Goal: Task Accomplishment & Management: Use online tool/utility

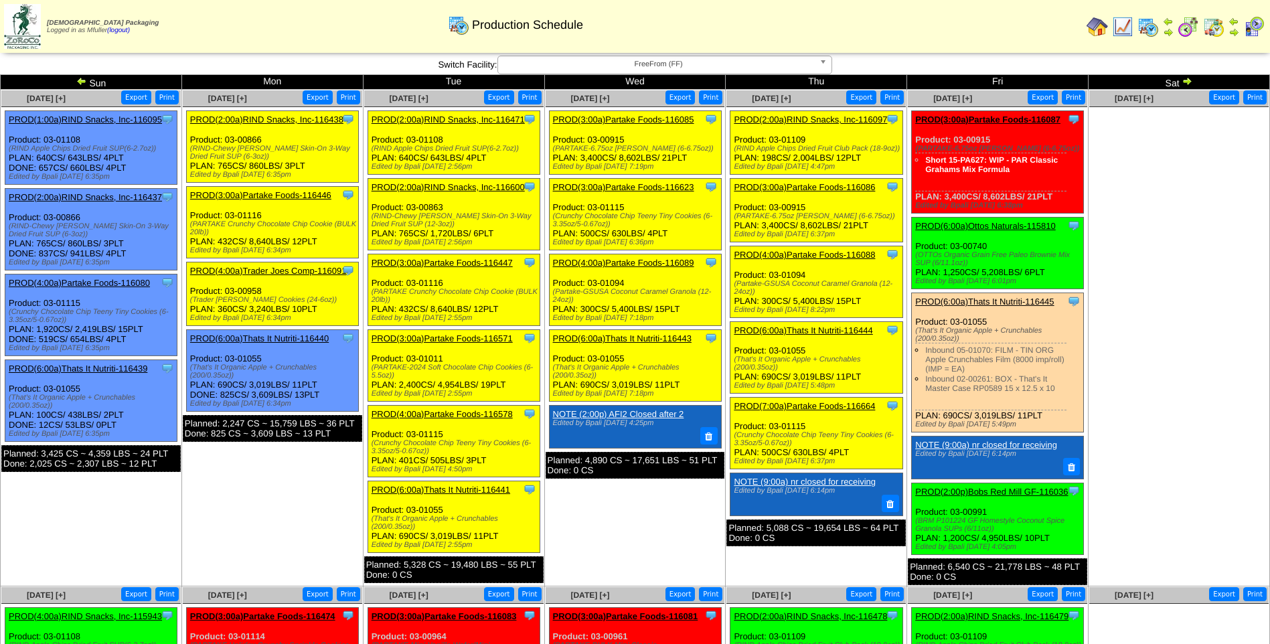
click at [1013, 118] on link "PROD(3:00a)Partake Foods-116087" at bounding box center [987, 119] width 145 height 10
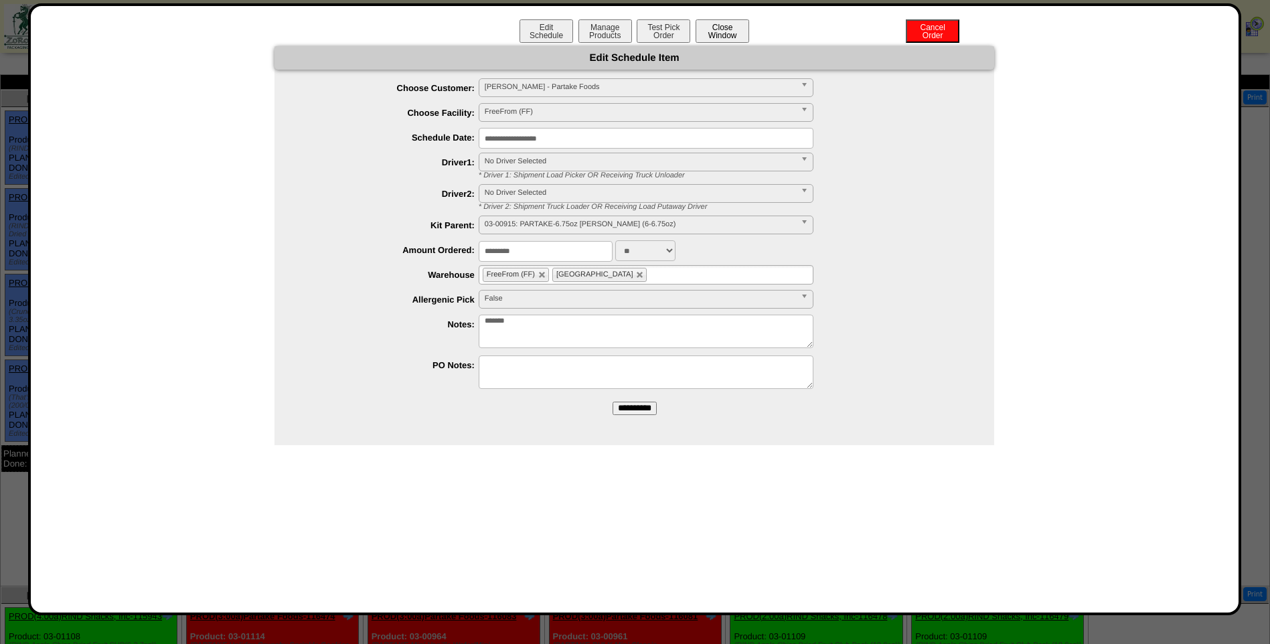
click at [717, 29] on button "Close Window" at bounding box center [722, 30] width 54 height 23
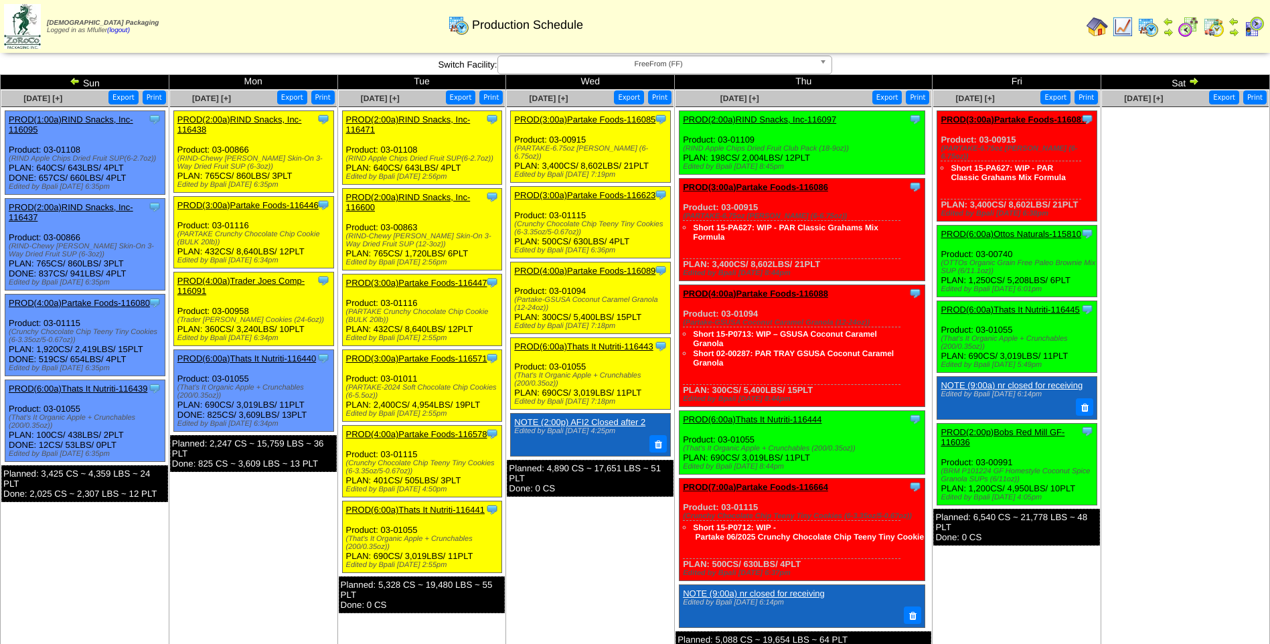
click at [1007, 121] on link "PROD(3:00a)Partake Foods-116087" at bounding box center [1012, 119] width 145 height 10
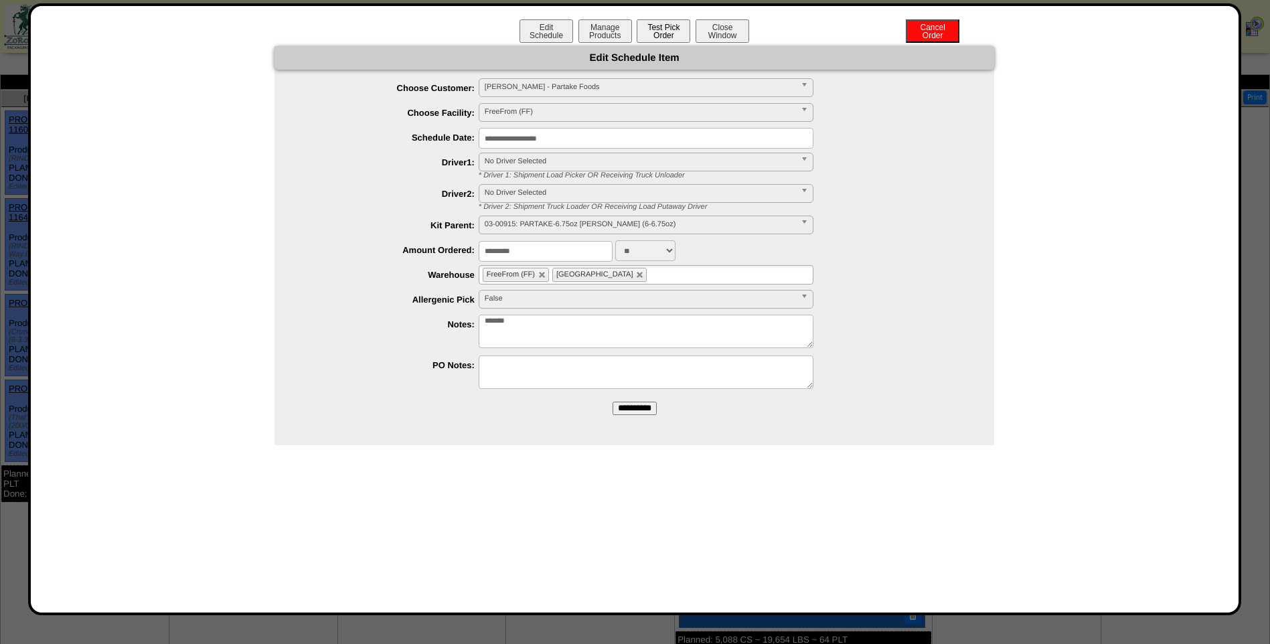
click at [650, 33] on button "Test Pick Order" at bounding box center [663, 30] width 54 height 23
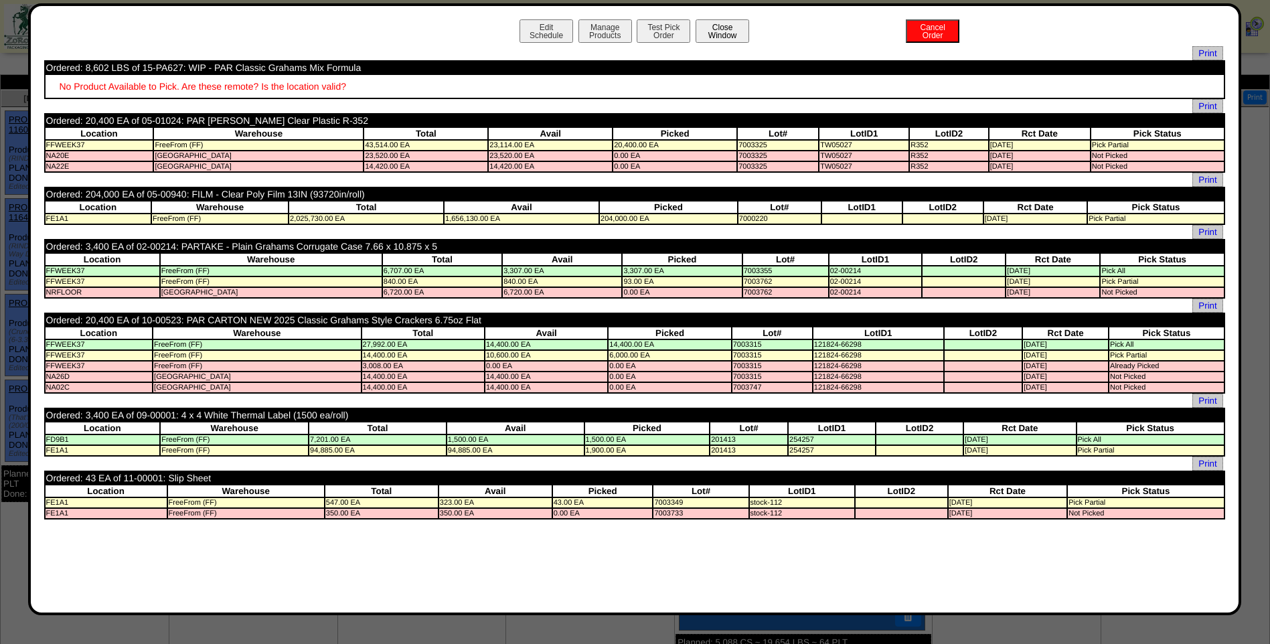
click at [707, 29] on button "Close Window" at bounding box center [722, 30] width 54 height 23
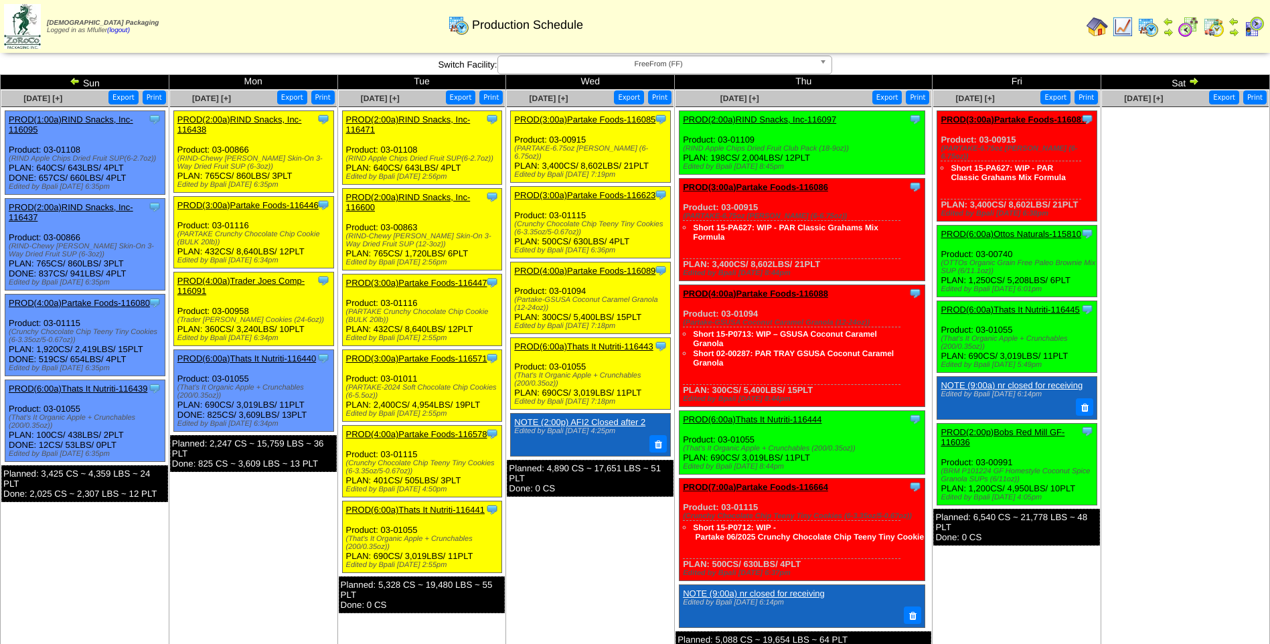
click at [1023, 118] on link "PROD(3:00a)Partake Foods-116087" at bounding box center [1012, 119] width 145 height 10
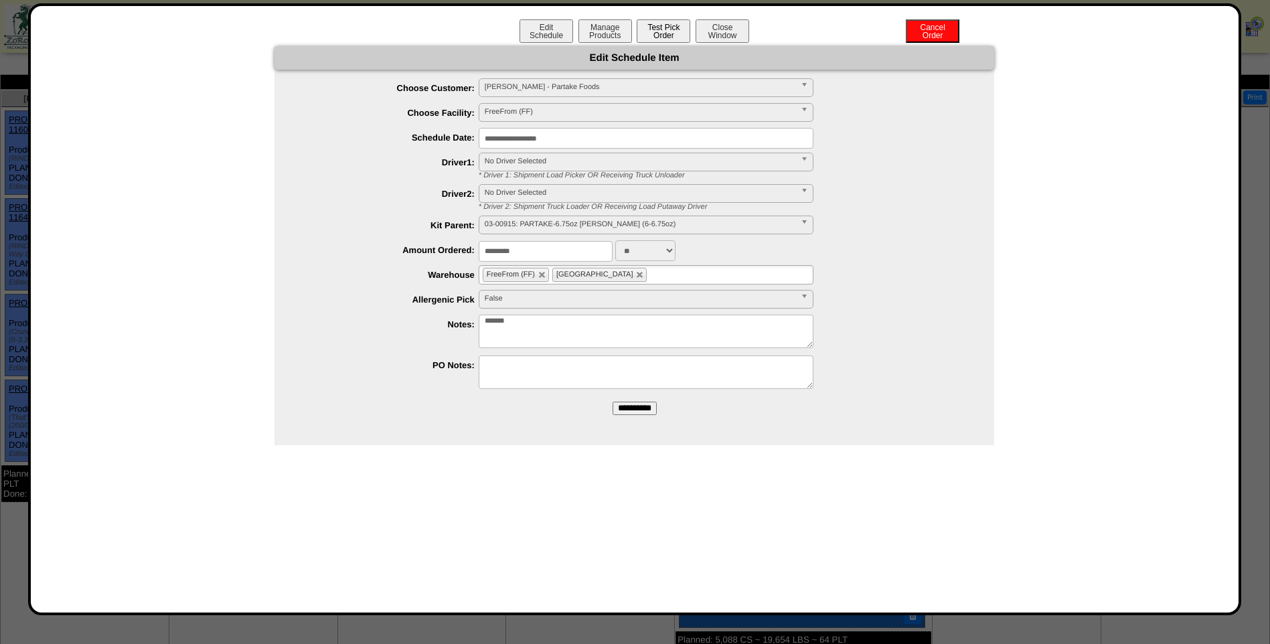
click at [668, 27] on button "Test Pick Order" at bounding box center [663, 30] width 54 height 23
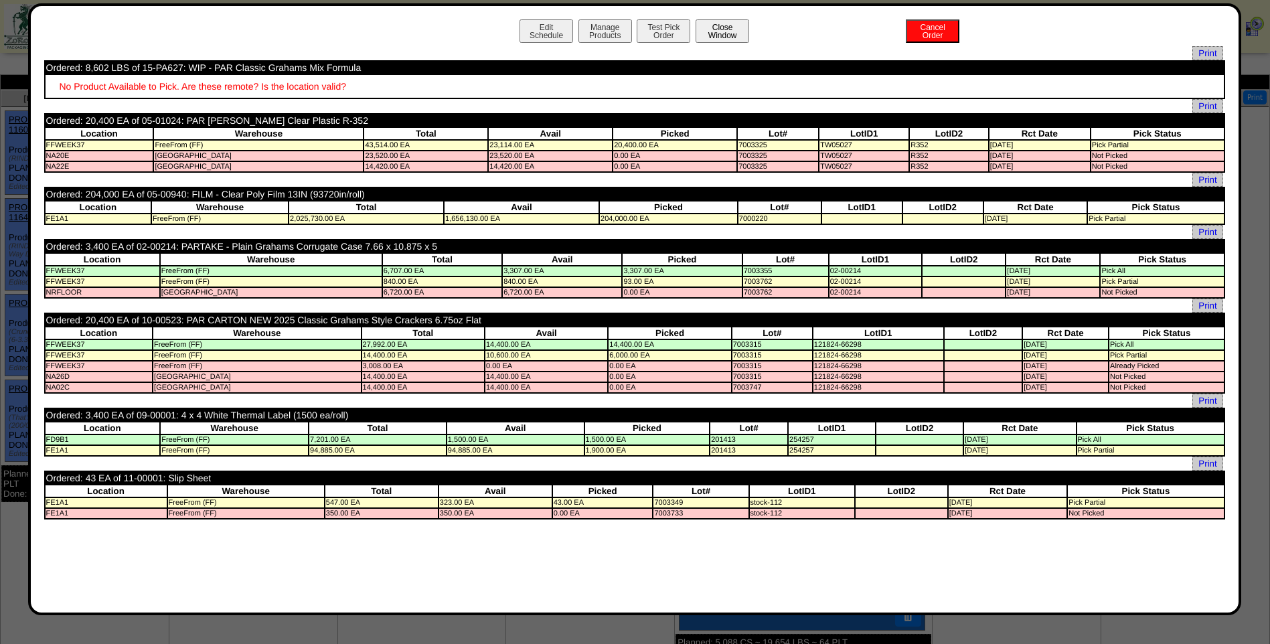
click at [736, 31] on button "Close Window" at bounding box center [722, 30] width 54 height 23
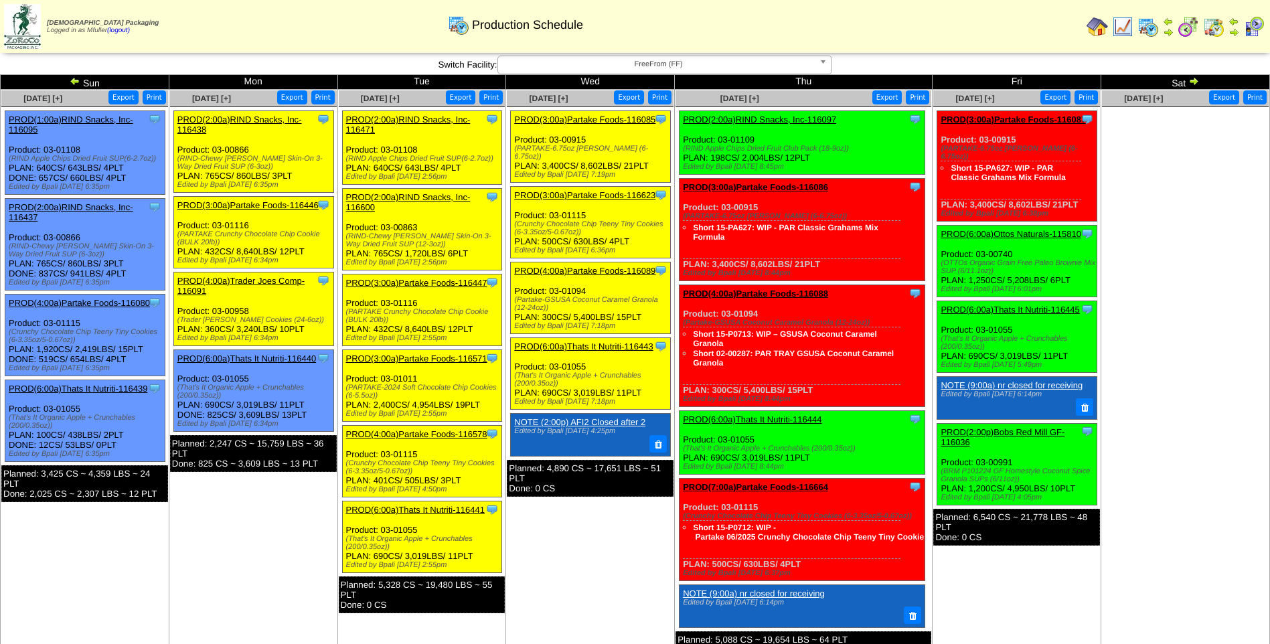
click at [1058, 234] on link "PROD(6:00a)Ottos Naturals-115810" at bounding box center [1010, 234] width 141 height 10
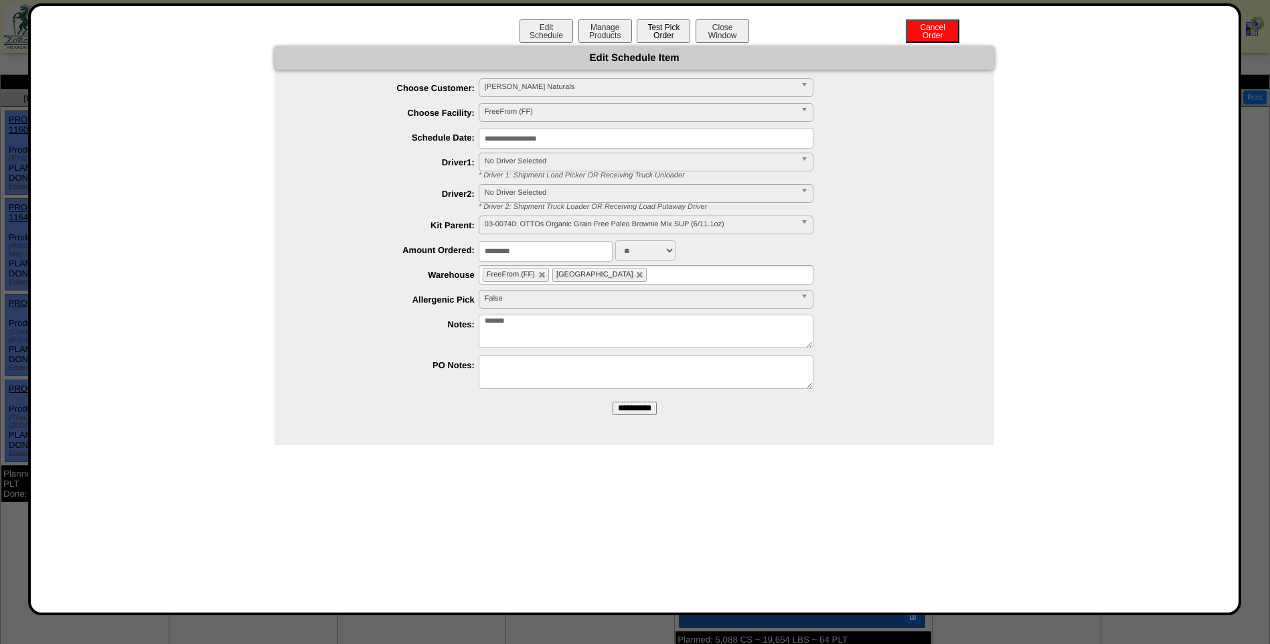
click at [669, 35] on button "Test Pick Order" at bounding box center [663, 30] width 54 height 23
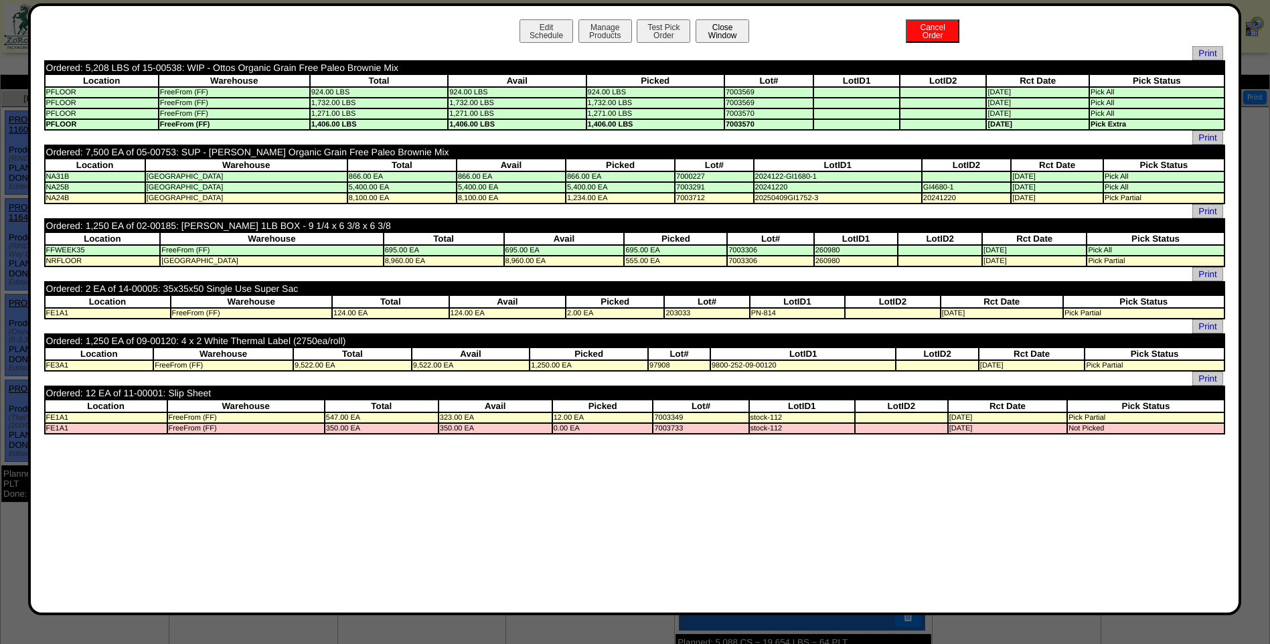
click at [723, 25] on button "Close Window" at bounding box center [722, 30] width 54 height 23
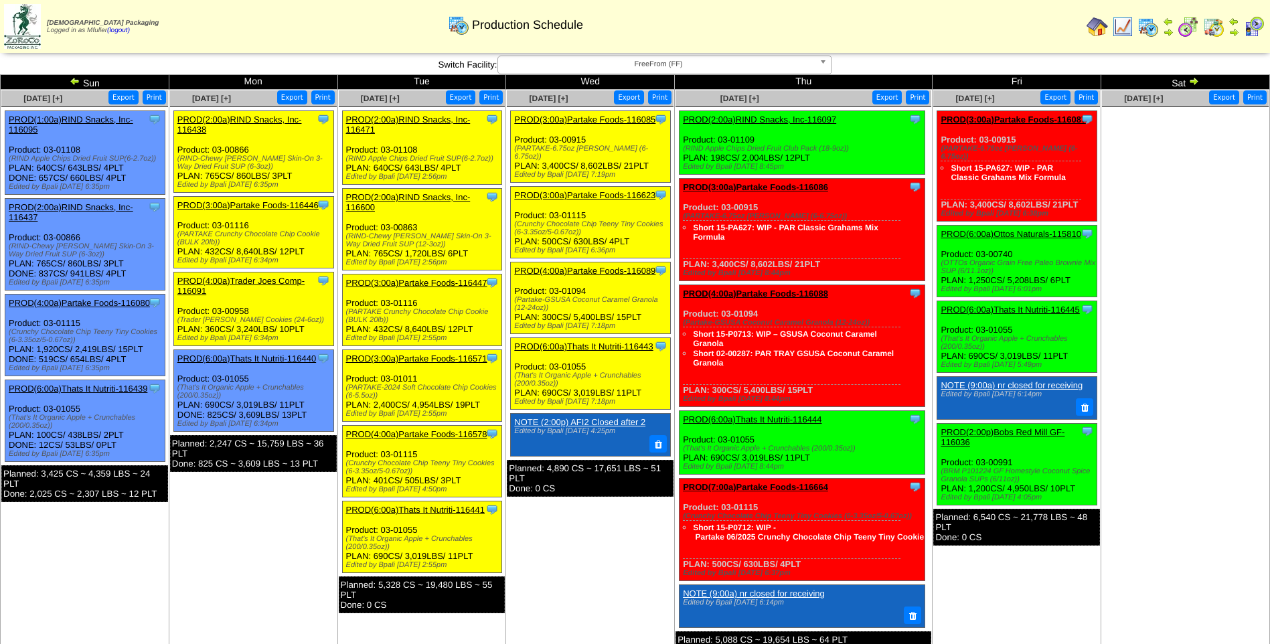
click at [807, 295] on link "PROD(4:00a)Partake Foods-116088" at bounding box center [755, 293] width 145 height 10
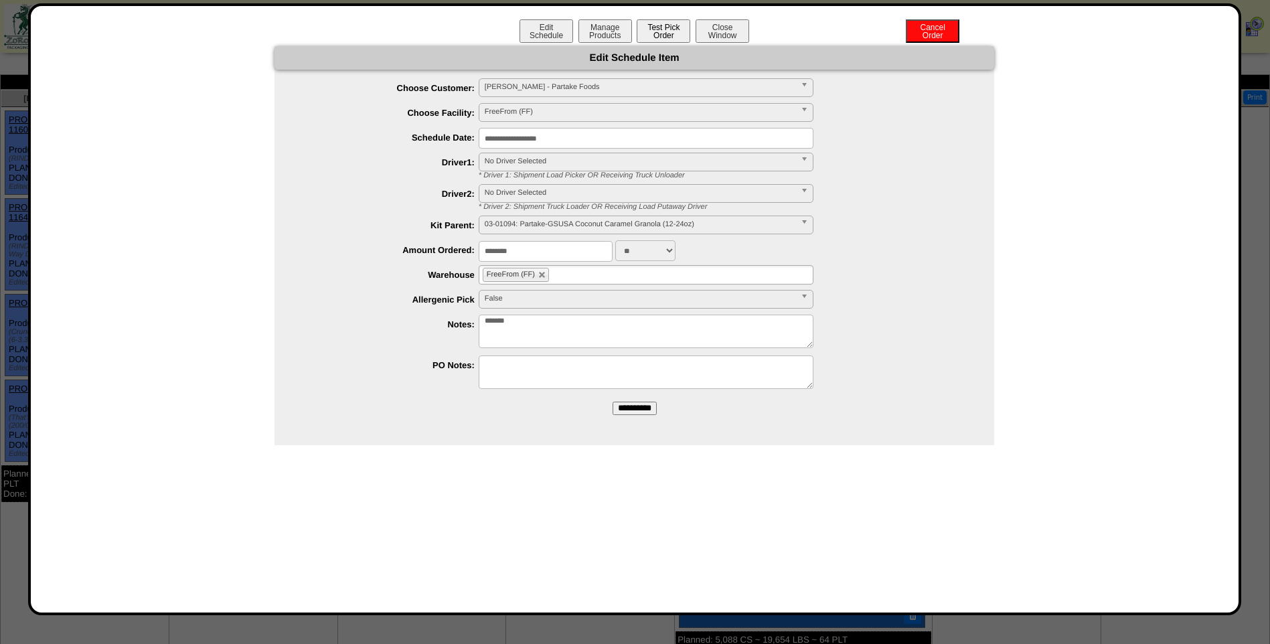
click at [675, 30] on button "Test Pick Order" at bounding box center [663, 30] width 54 height 23
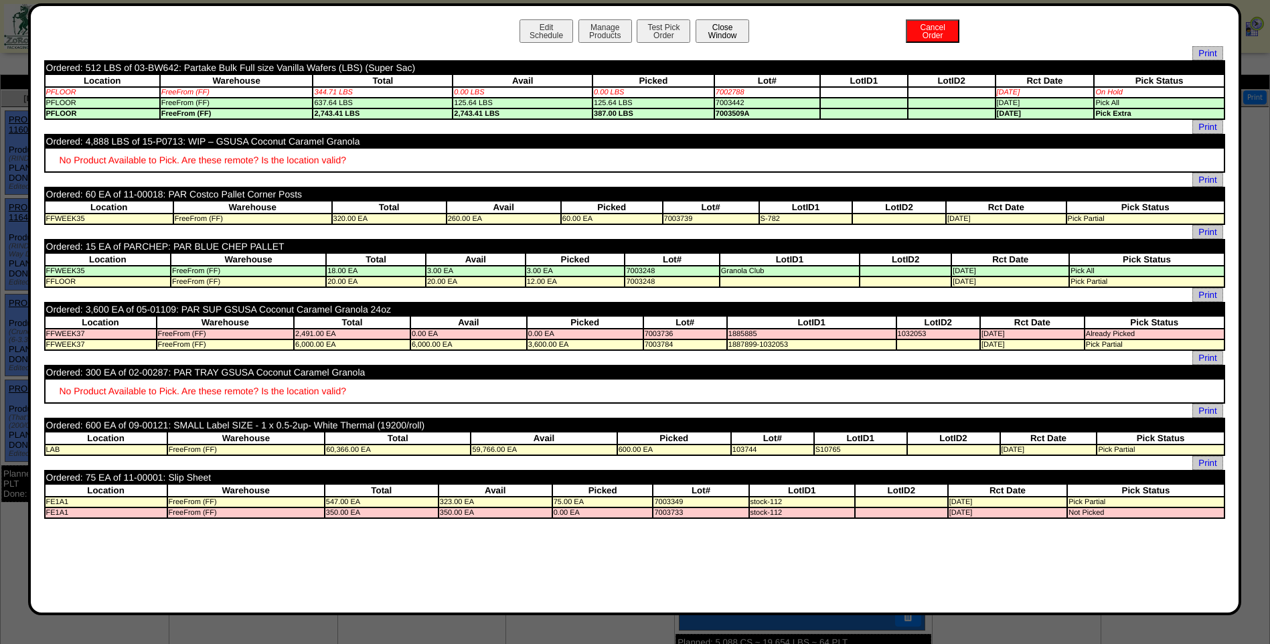
click at [724, 38] on button "Close Window" at bounding box center [722, 30] width 54 height 23
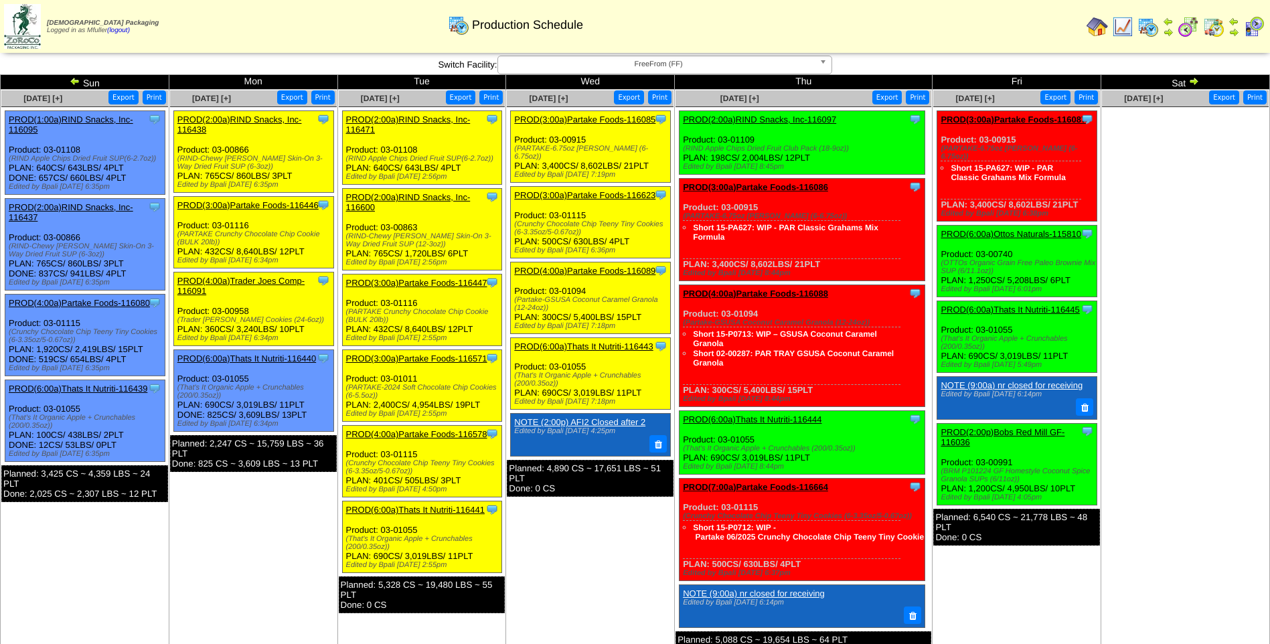
click at [1035, 307] on link "PROD(6:00a)Thats It Nutriti-116445" at bounding box center [1009, 310] width 139 height 10
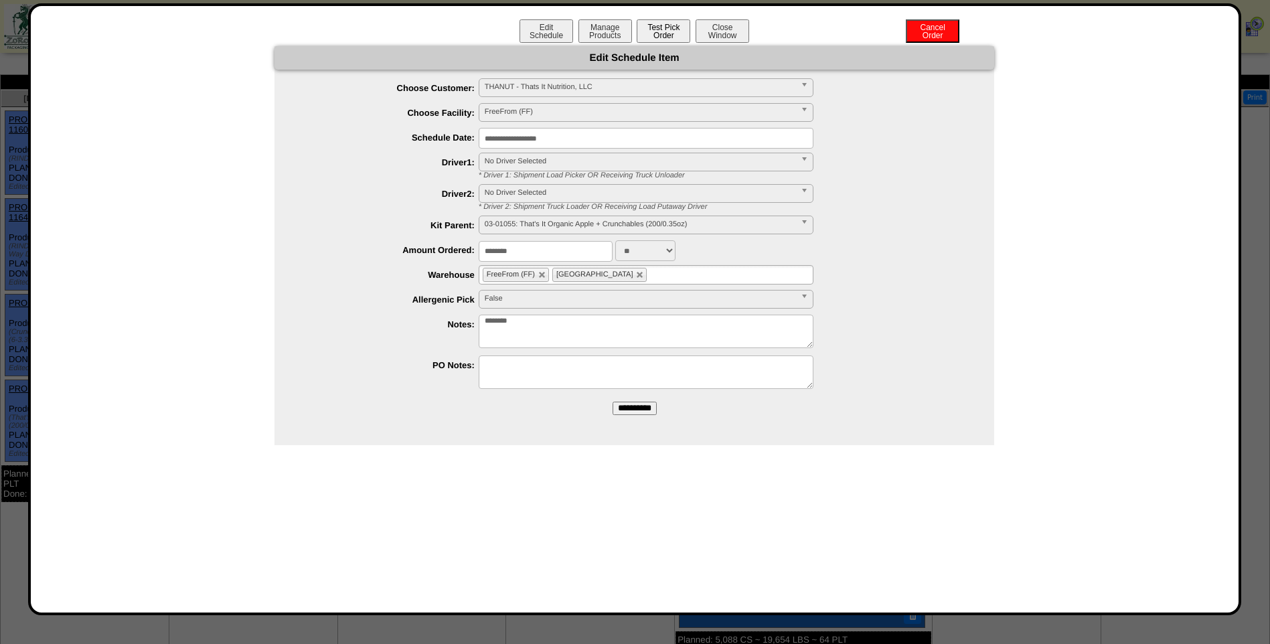
click at [671, 29] on button "Test Pick Order" at bounding box center [663, 30] width 54 height 23
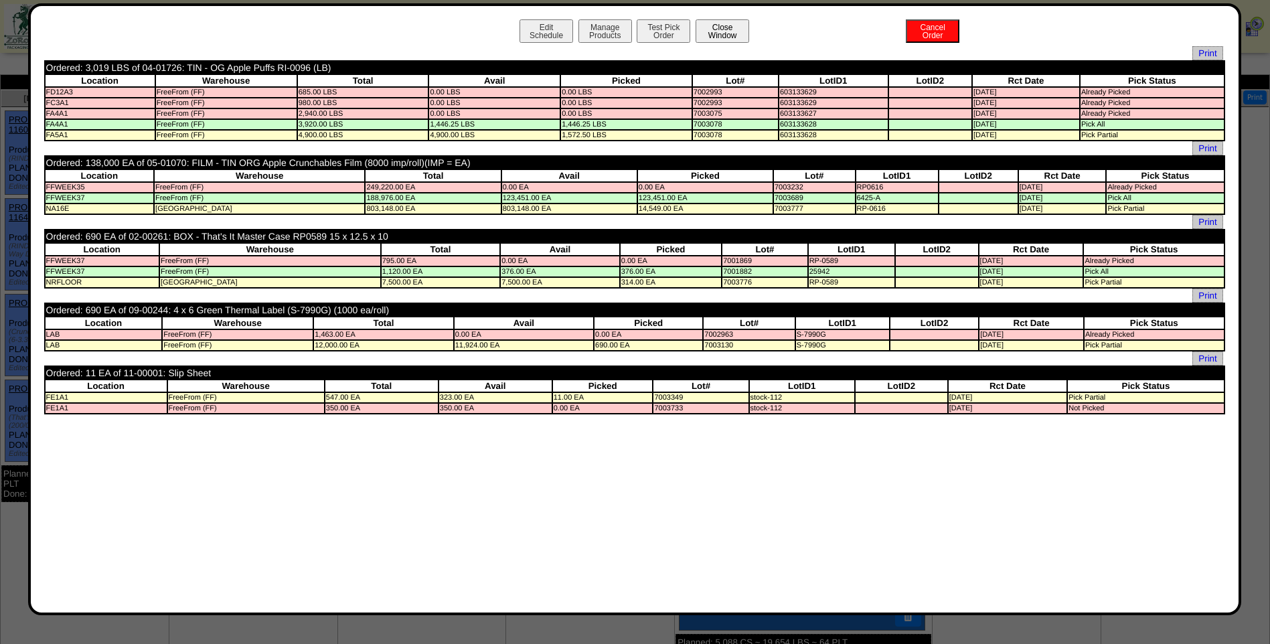
click at [722, 34] on button "Close Window" at bounding box center [722, 30] width 54 height 23
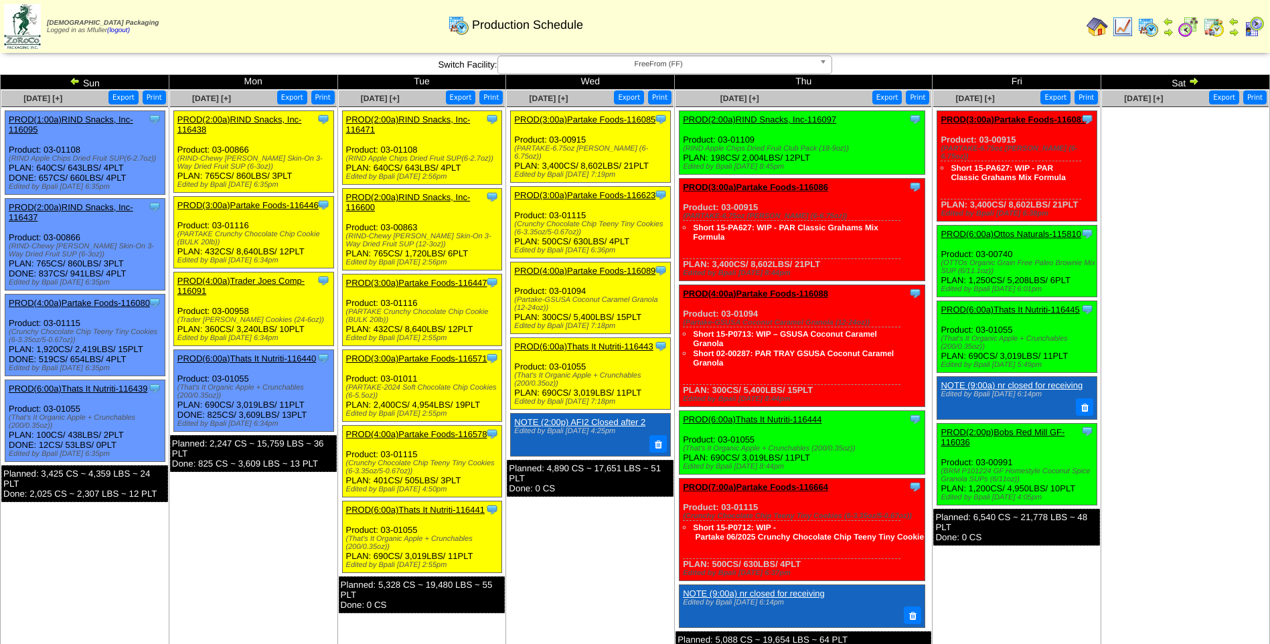
click at [1035, 431] on link "PROD(2:00p)Bobs Red Mill GF-116036" at bounding box center [1002, 437] width 124 height 20
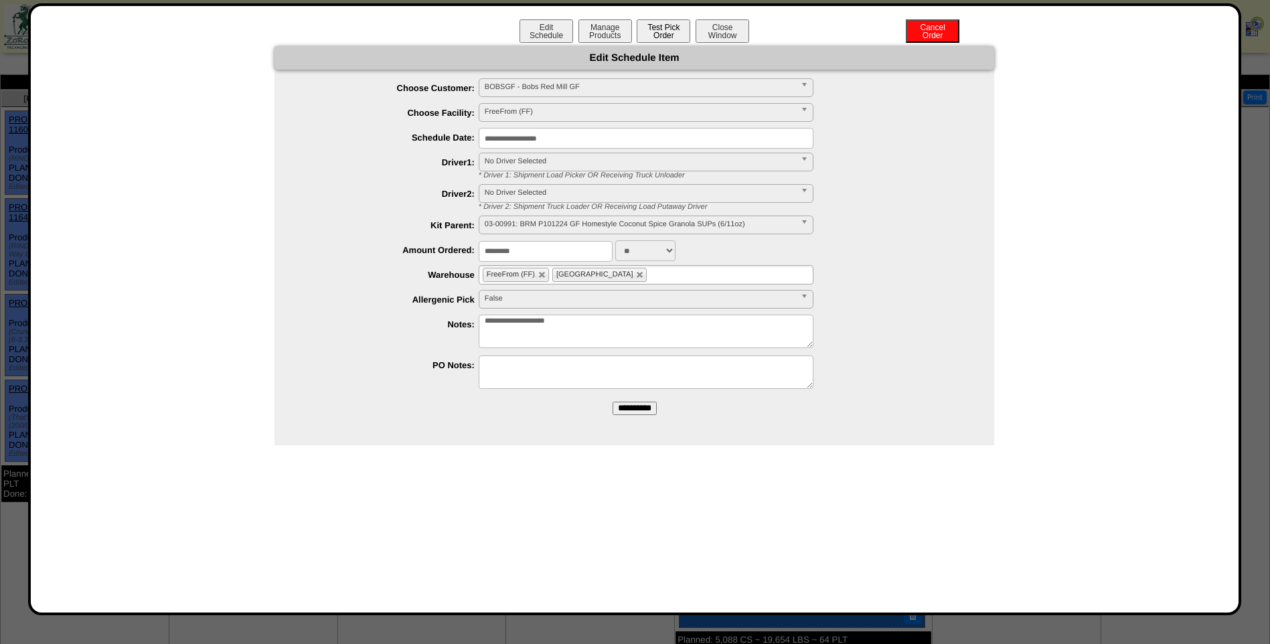
click at [651, 33] on button "Test Pick Order" at bounding box center [663, 30] width 54 height 23
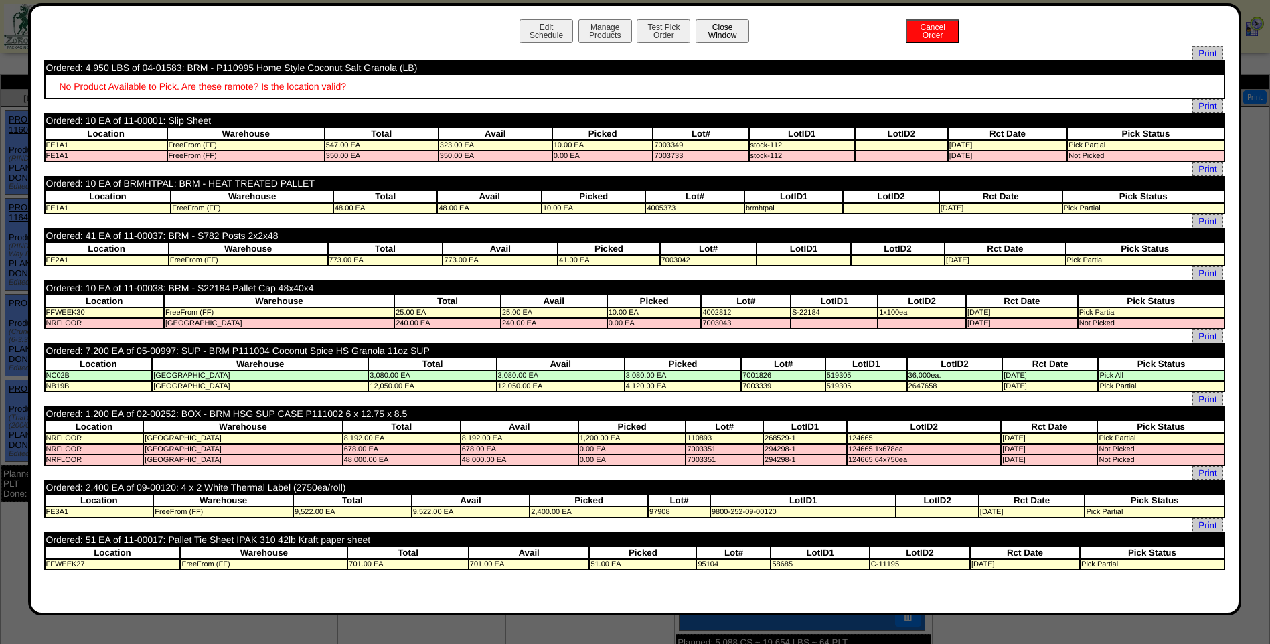
click at [723, 30] on button "Close Window" at bounding box center [722, 30] width 54 height 23
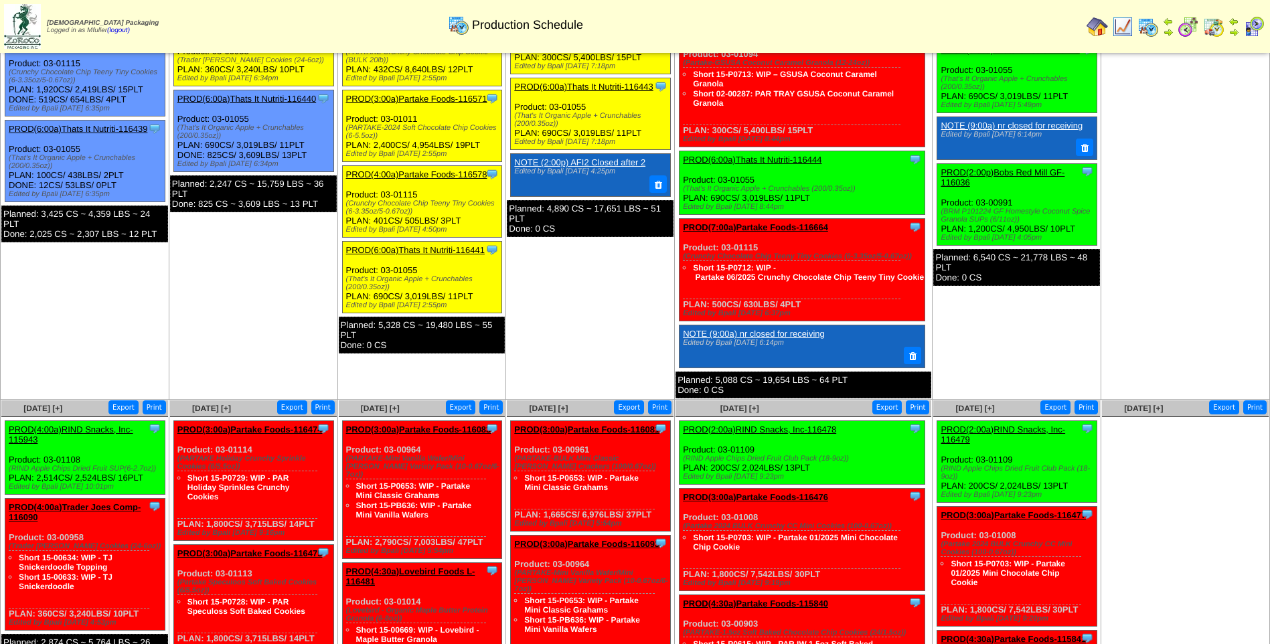
scroll to position [268, 0]
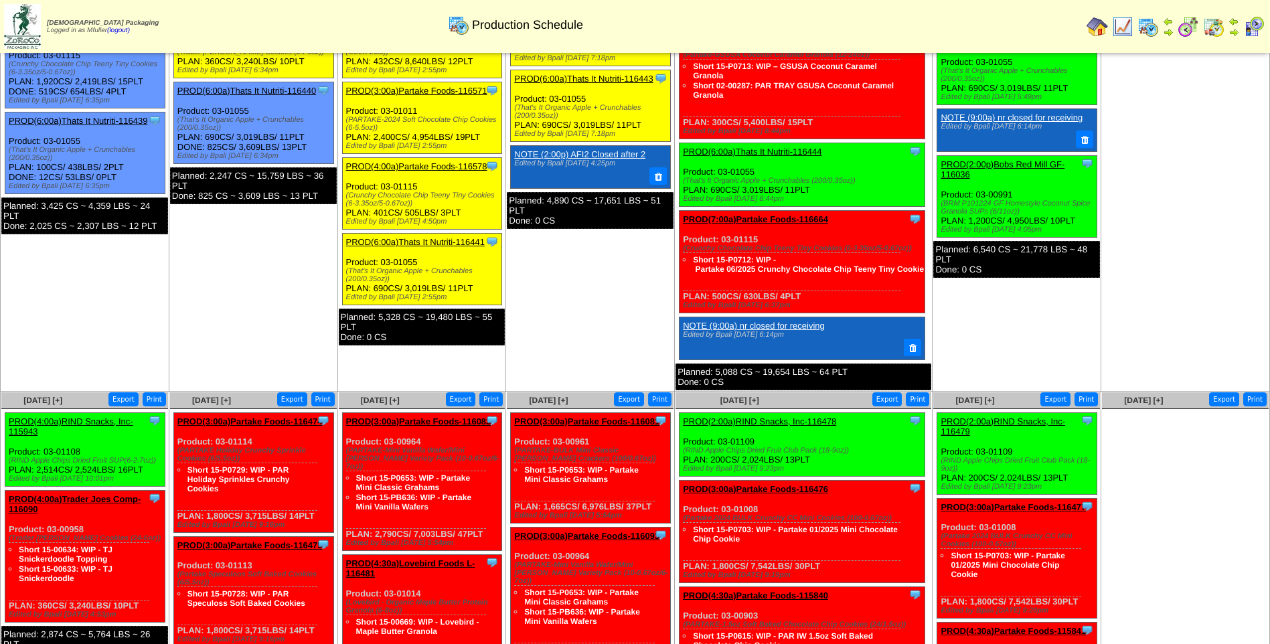
click at [84, 422] on link "PROD(4:00a)RIND Snacks, Inc-115943" at bounding box center [71, 426] width 124 height 20
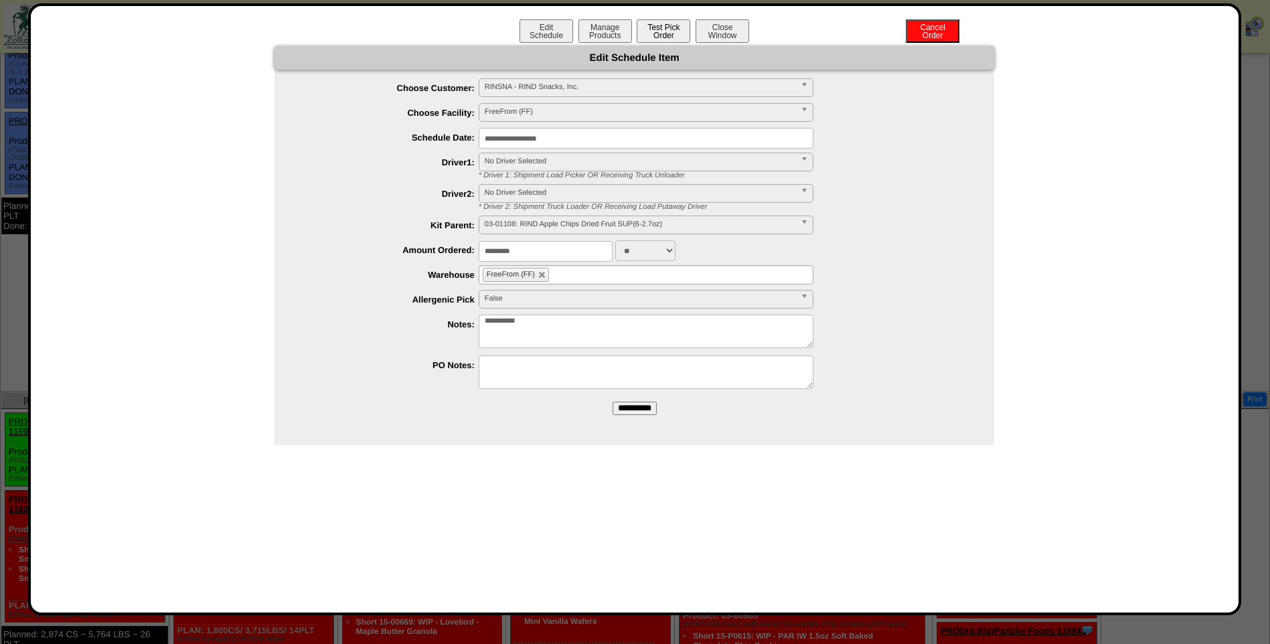
click at [652, 27] on button "Test Pick Order" at bounding box center [663, 30] width 54 height 23
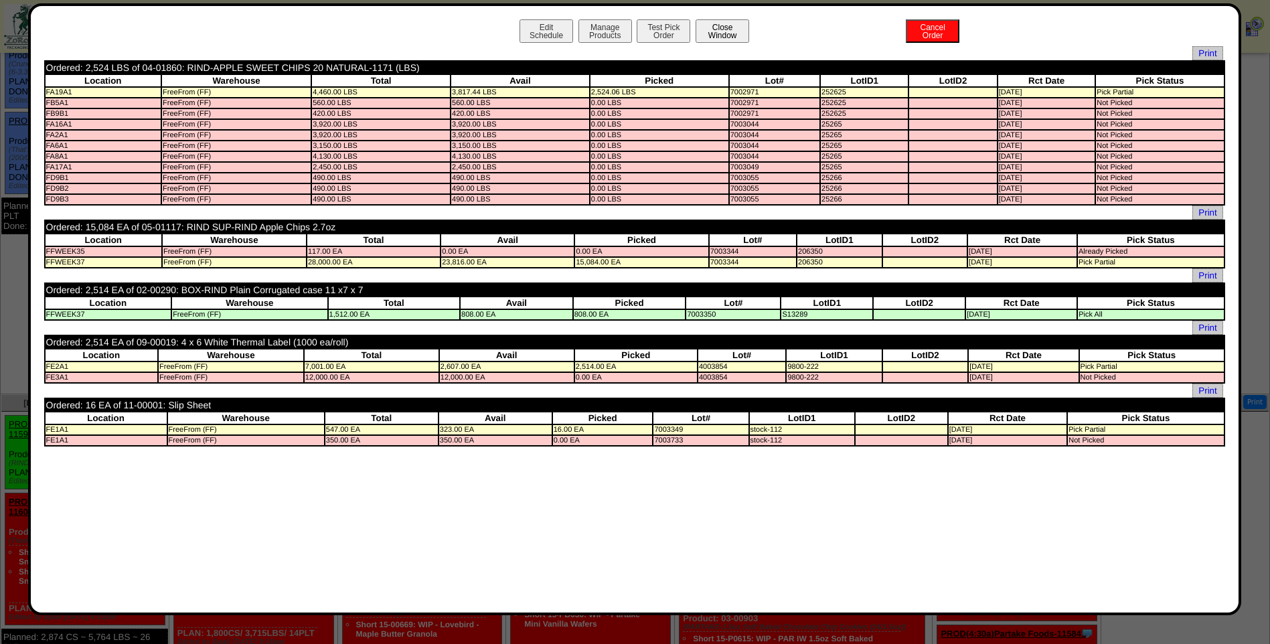
click at [726, 37] on button "Close Window" at bounding box center [722, 30] width 54 height 23
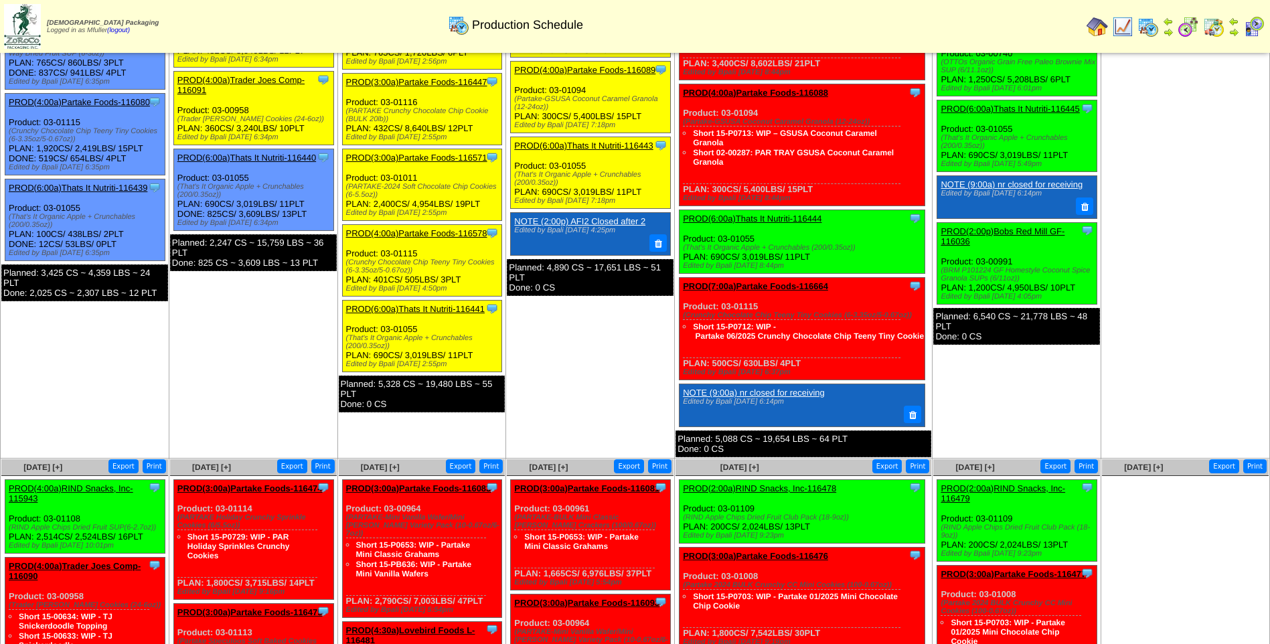
scroll to position [402, 0]
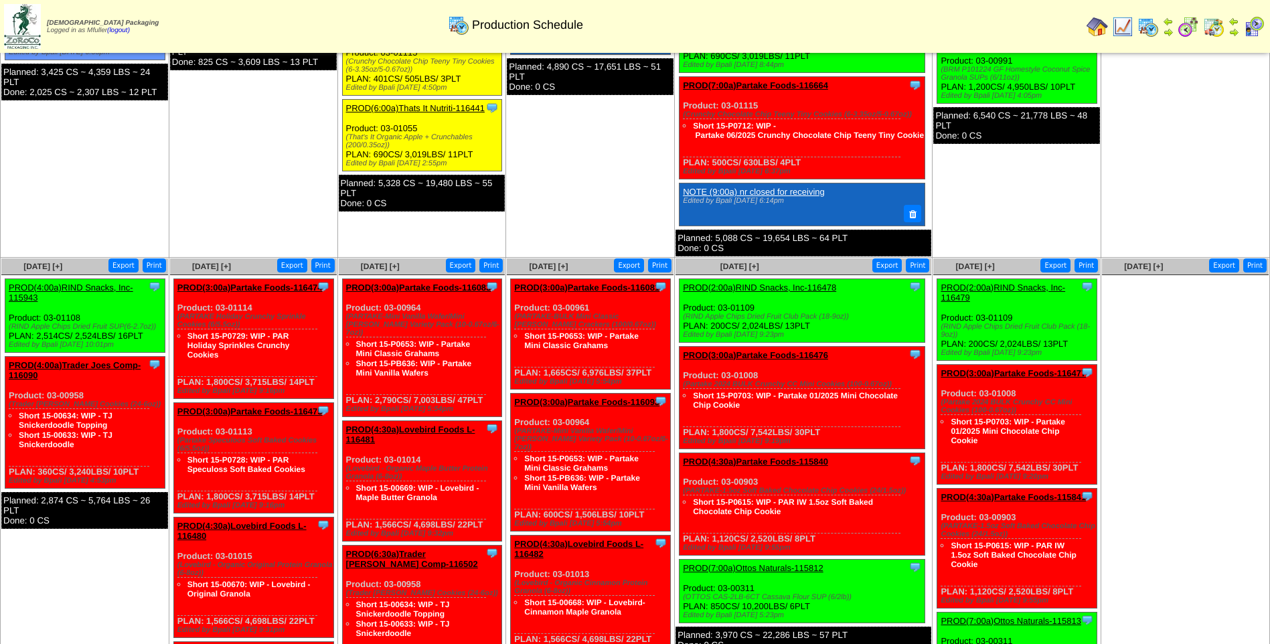
click at [132, 365] on link "PROD(4:00a)Trader Joes Comp-116090" at bounding box center [75, 370] width 132 height 20
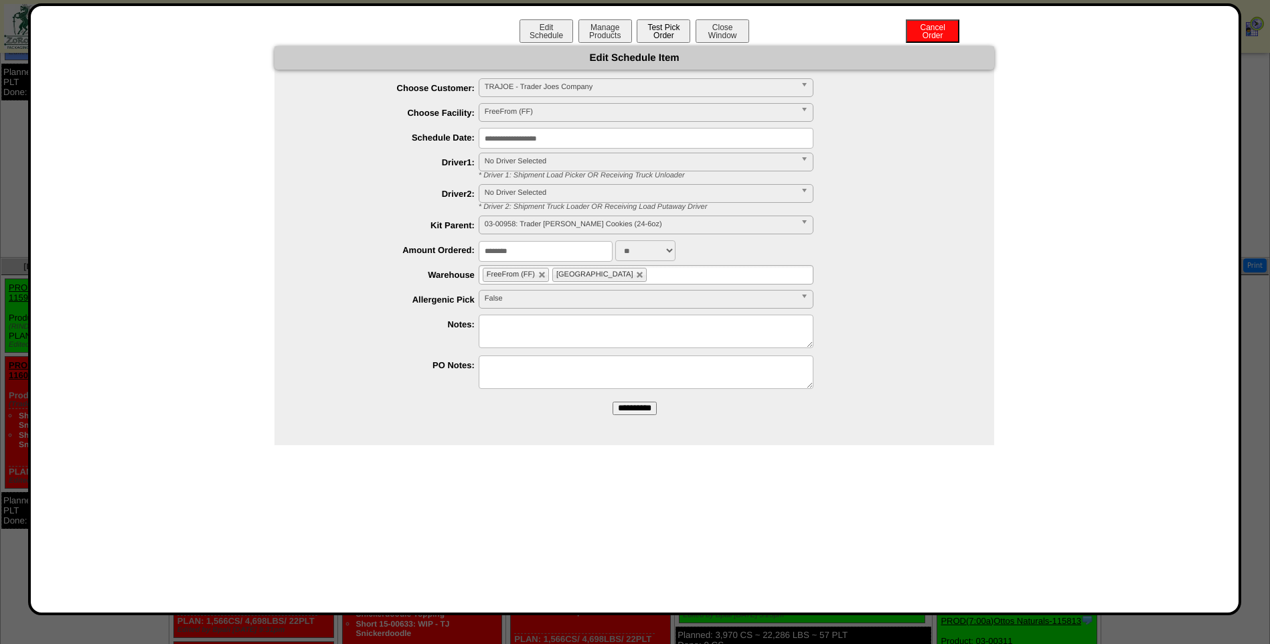
click at [677, 31] on button "Test Pick Order" at bounding box center [663, 30] width 54 height 23
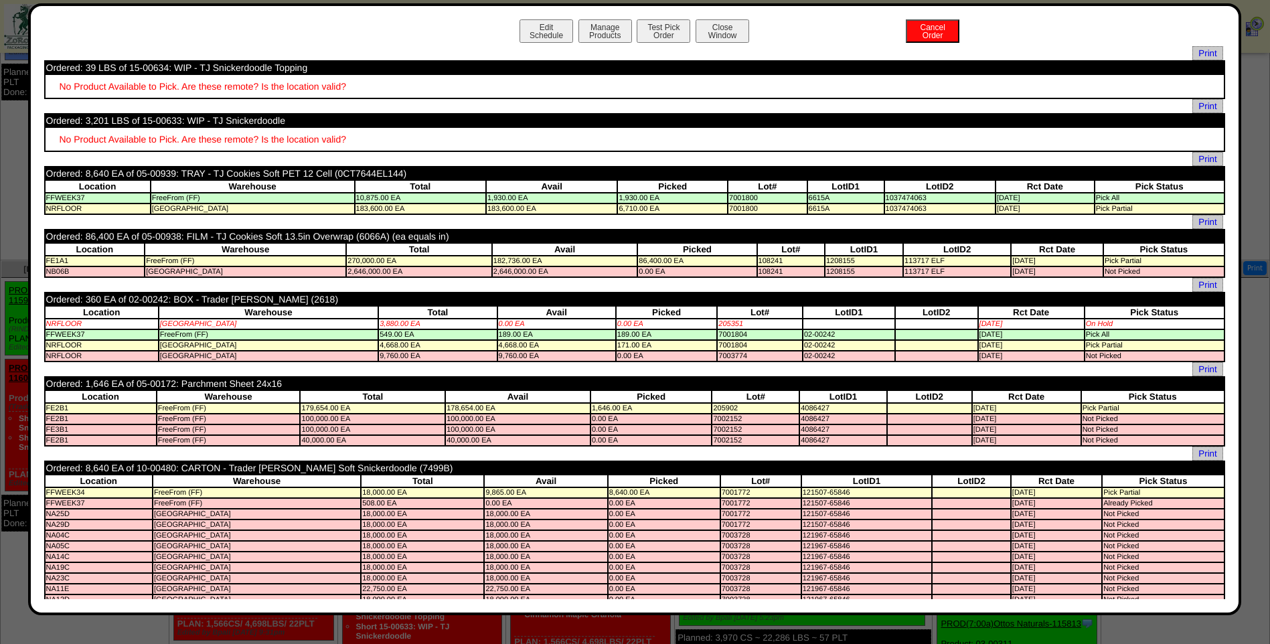
click at [892, 82] on div "No Product Available to Pick. Are these remote? Is the location valid?" at bounding box center [635, 86] width 1150 height 11
drag, startPoint x: 892, startPoint y: 82, endPoint x: 864, endPoint y: 86, distance: 28.3
click at [864, 86] on div "No Product Available to Pick. Are these remote? Is the location valid?" at bounding box center [635, 86] width 1150 height 11
click at [830, 44] on div "Edit Schedule Manage Products Test Pick Order Cancel Order Close Window" at bounding box center [634, 32] width 1181 height 27
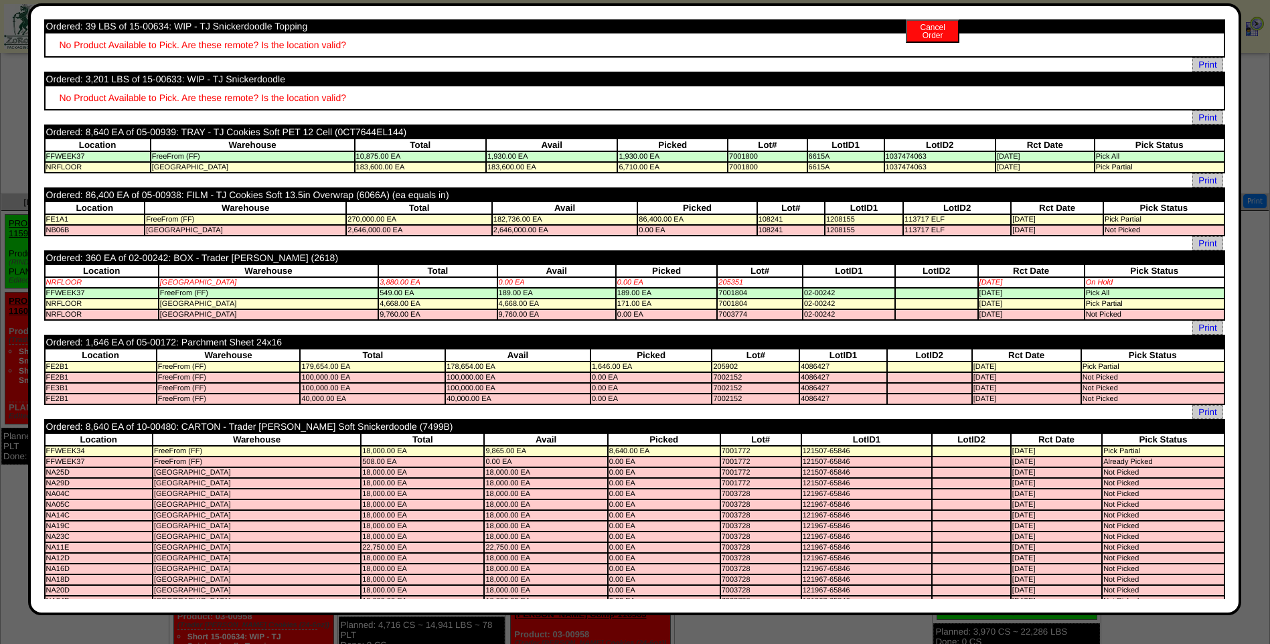
scroll to position [0, 0]
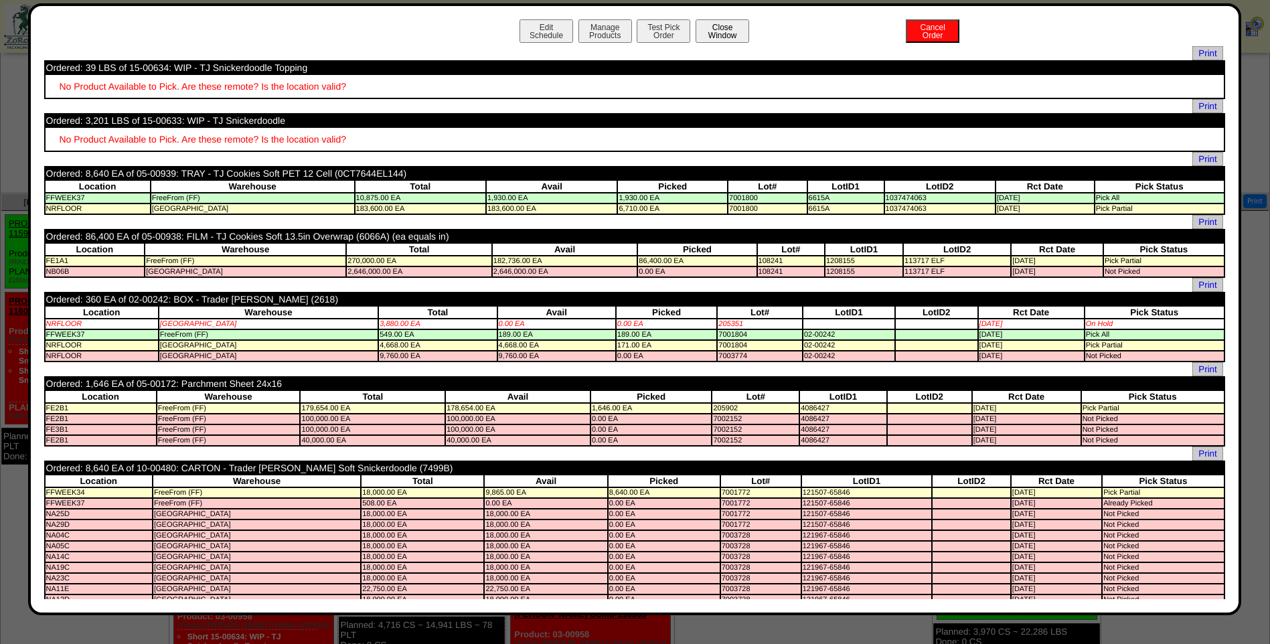
click at [723, 29] on button "Close Window" at bounding box center [722, 30] width 54 height 23
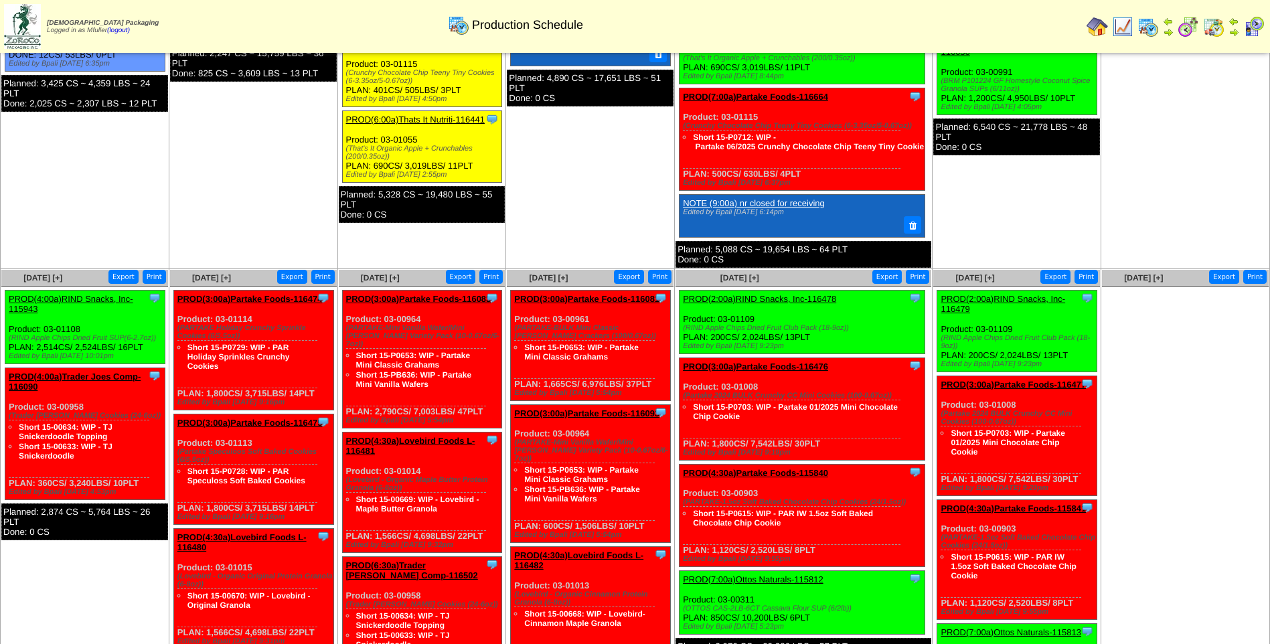
scroll to position [402, 0]
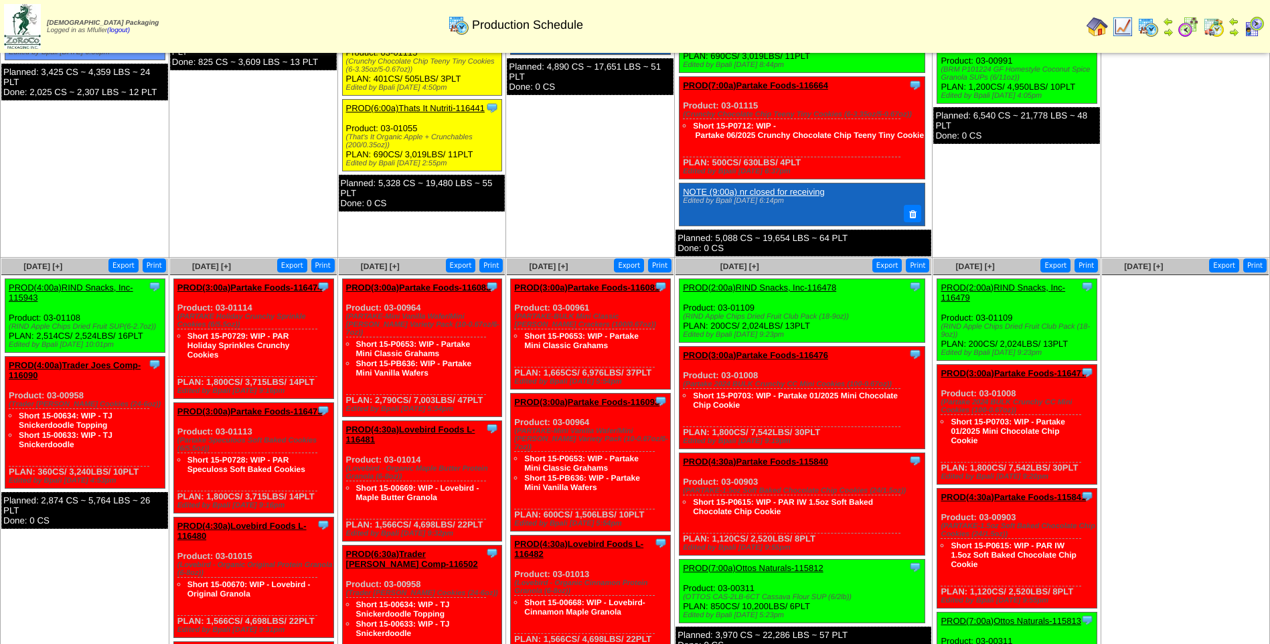
click at [246, 287] on link "PROD(3:00a)Partake Foods-116474" at bounding box center [249, 287] width 145 height 10
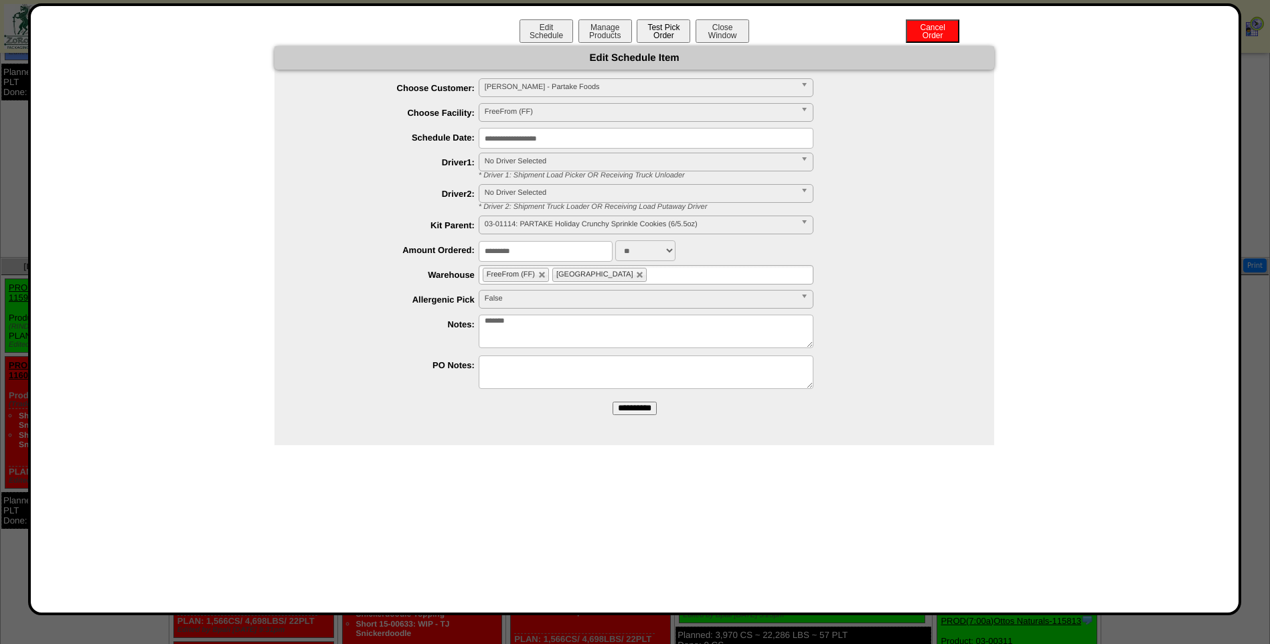
click at [670, 29] on button "Test Pick Order" at bounding box center [663, 30] width 54 height 23
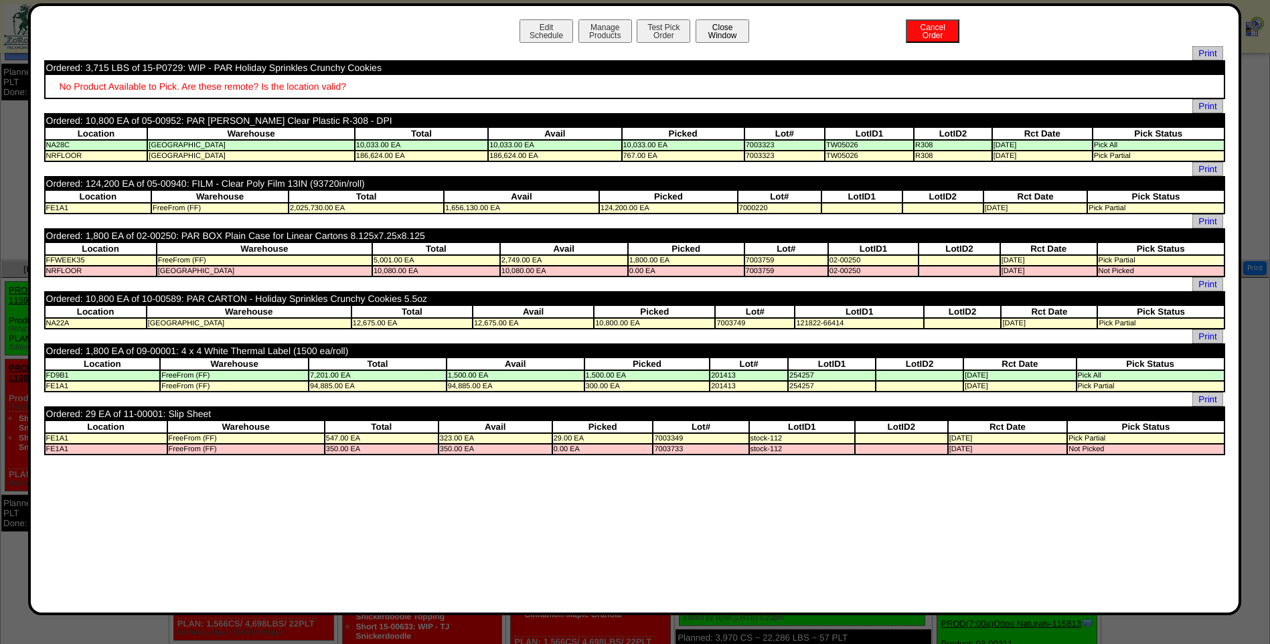
click at [725, 35] on button "Close Window" at bounding box center [722, 30] width 54 height 23
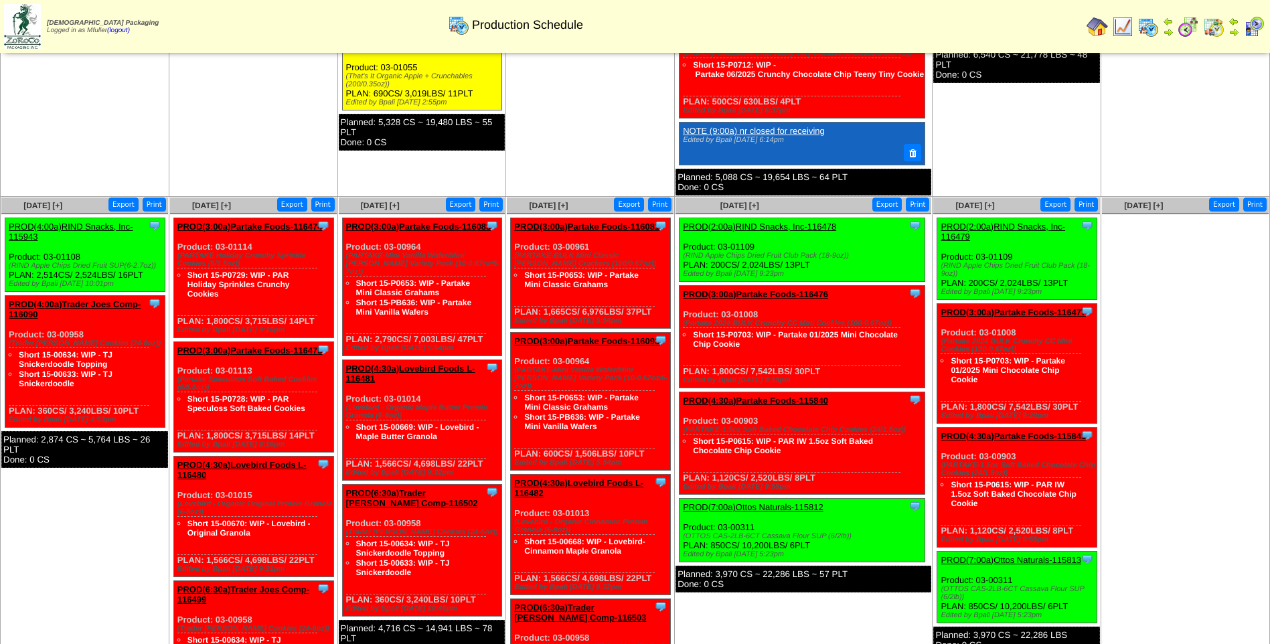
scroll to position [468, 0]
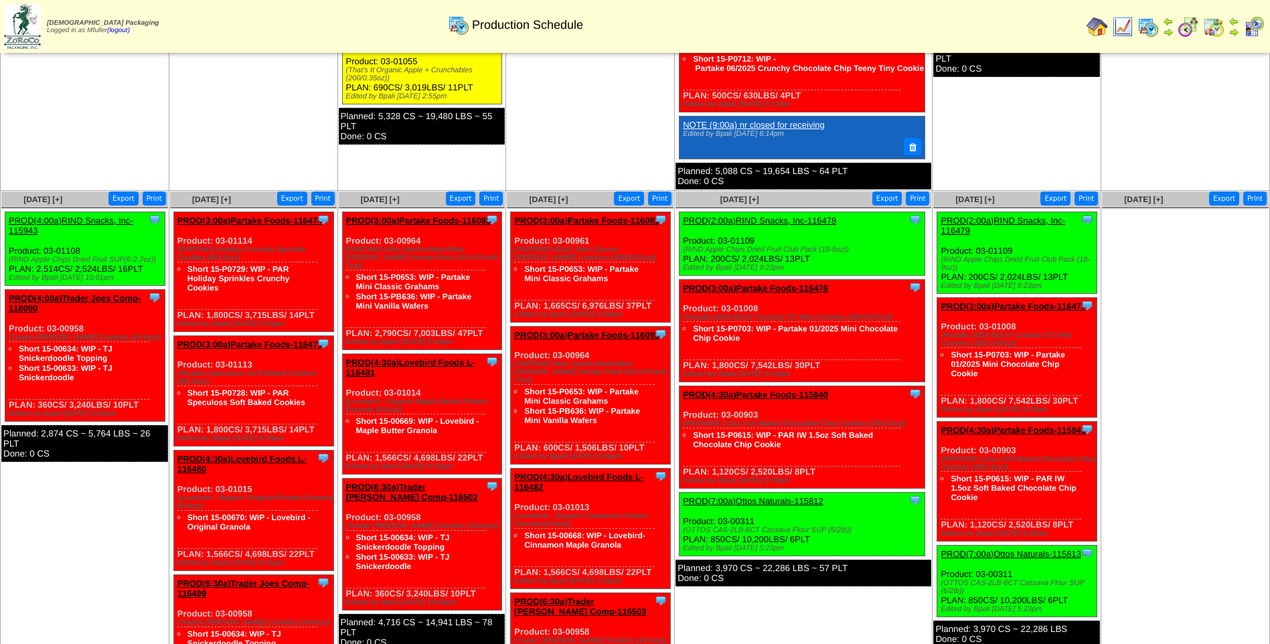
click at [262, 342] on link "PROD(3:00a)Partake Foods-116475" at bounding box center [249, 344] width 145 height 10
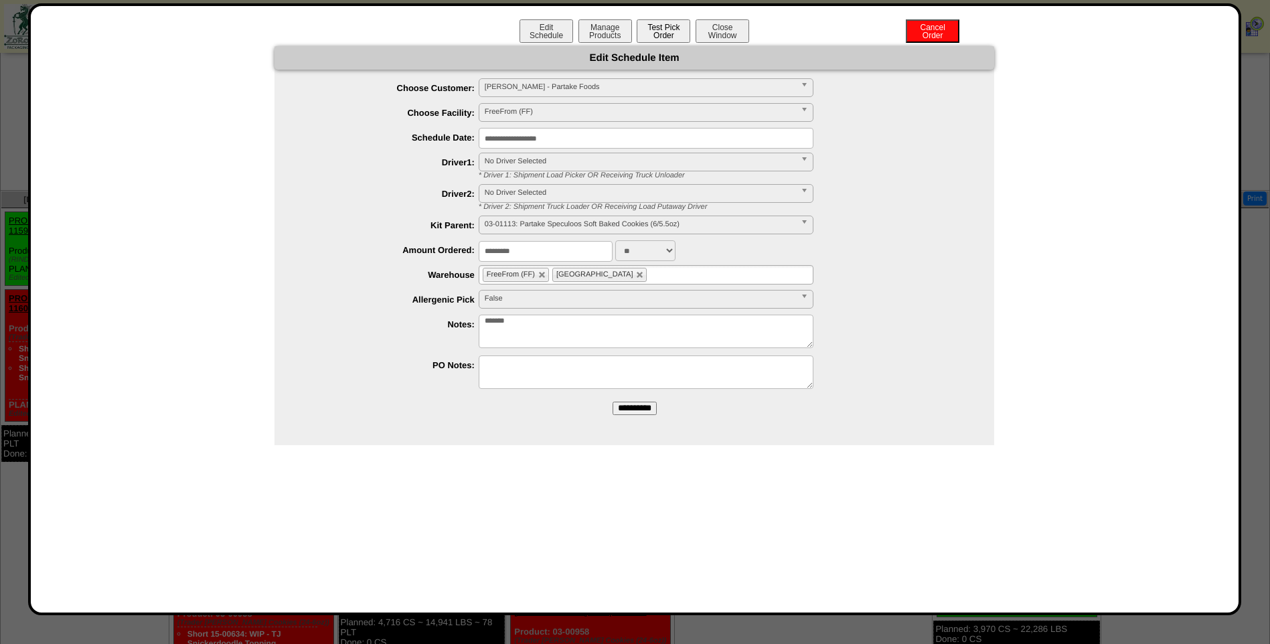
click at [659, 20] on button "Test Pick Order" at bounding box center [663, 30] width 54 height 23
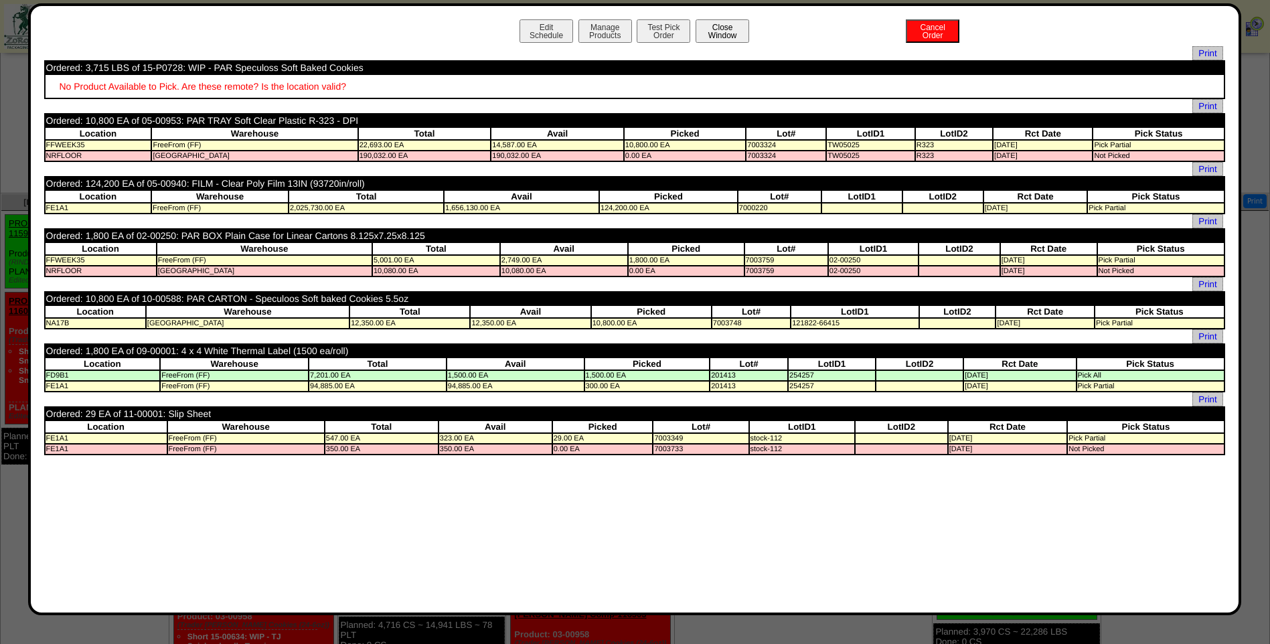
click at [714, 31] on button "Close Window" at bounding box center [722, 30] width 54 height 23
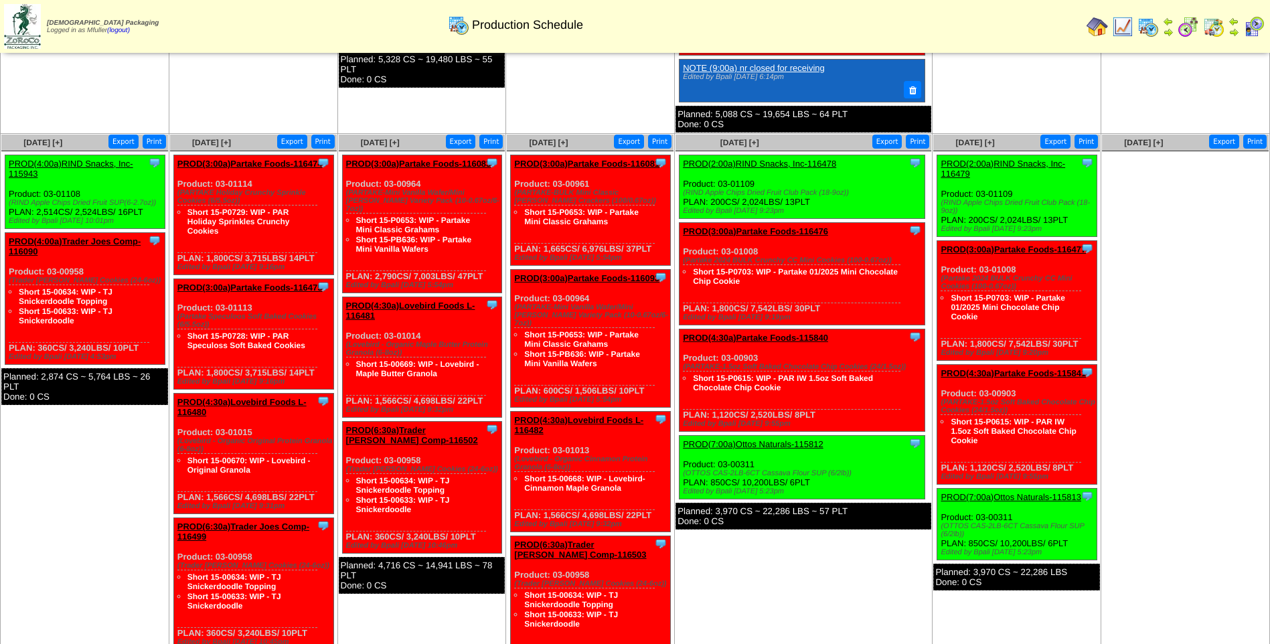
scroll to position [602, 0]
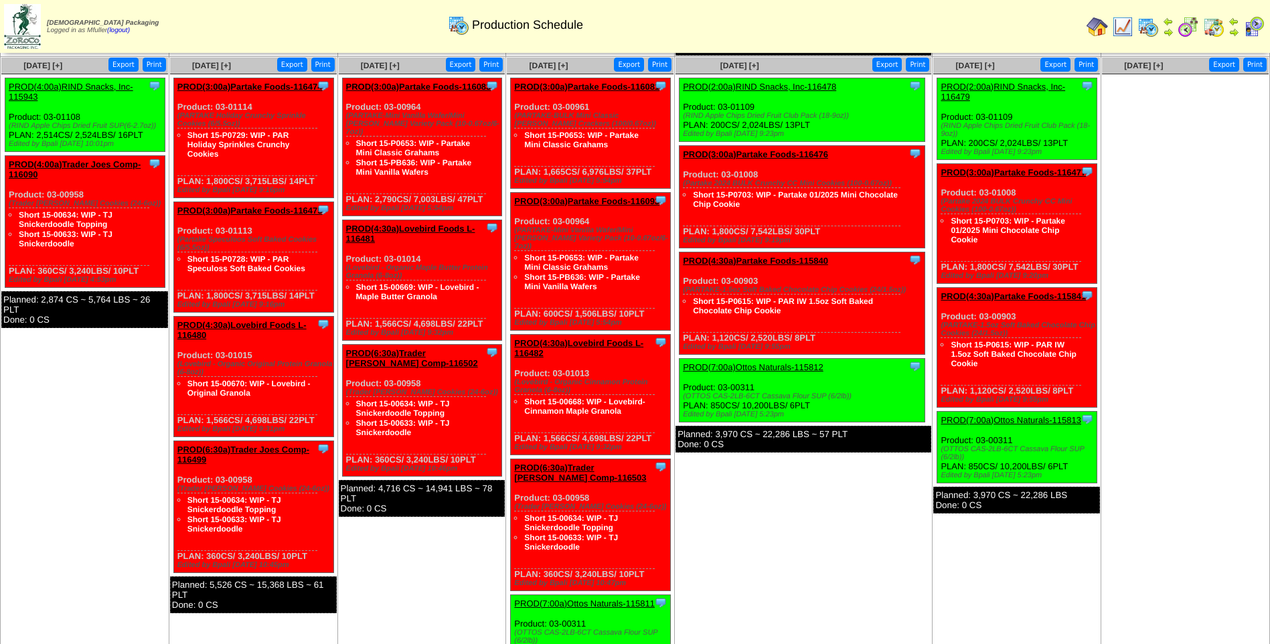
click at [248, 325] on link "PROD(4:30a)Lovebird Foods L-116480" at bounding box center [241, 330] width 129 height 20
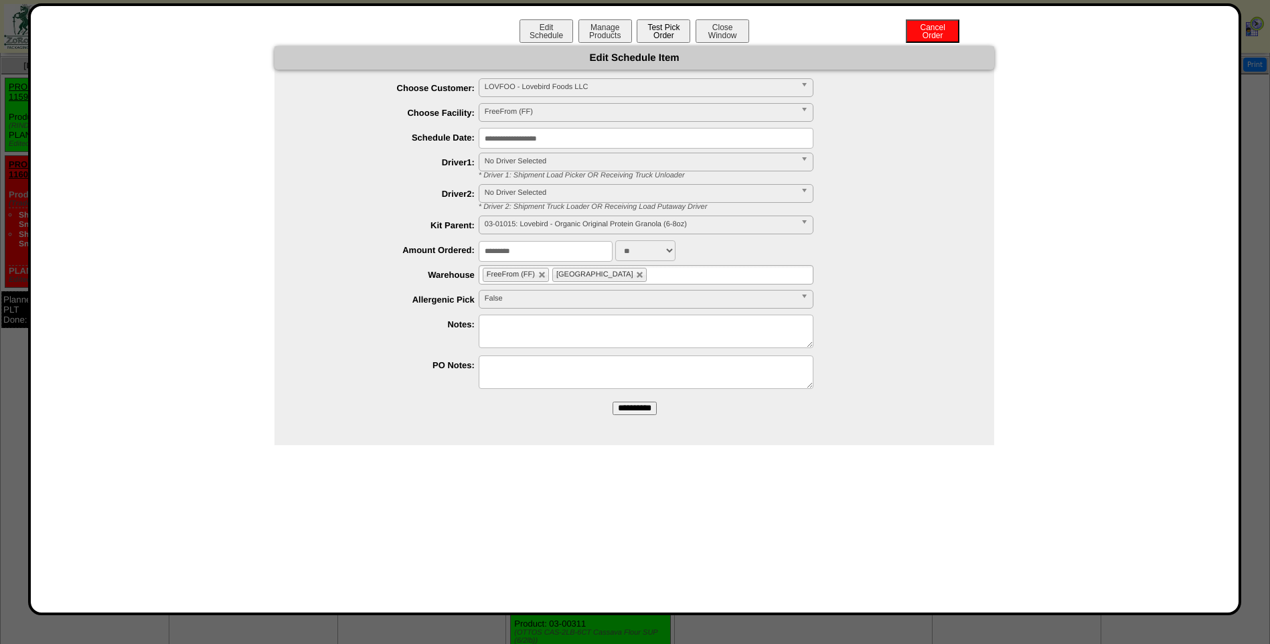
click at [669, 36] on button "Test Pick Order" at bounding box center [663, 30] width 54 height 23
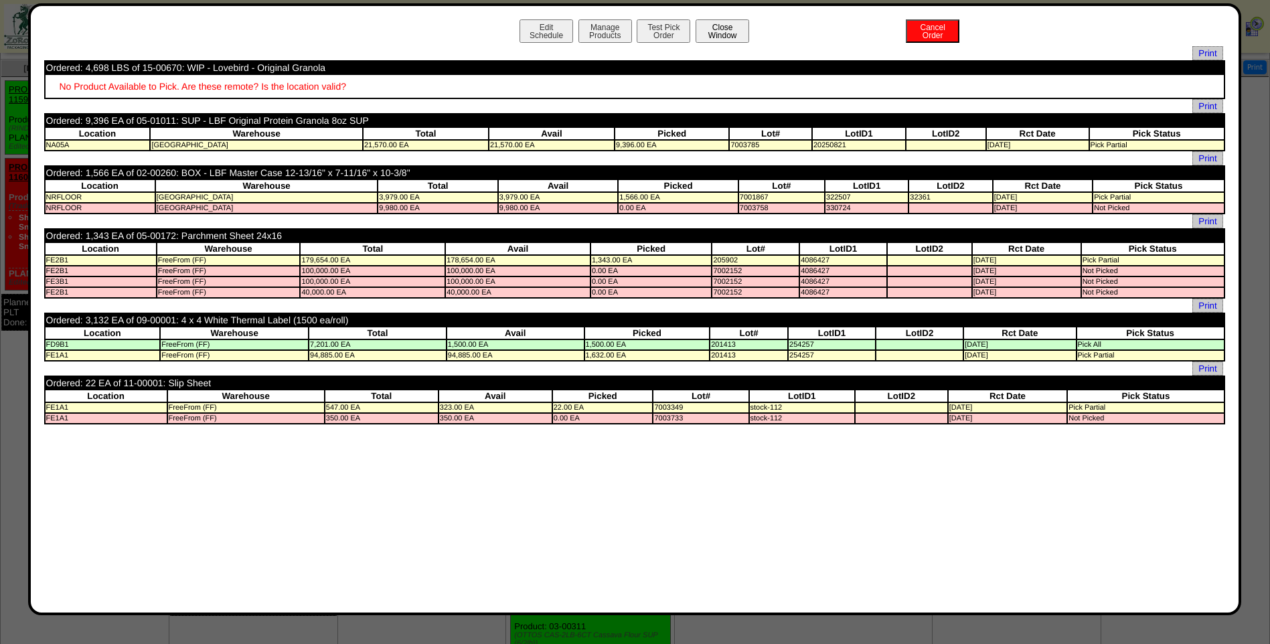
click at [728, 39] on button "Close Window" at bounding box center [722, 30] width 54 height 23
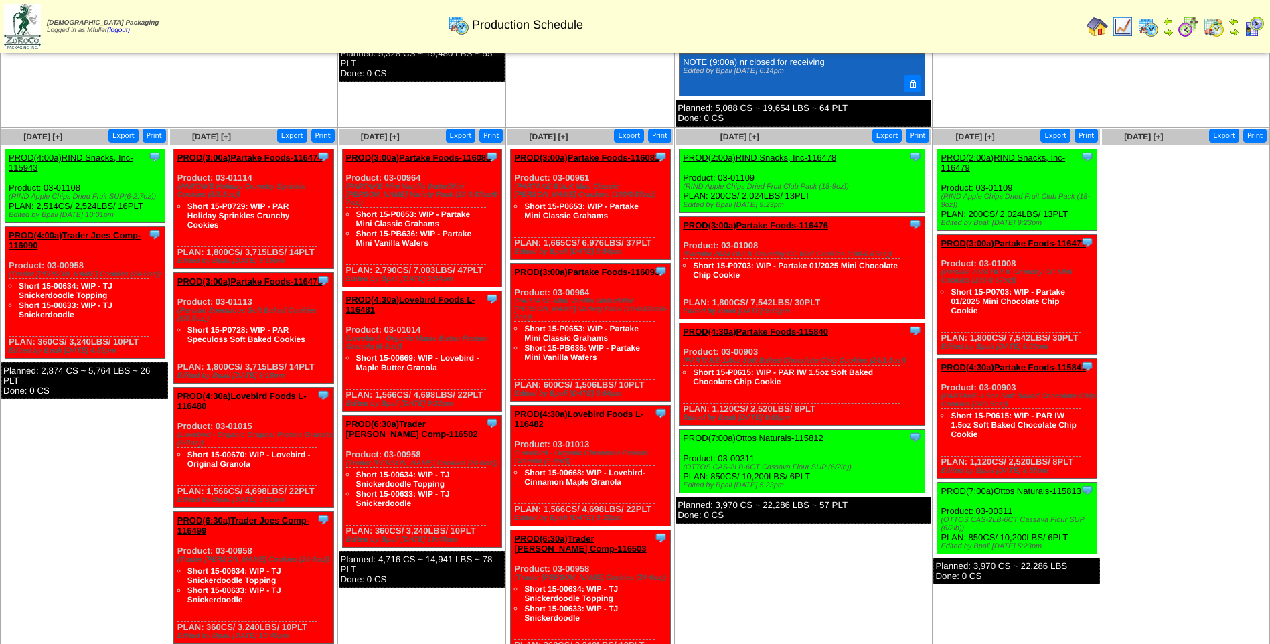
scroll to position [535, 0]
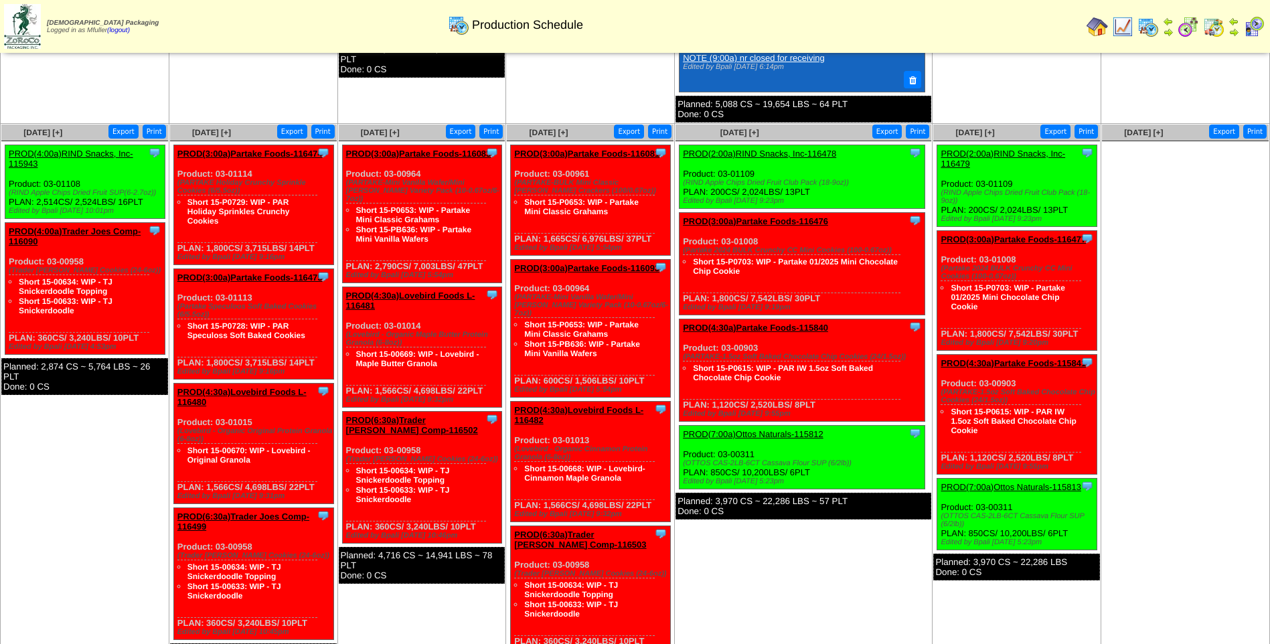
click at [280, 514] on link "PROD(6:30a)Trader Joes Comp-116499" at bounding box center [243, 521] width 132 height 20
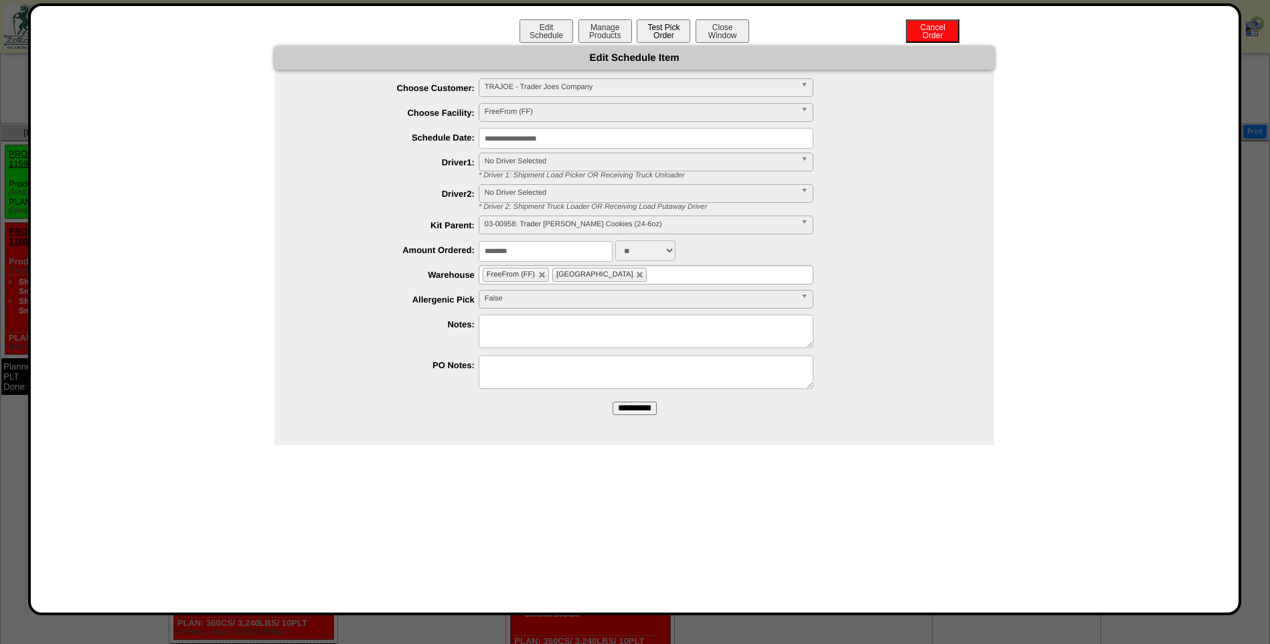
click at [675, 36] on button "Test Pick Order" at bounding box center [663, 30] width 54 height 23
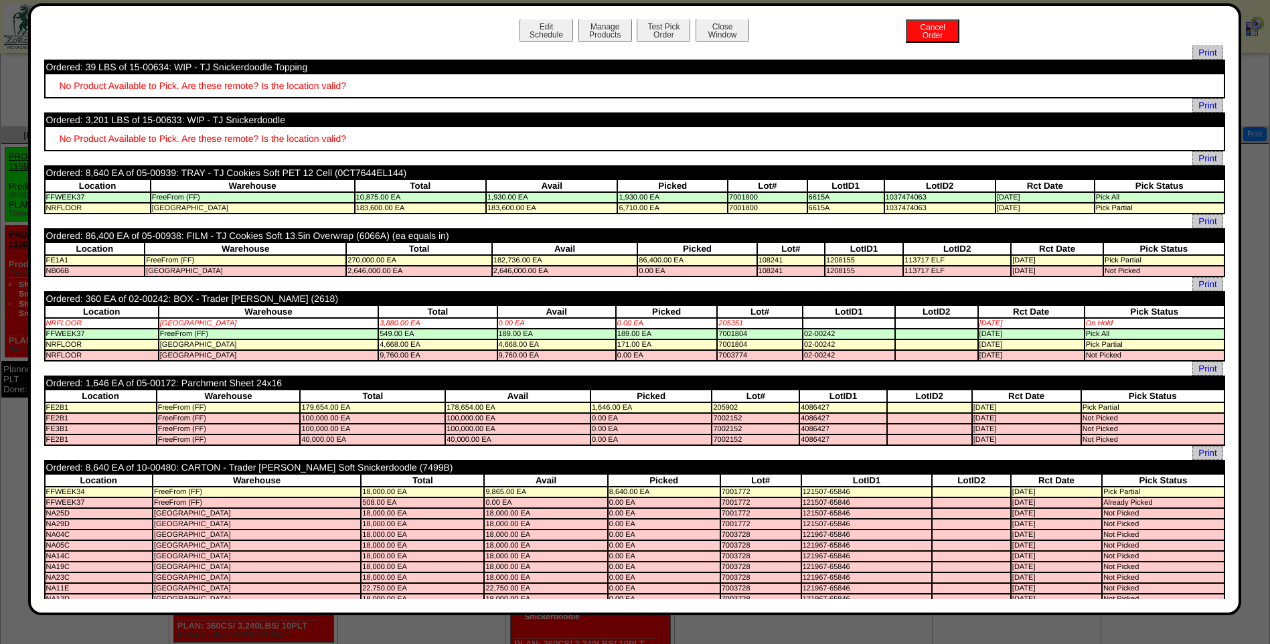
scroll to position [0, 0]
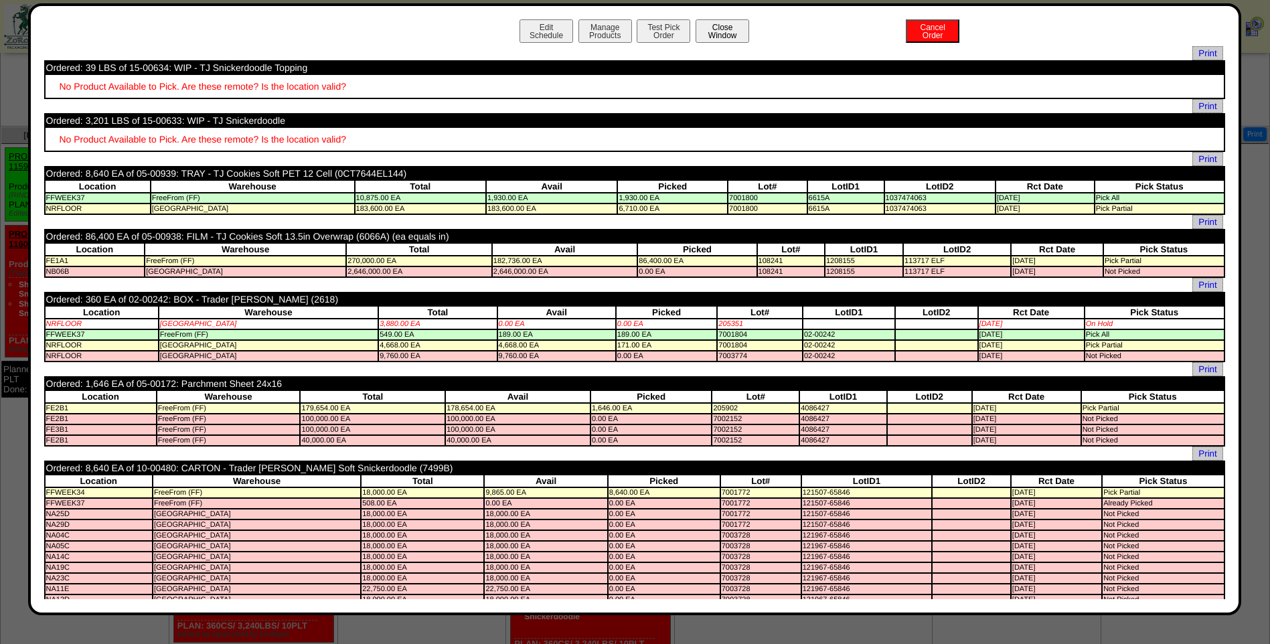
click at [721, 32] on button "Close Window" at bounding box center [722, 30] width 54 height 23
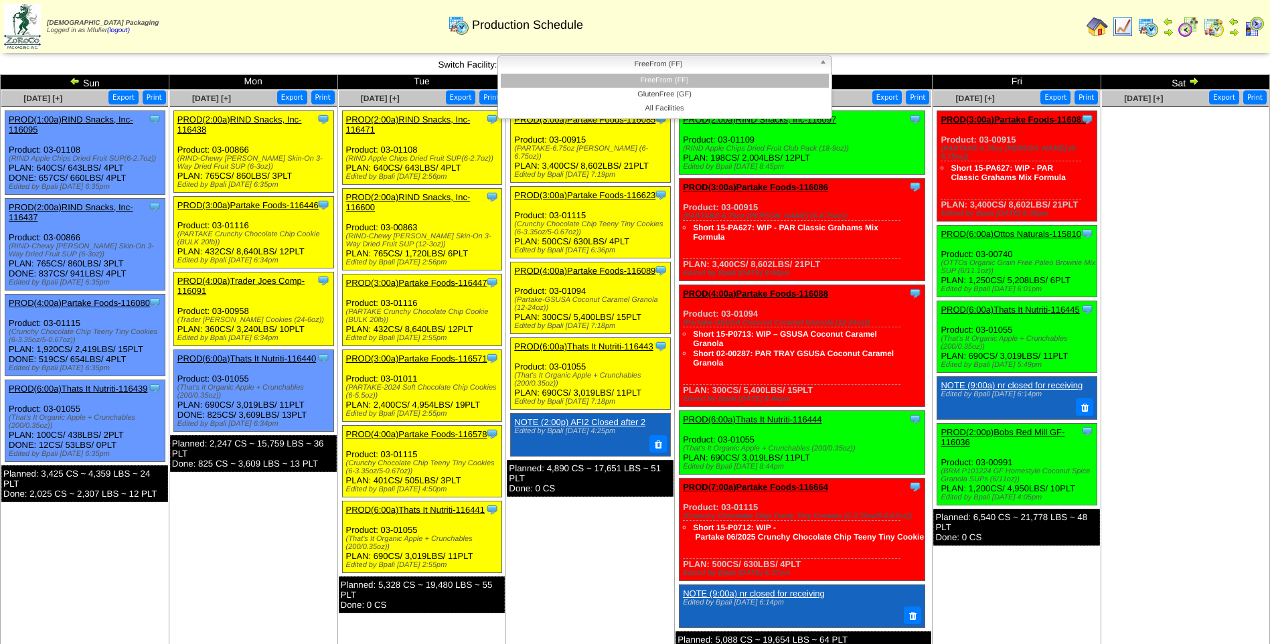
click at [624, 71] on span "FreeFrom (FF)" at bounding box center [658, 64] width 311 height 16
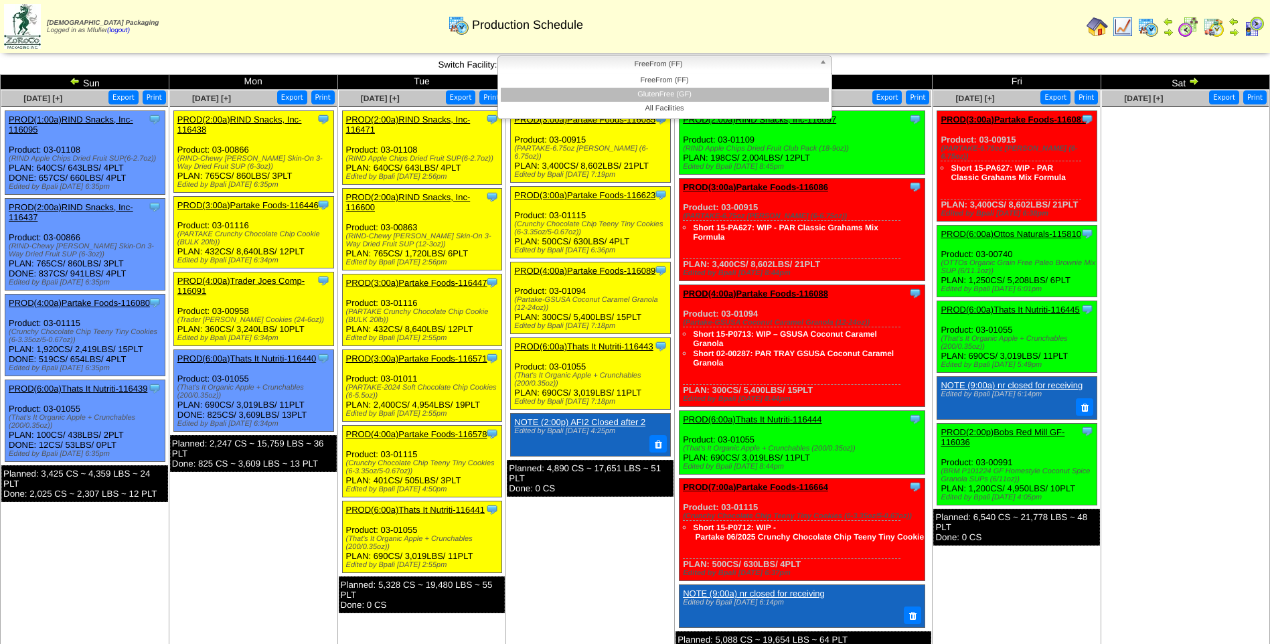
click at [633, 93] on li "GlutenFree (GF)" at bounding box center [665, 95] width 328 height 14
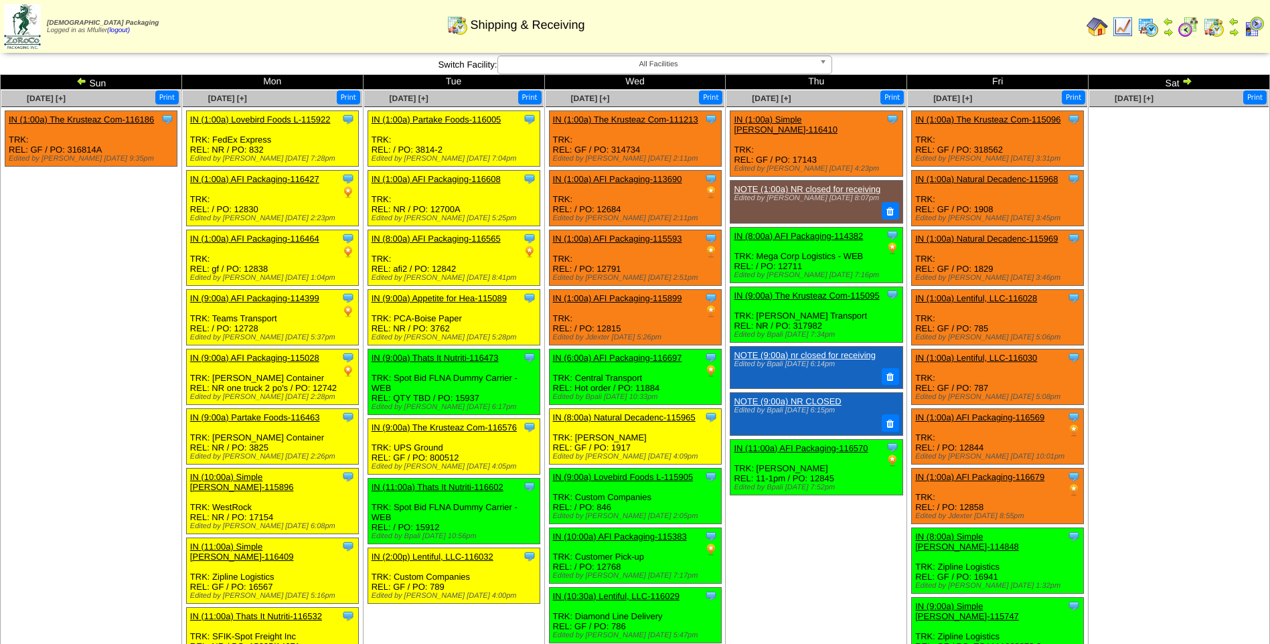
click at [693, 22] on div "Shipping & Receiving" at bounding box center [515, 20] width 729 height 37
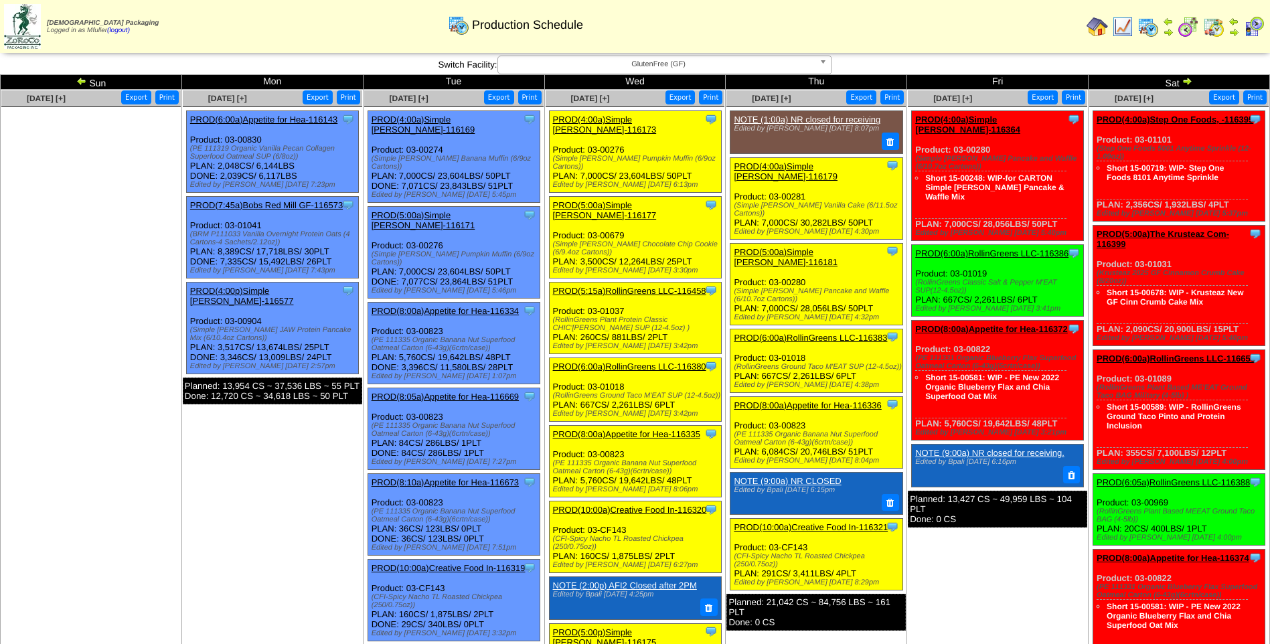
click at [982, 117] on link "PROD(4:00a)Simple Mills-116364" at bounding box center [967, 124] width 105 height 20
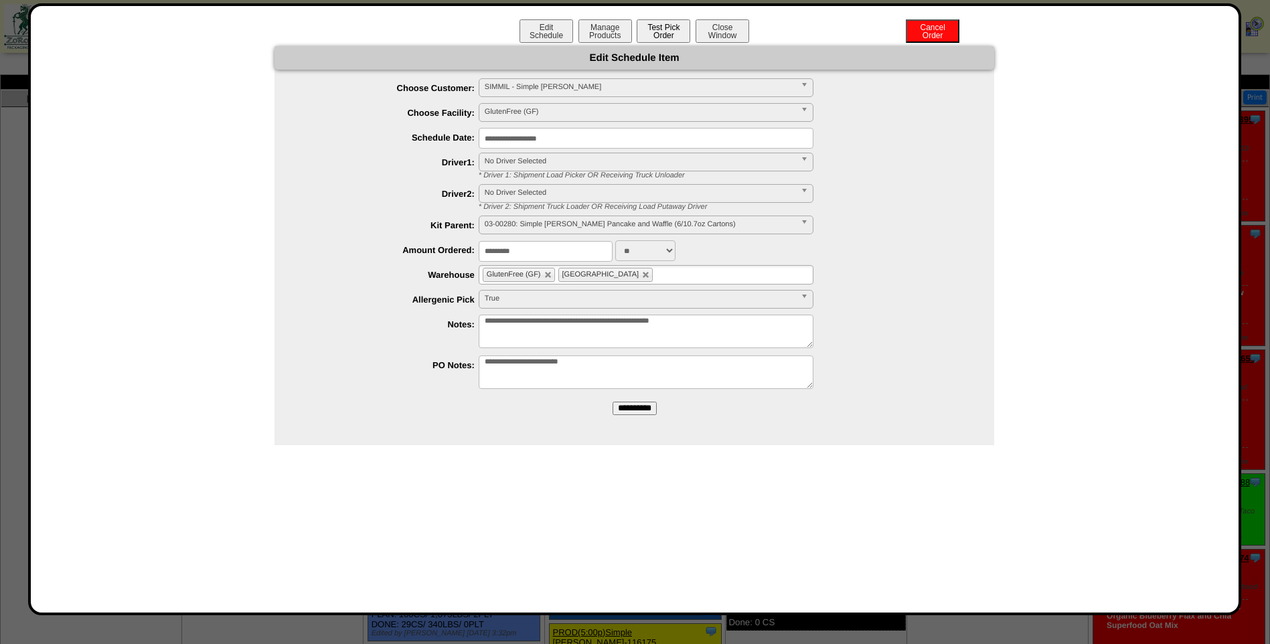
click at [667, 33] on button "Test Pick Order" at bounding box center [663, 30] width 54 height 23
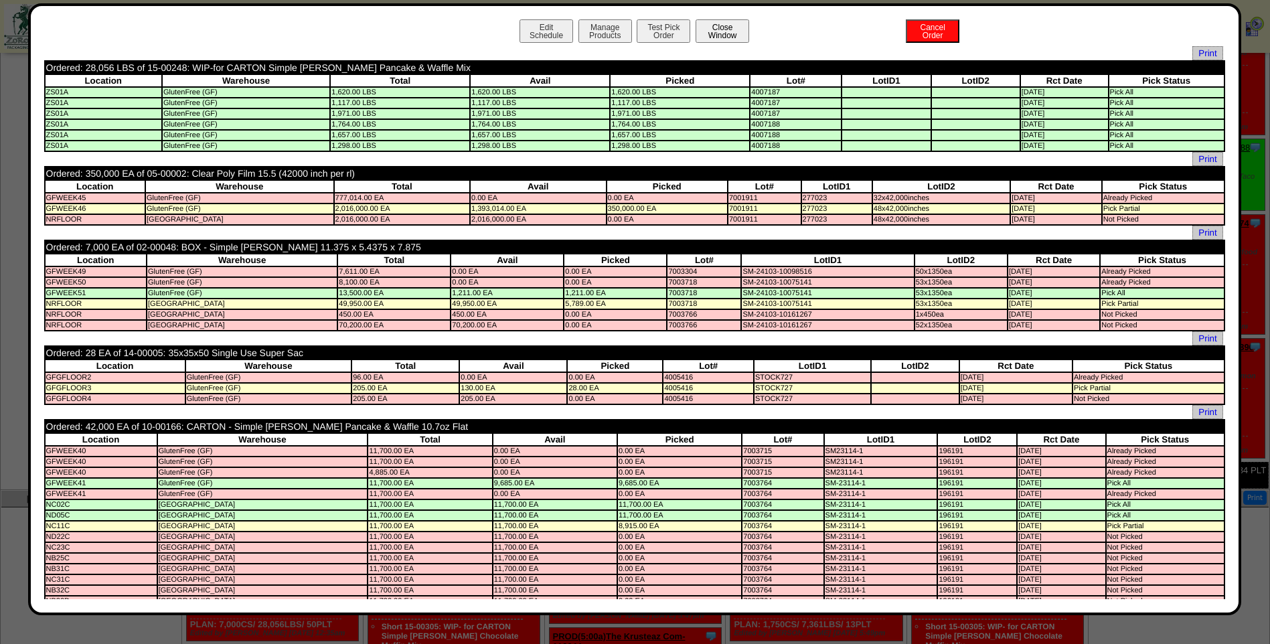
click at [702, 32] on button "Close Window" at bounding box center [722, 30] width 54 height 23
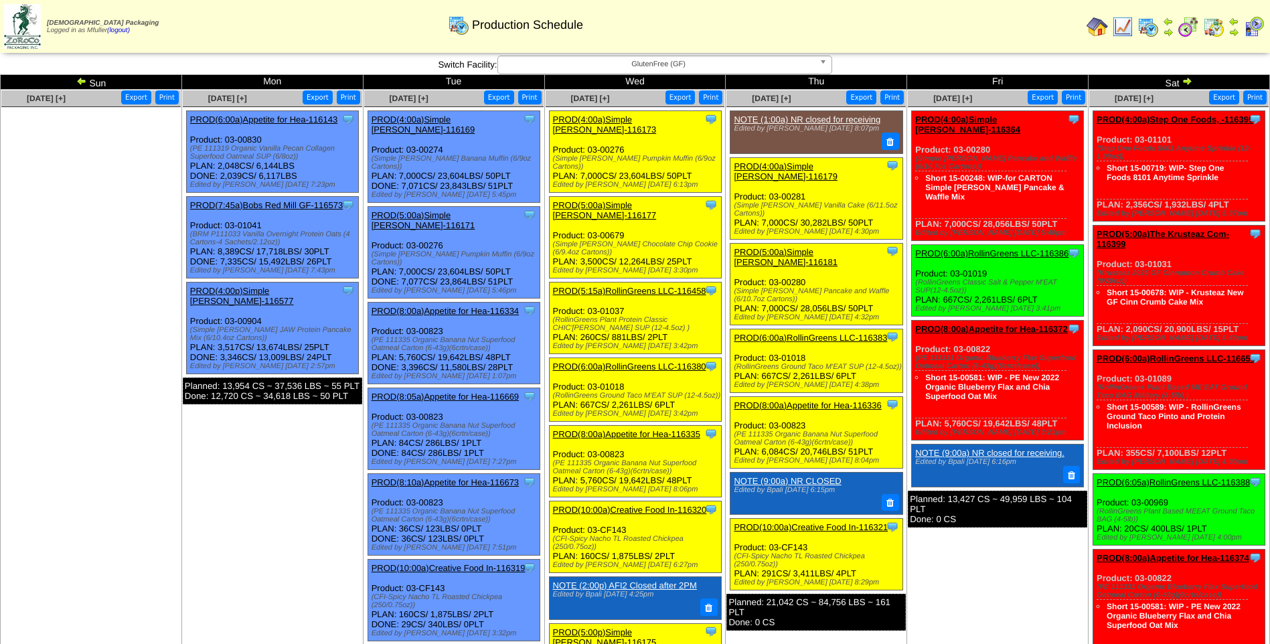
click at [1007, 245] on div "Clone Item PROD(6:00a)RollinGreens LLC-116386 RollinGreens LLC ScheduleID: 1163…" at bounding box center [998, 281] width 172 height 72
click at [999, 248] on link "PROD(6:00a)RollinGreens LLC-116386" at bounding box center [991, 253] width 153 height 10
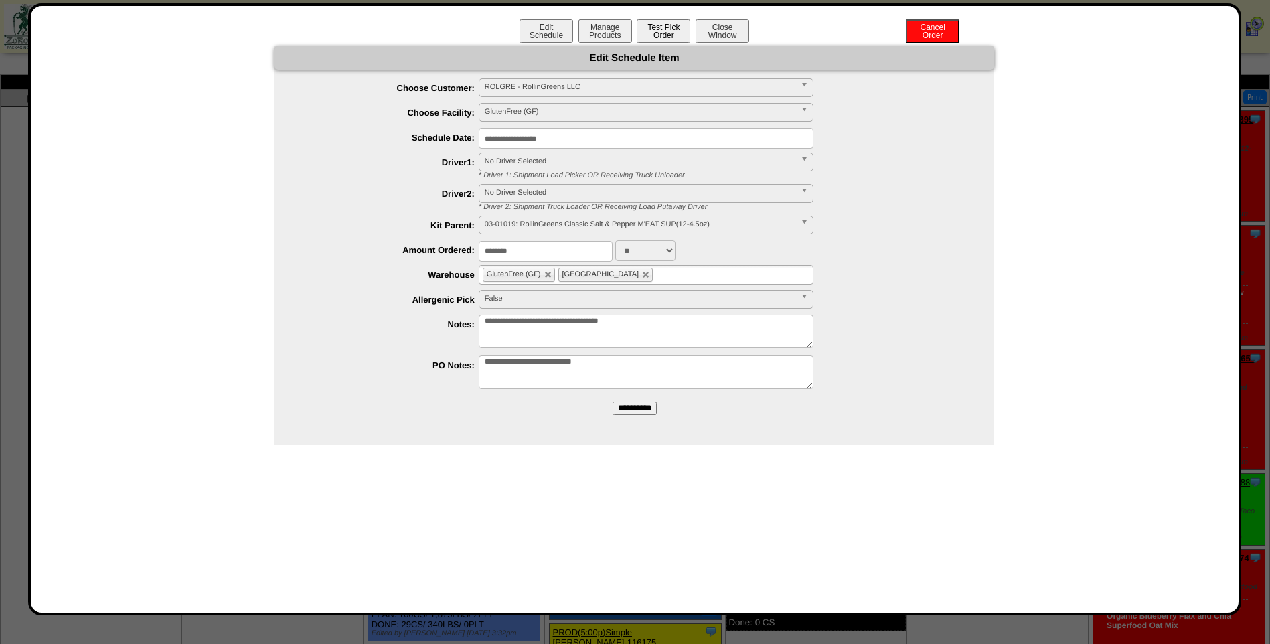
click at [660, 37] on button "Test Pick Order" at bounding box center [663, 30] width 54 height 23
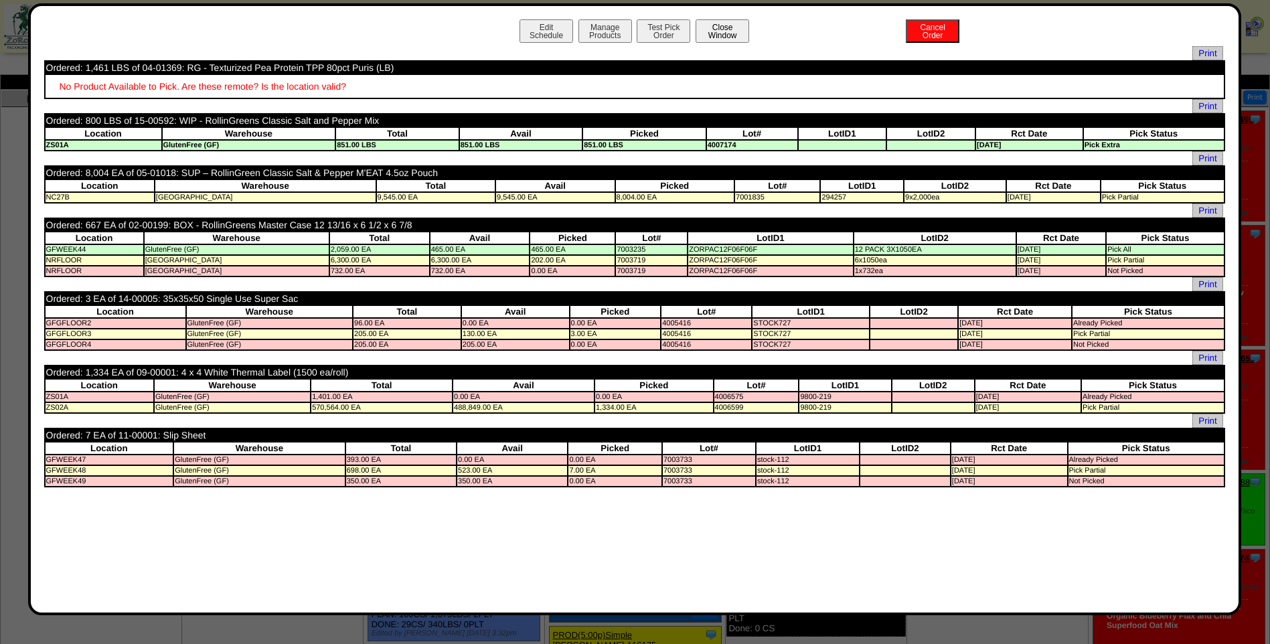
click at [727, 35] on button "Close Window" at bounding box center [722, 30] width 54 height 23
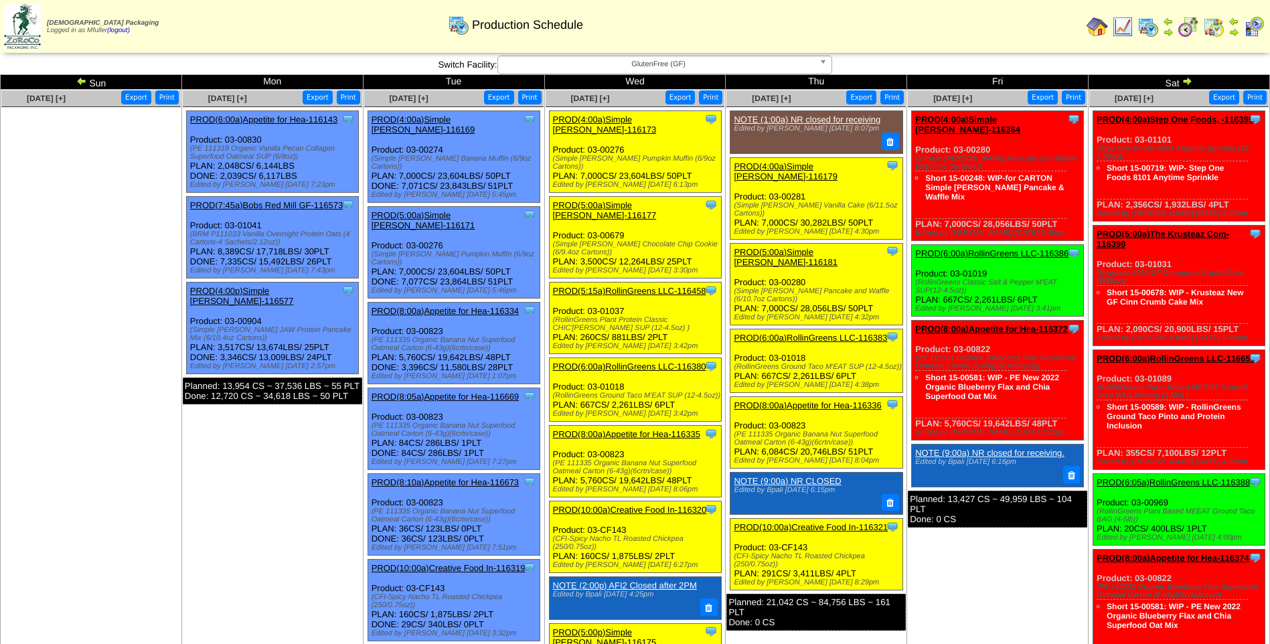
click at [1000, 324] on link "PROD(8:00a)Appetite for Hea-116372" at bounding box center [991, 329] width 153 height 10
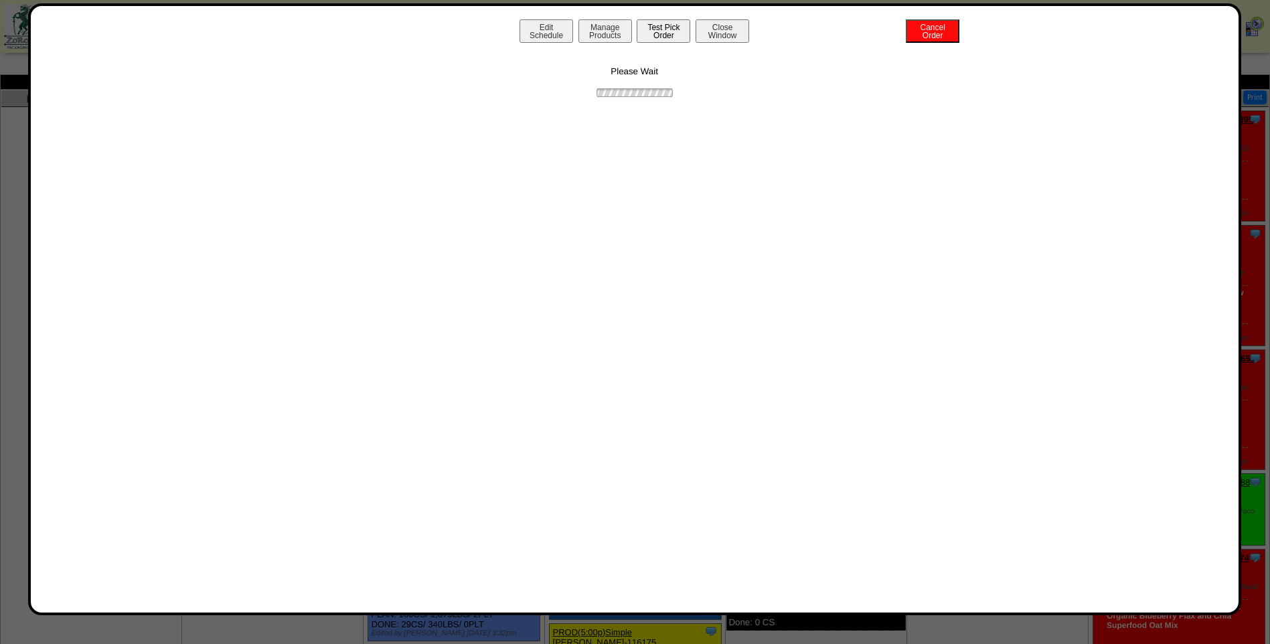
click at [657, 29] on button "Test Pick Order" at bounding box center [663, 30] width 54 height 23
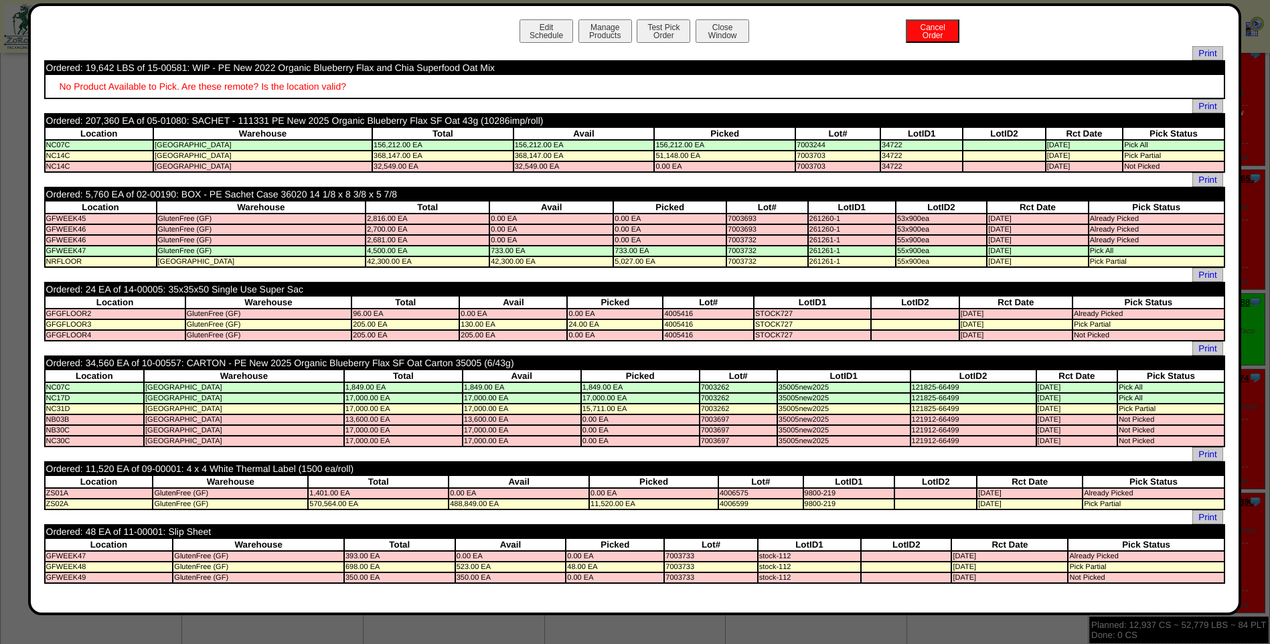
scroll to position [201, 0]
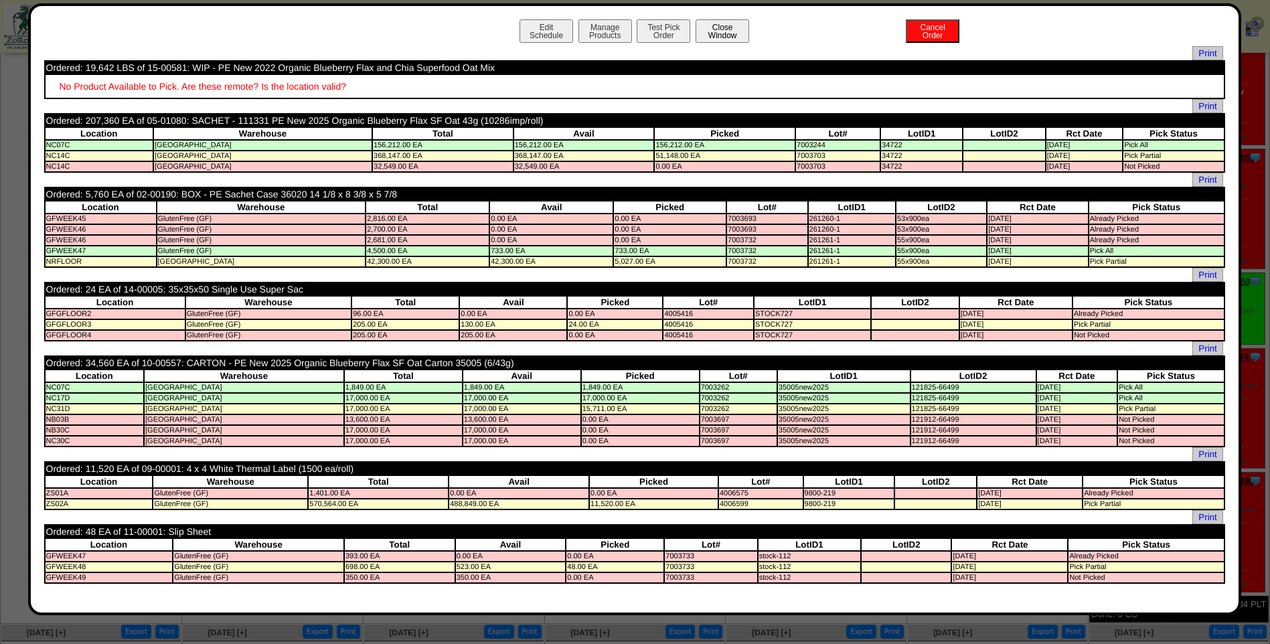
click at [726, 34] on button "Close Window" at bounding box center [722, 30] width 54 height 23
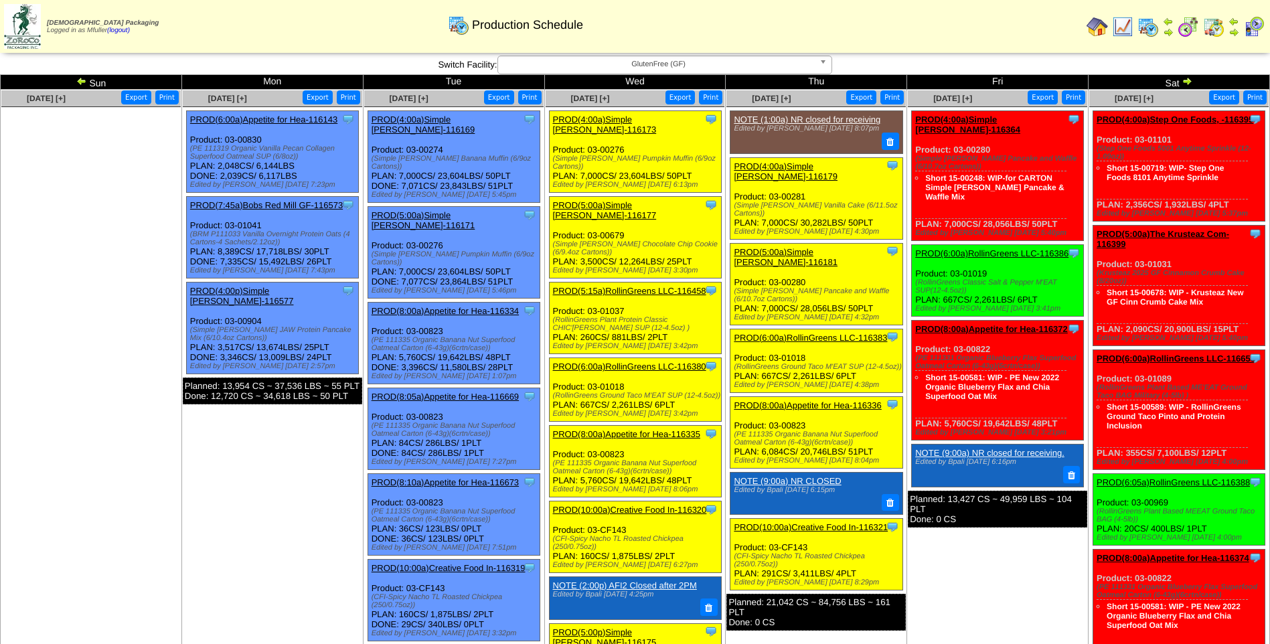
click at [1177, 477] on link "PROD(6:05a)RollinGreens LLC-116388" at bounding box center [1172, 482] width 153 height 10
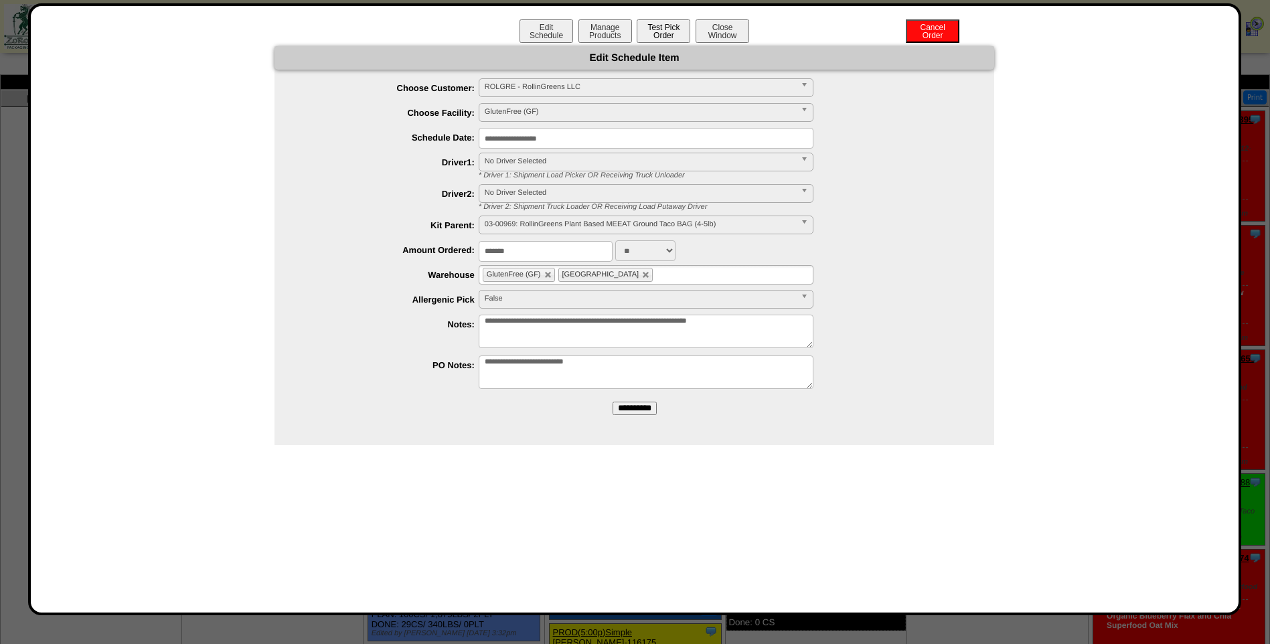
click at [670, 38] on button "Test Pick Order" at bounding box center [663, 30] width 54 height 23
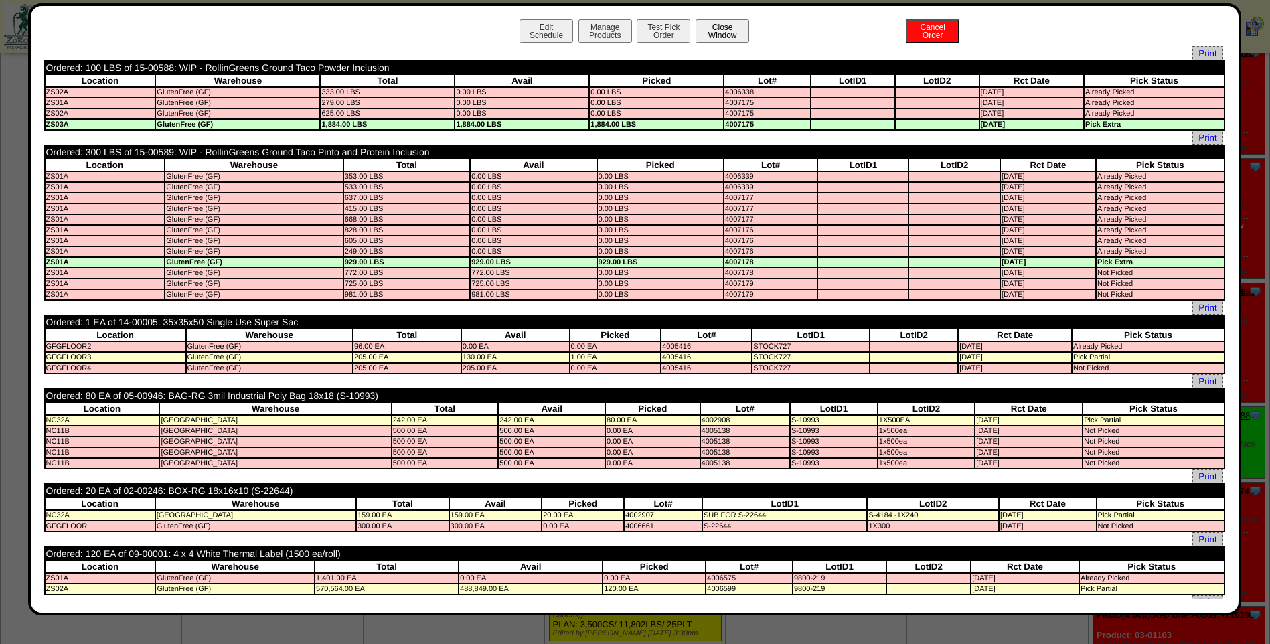
click at [721, 31] on button "Close Window" at bounding box center [722, 30] width 54 height 23
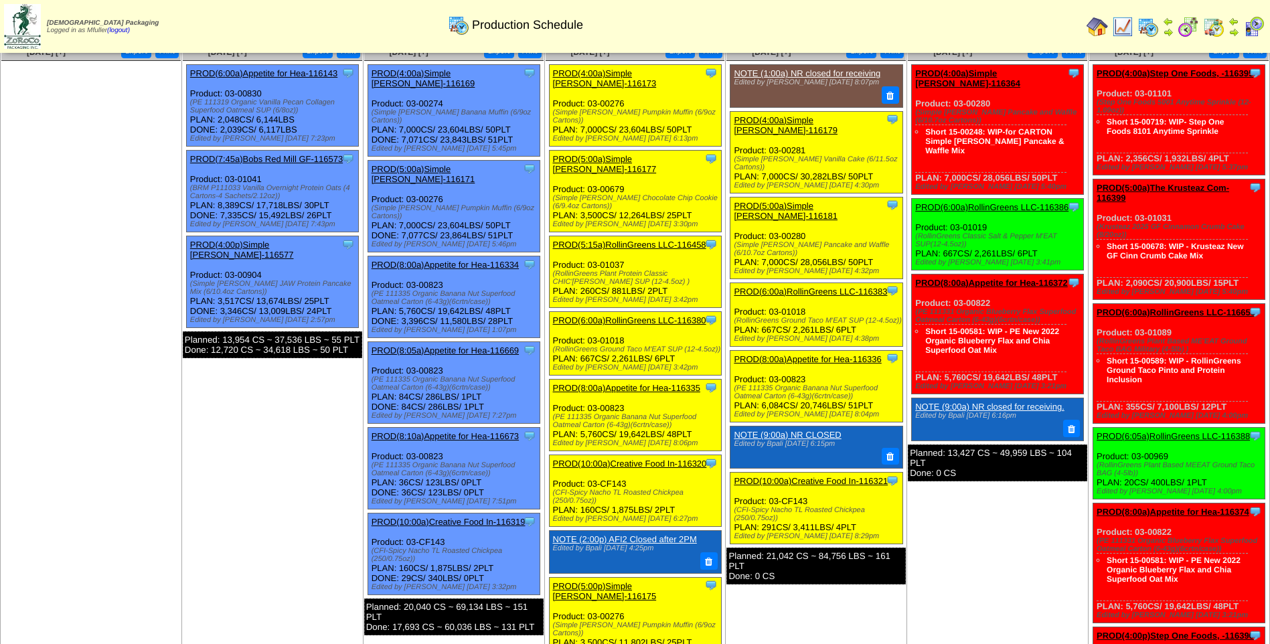
scroll to position [134, 0]
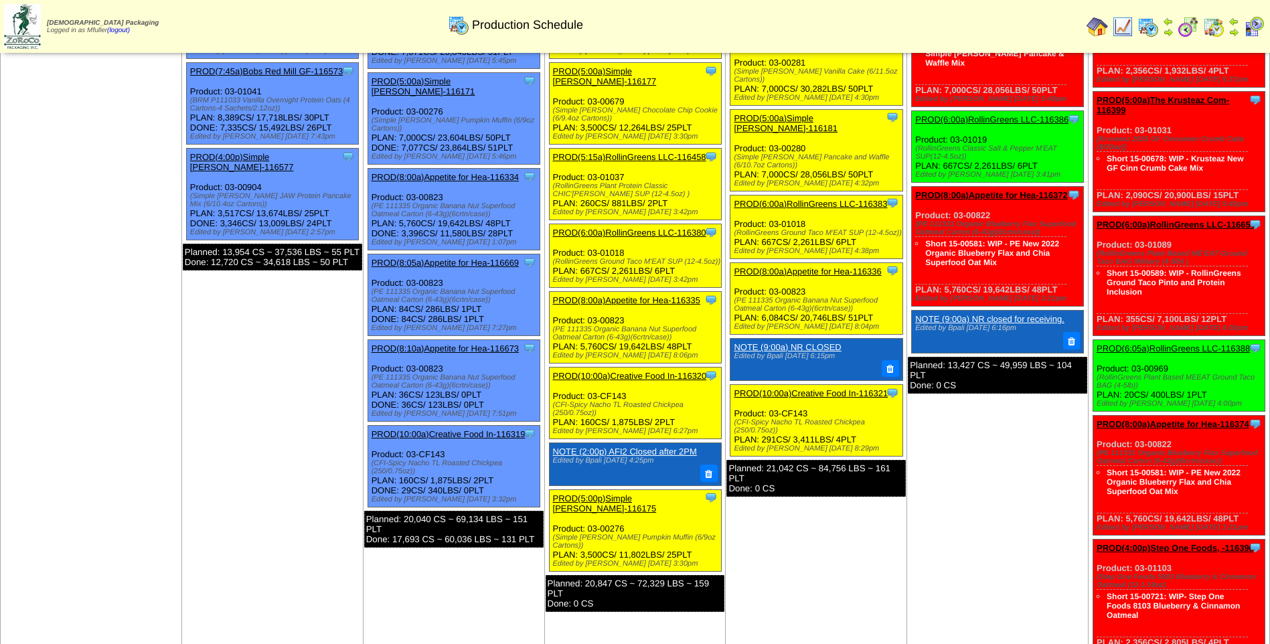
click at [1191, 419] on link "PROD(8:00a)Appetite for Hea-116374" at bounding box center [1172, 424] width 153 height 10
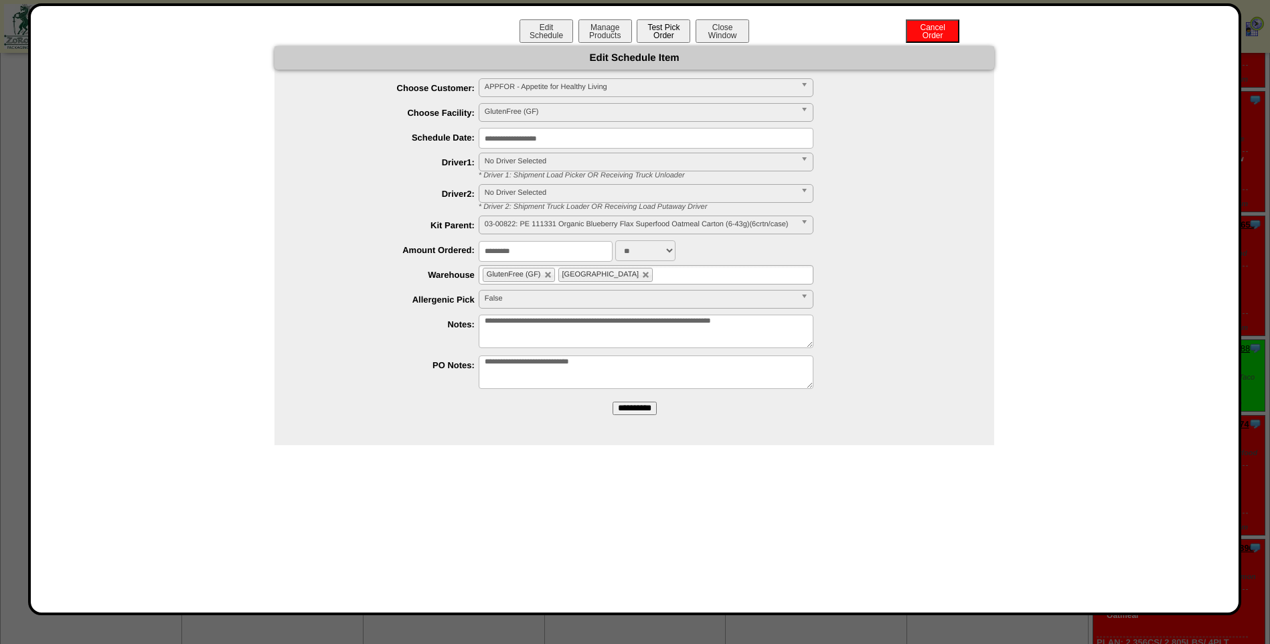
click at [664, 28] on button "Test Pick Order" at bounding box center [663, 30] width 54 height 23
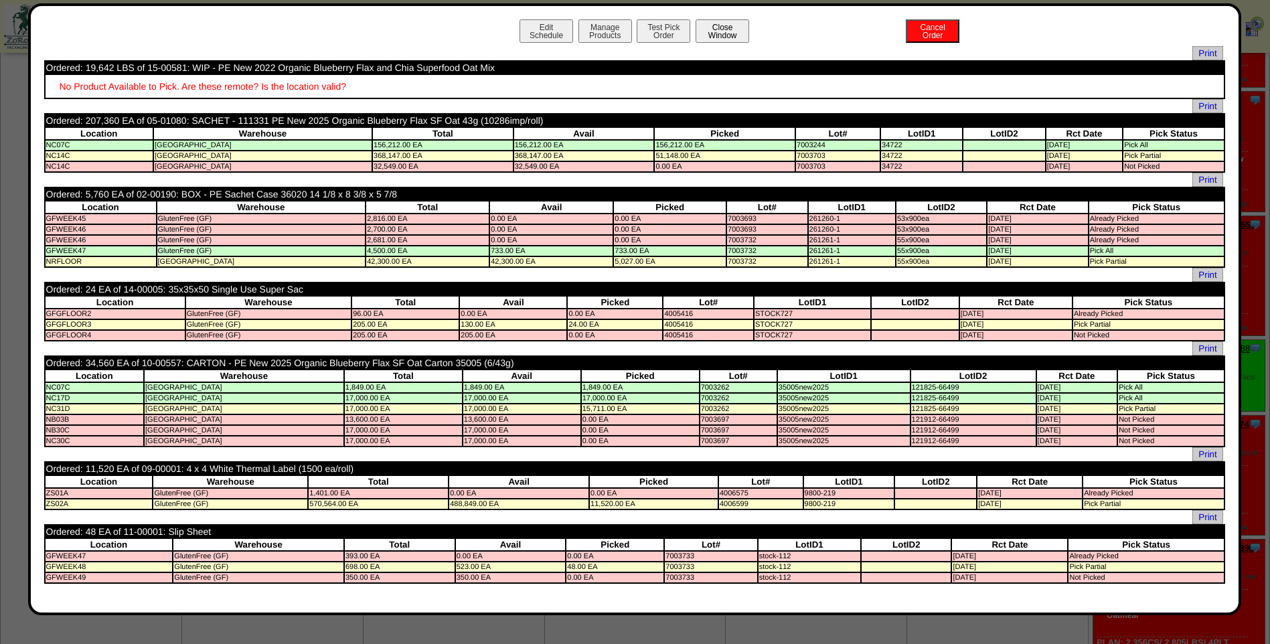
click at [712, 27] on button "Close Window" at bounding box center [722, 30] width 54 height 23
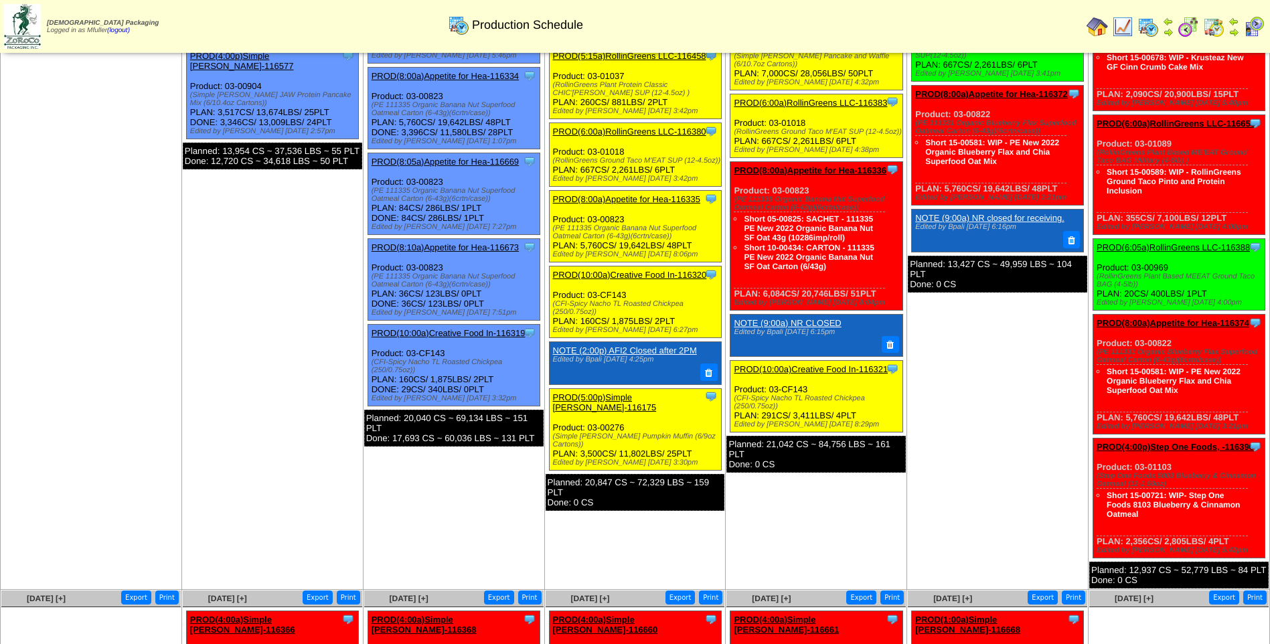
scroll to position [268, 0]
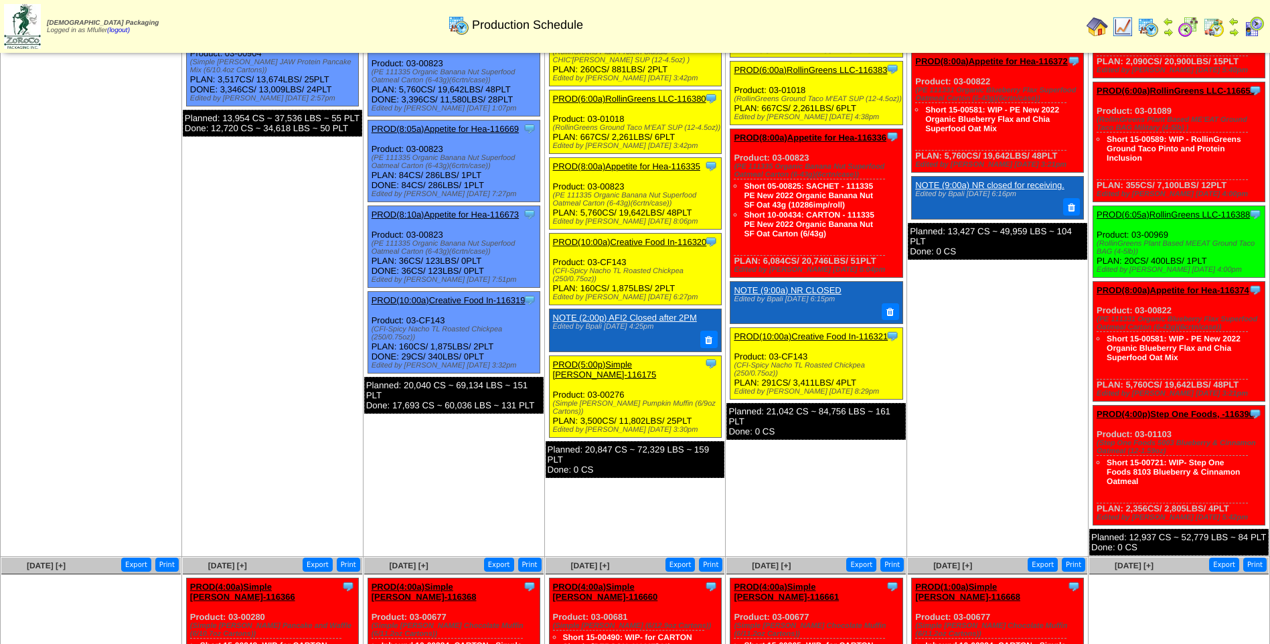
click at [1200, 409] on link "PROD(4:00p)Step One Foods, -116396" at bounding box center [1174, 414] width 157 height 10
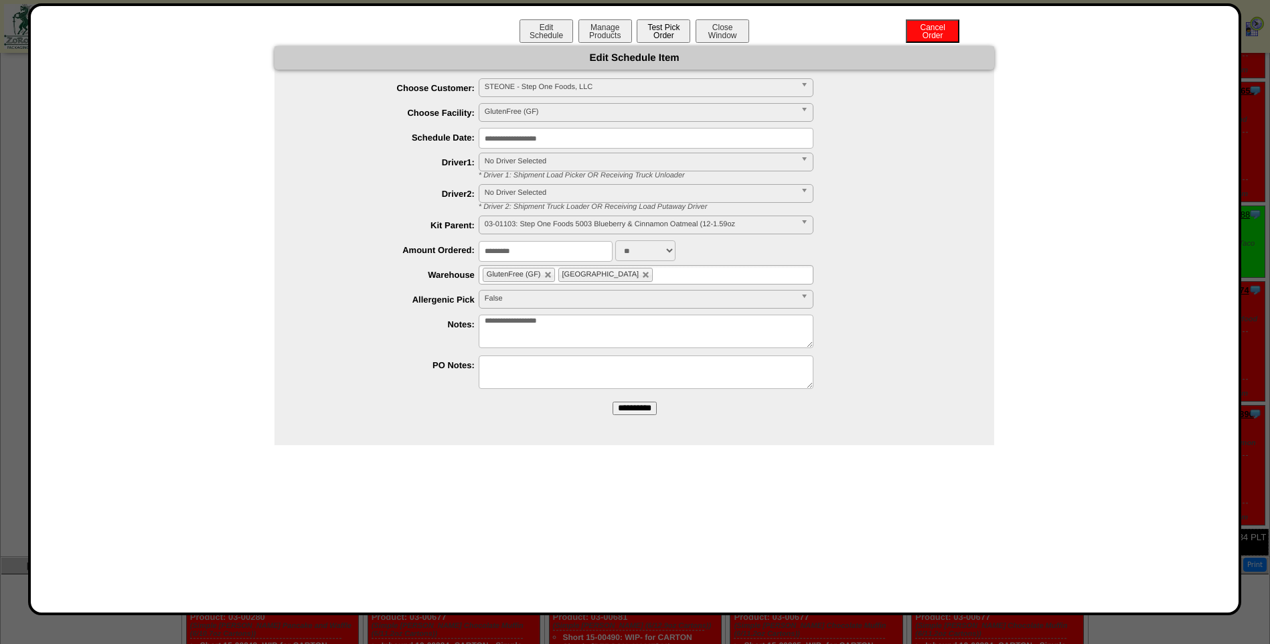
click at [652, 34] on button "Test Pick Order" at bounding box center [663, 30] width 54 height 23
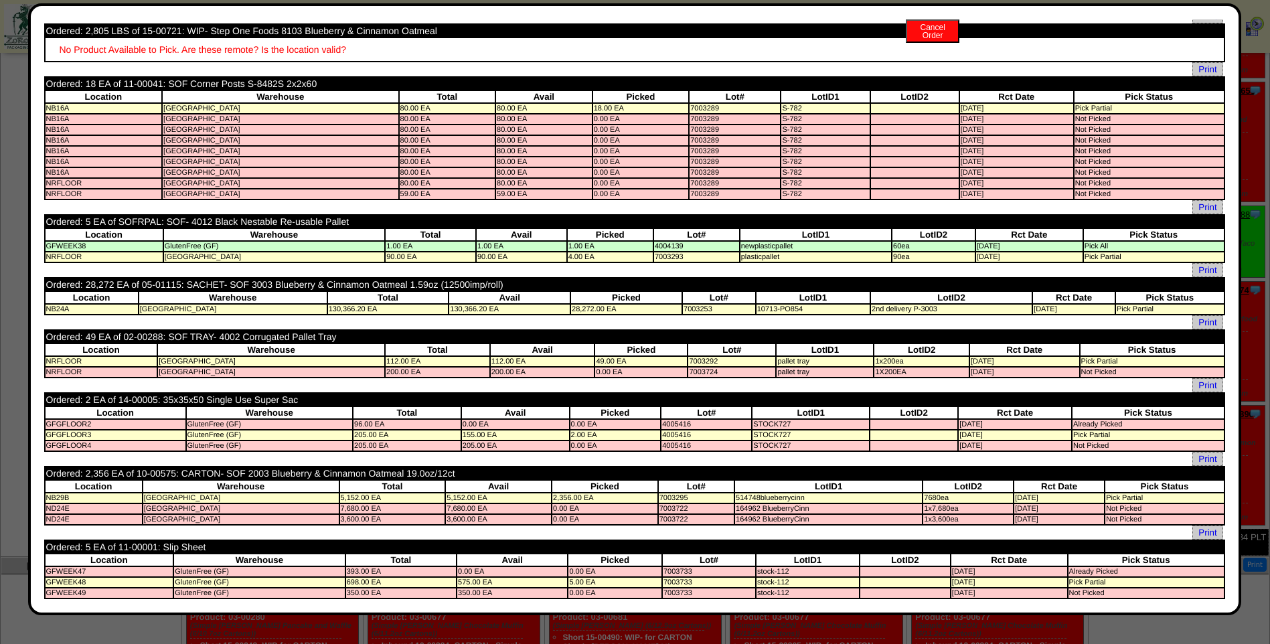
scroll to position [0, 0]
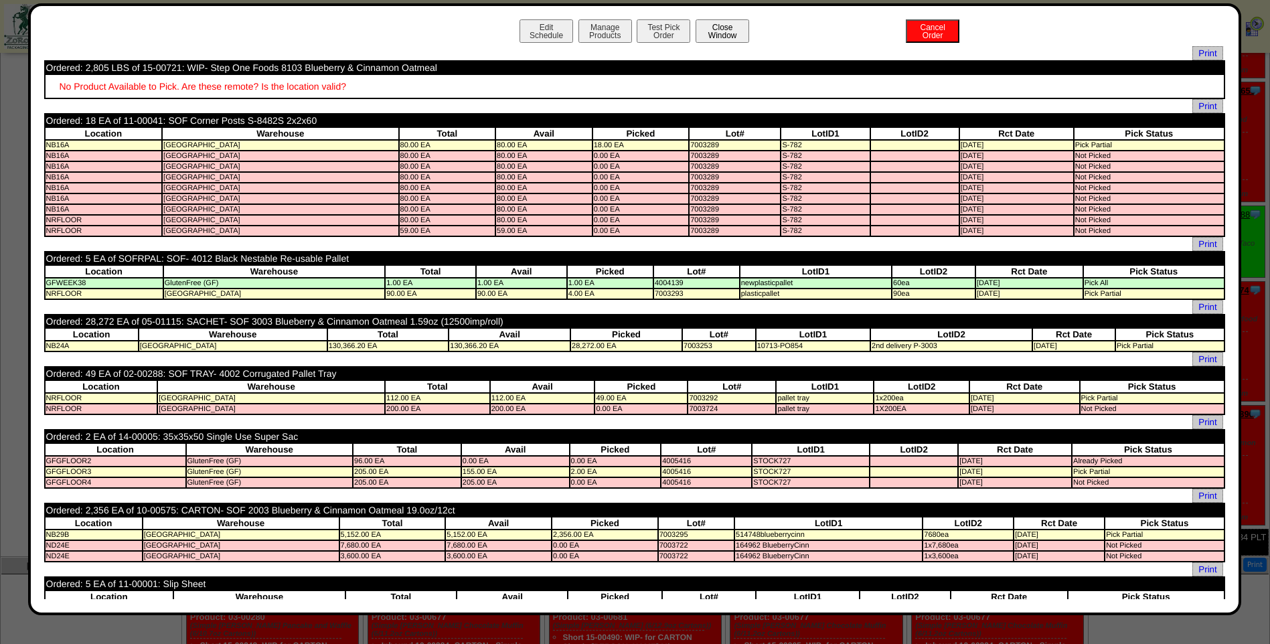
click at [713, 33] on button "Close Window" at bounding box center [722, 30] width 54 height 23
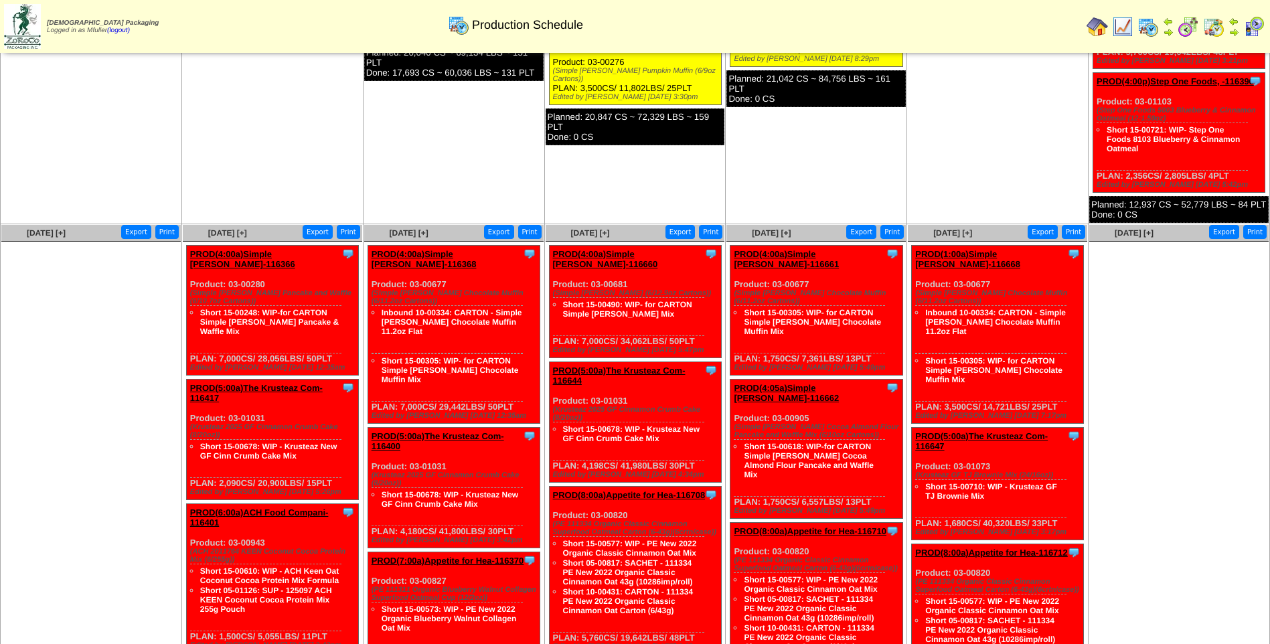
scroll to position [602, 0]
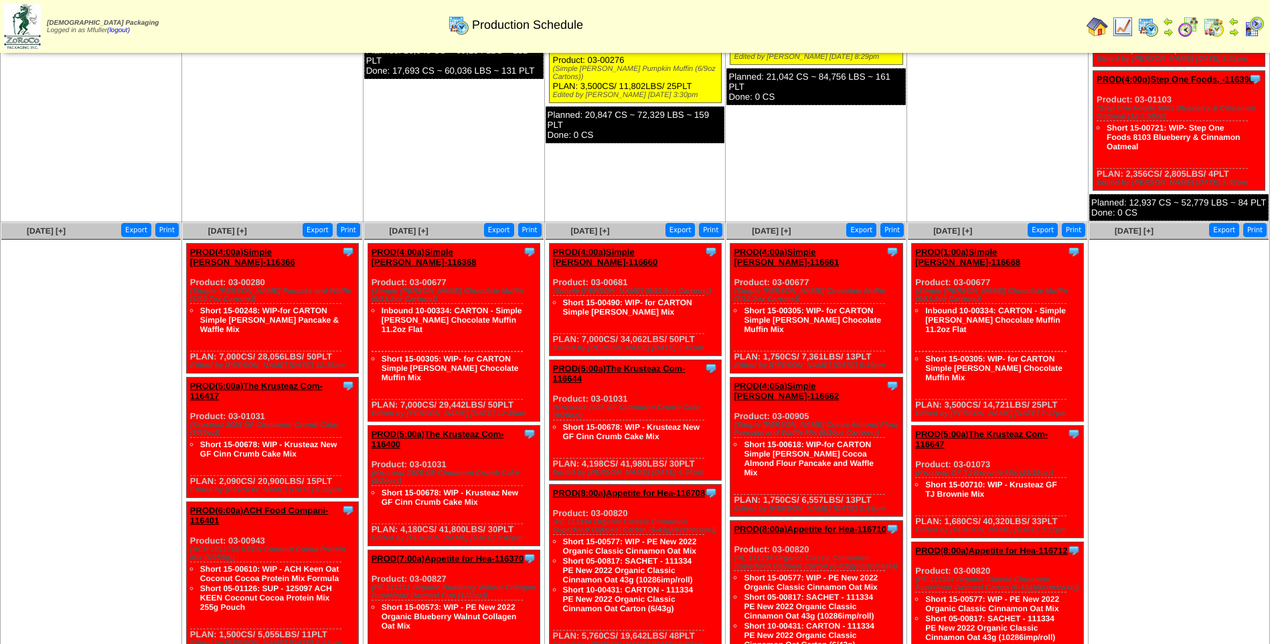
click at [270, 247] on link "PROD(4:00a)Simple [PERSON_NAME]-116366" at bounding box center [242, 257] width 105 height 20
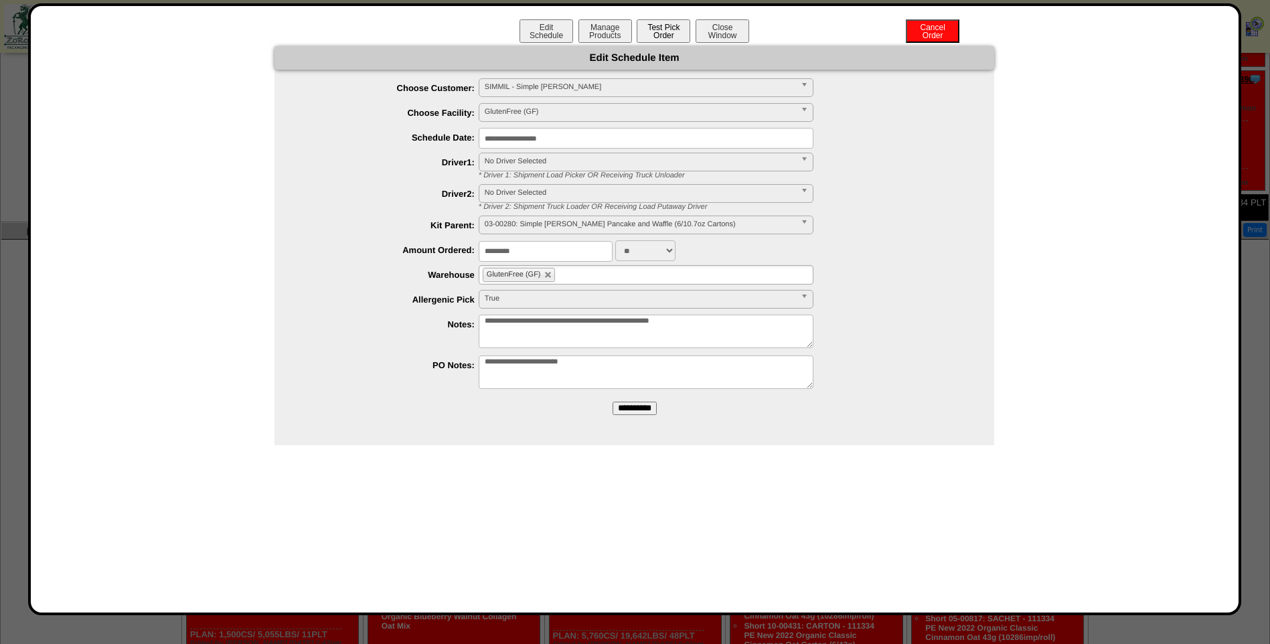
click at [653, 33] on button "Test Pick Order" at bounding box center [663, 30] width 54 height 23
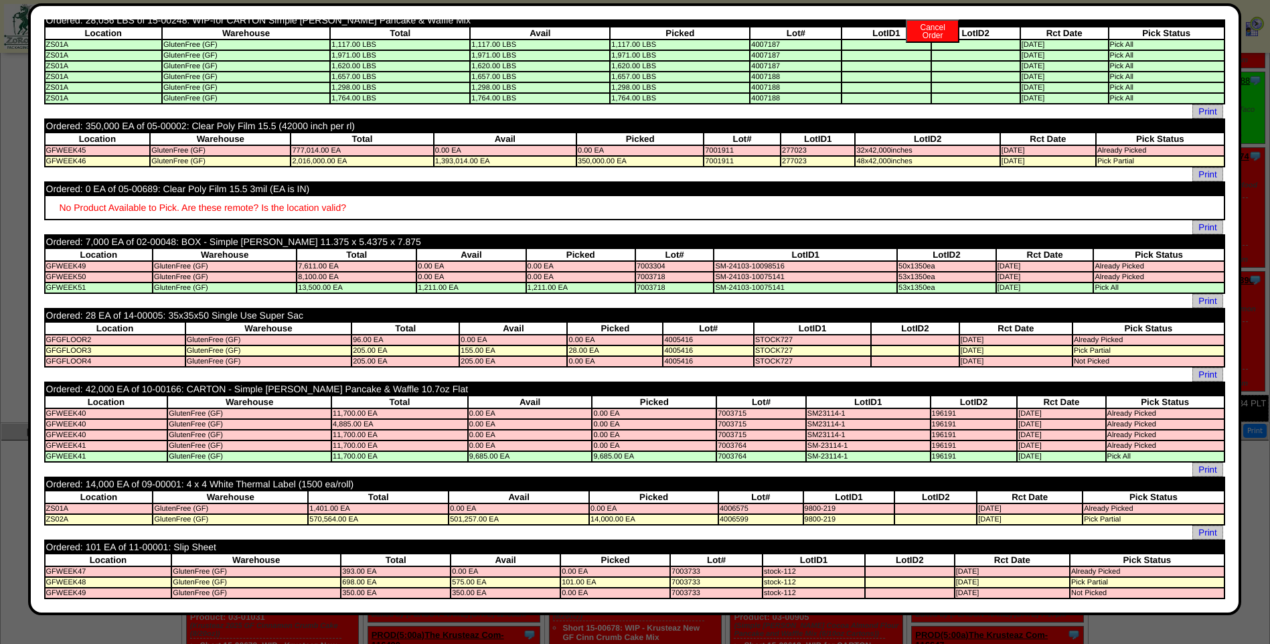
scroll to position [0, 0]
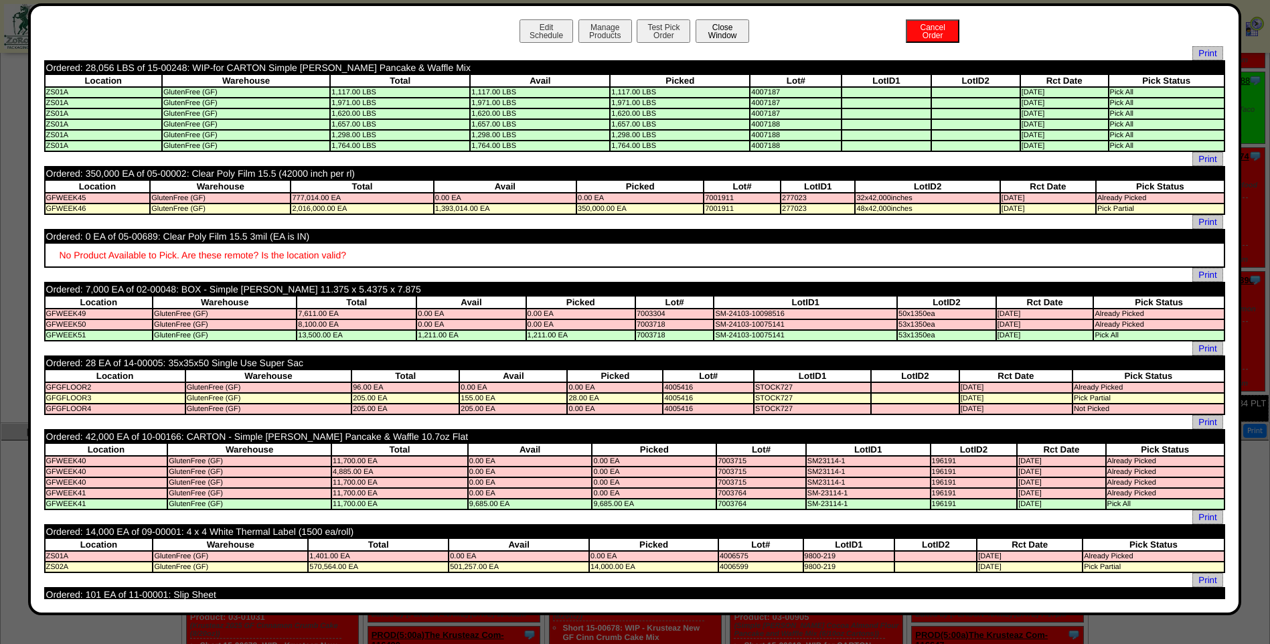
click at [725, 36] on button "Close Window" at bounding box center [722, 30] width 54 height 23
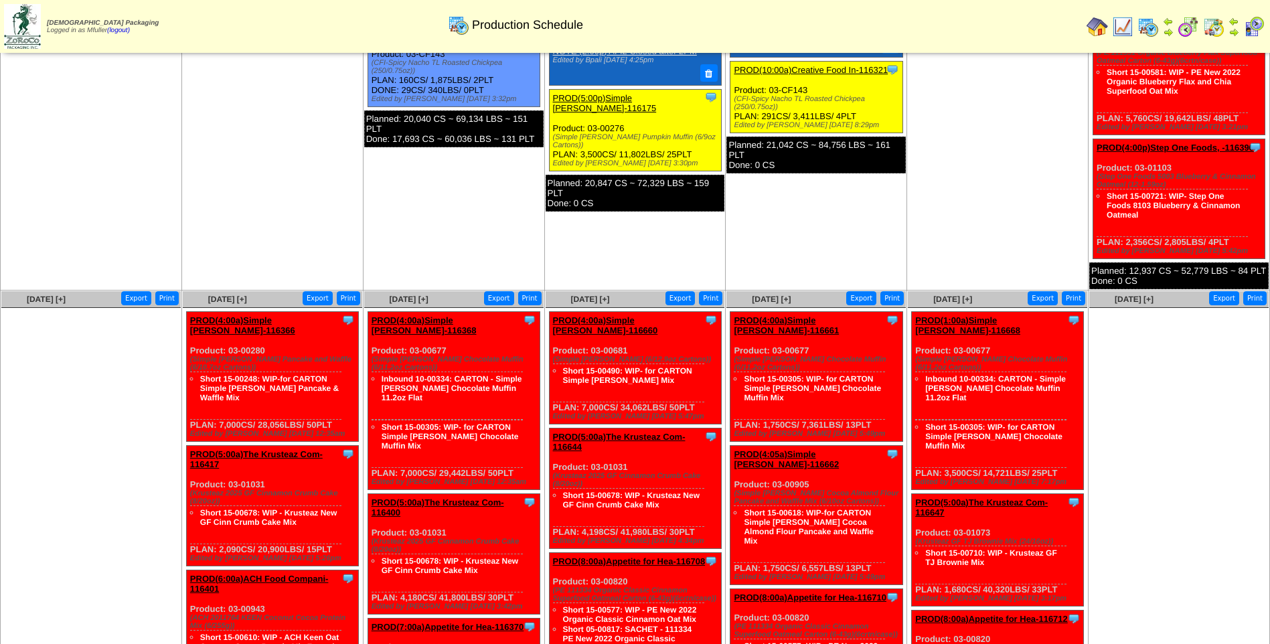
scroll to position [535, 0]
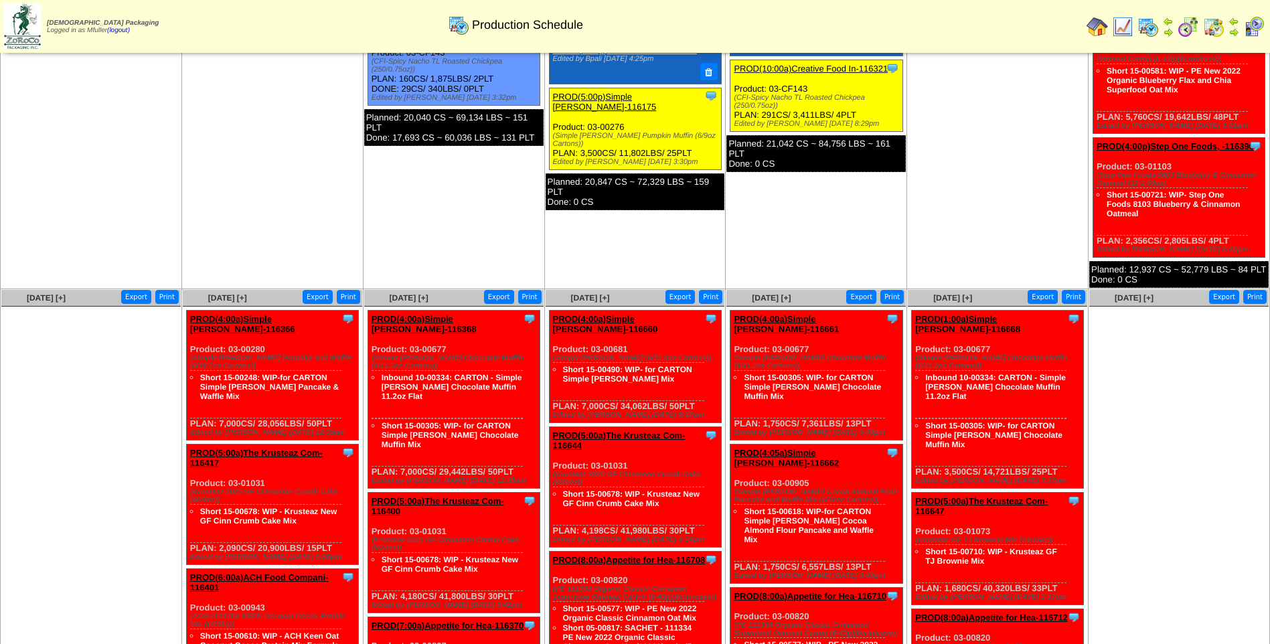
click at [275, 448] on link "PROD(5:00a)The Krusteaz Com-116417" at bounding box center [256, 458] width 133 height 20
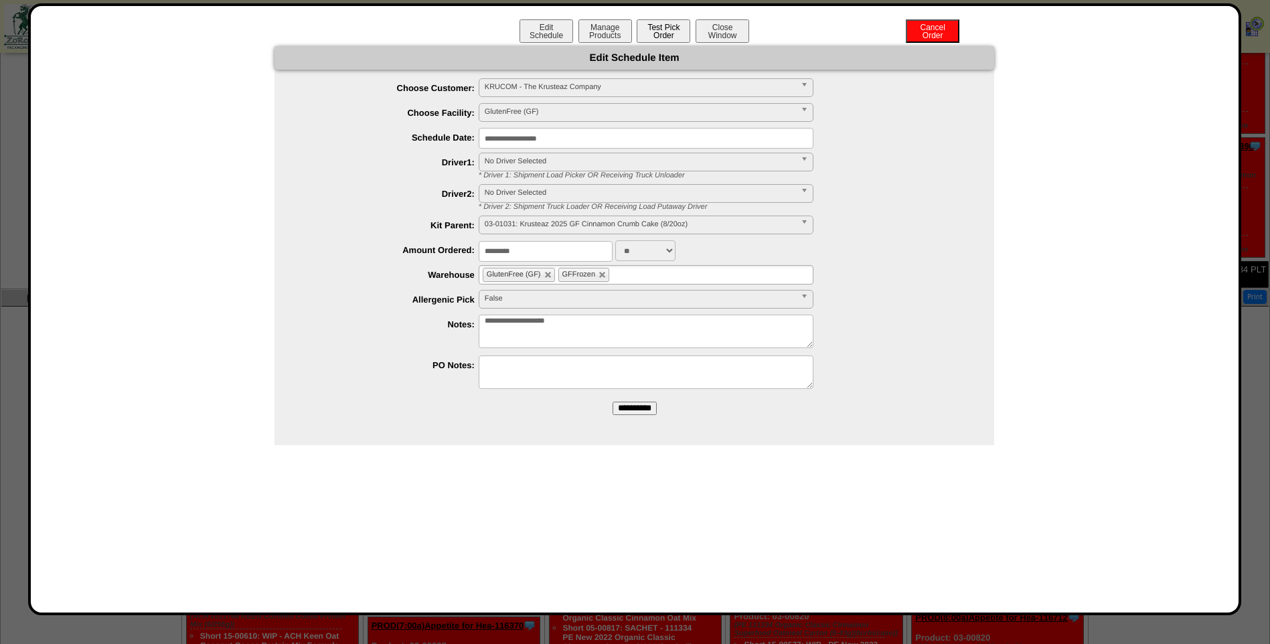
click at [661, 33] on button "Test Pick Order" at bounding box center [663, 30] width 54 height 23
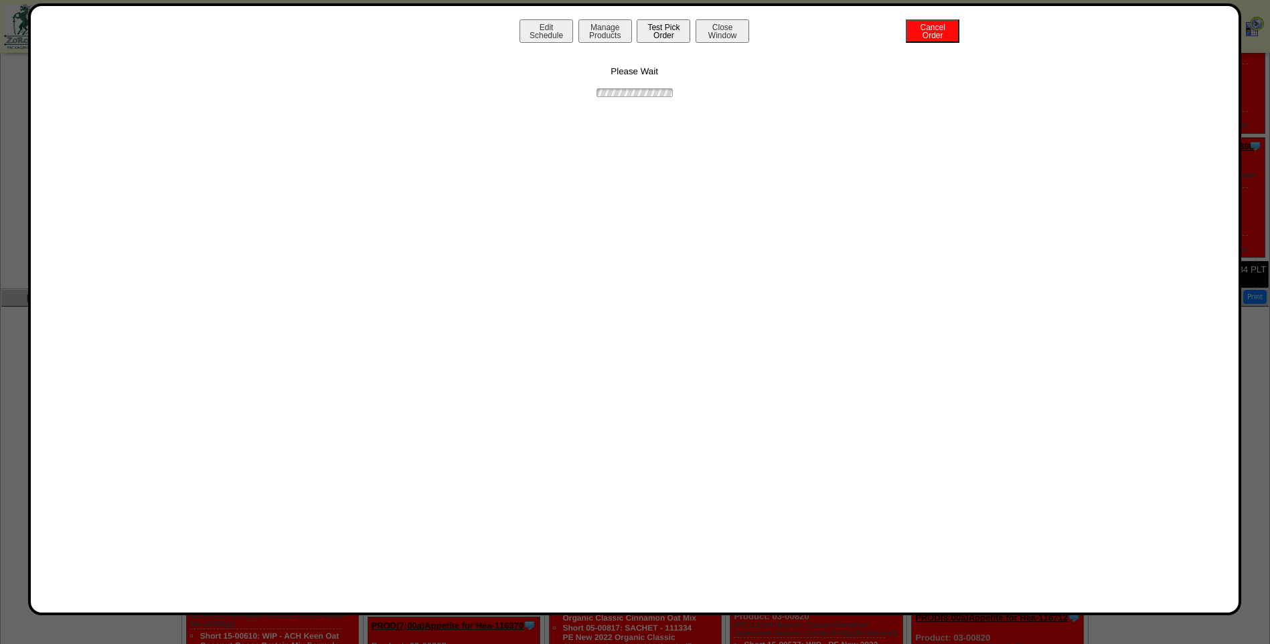
click at [661, 33] on button "Test Pick Order" at bounding box center [663, 30] width 54 height 23
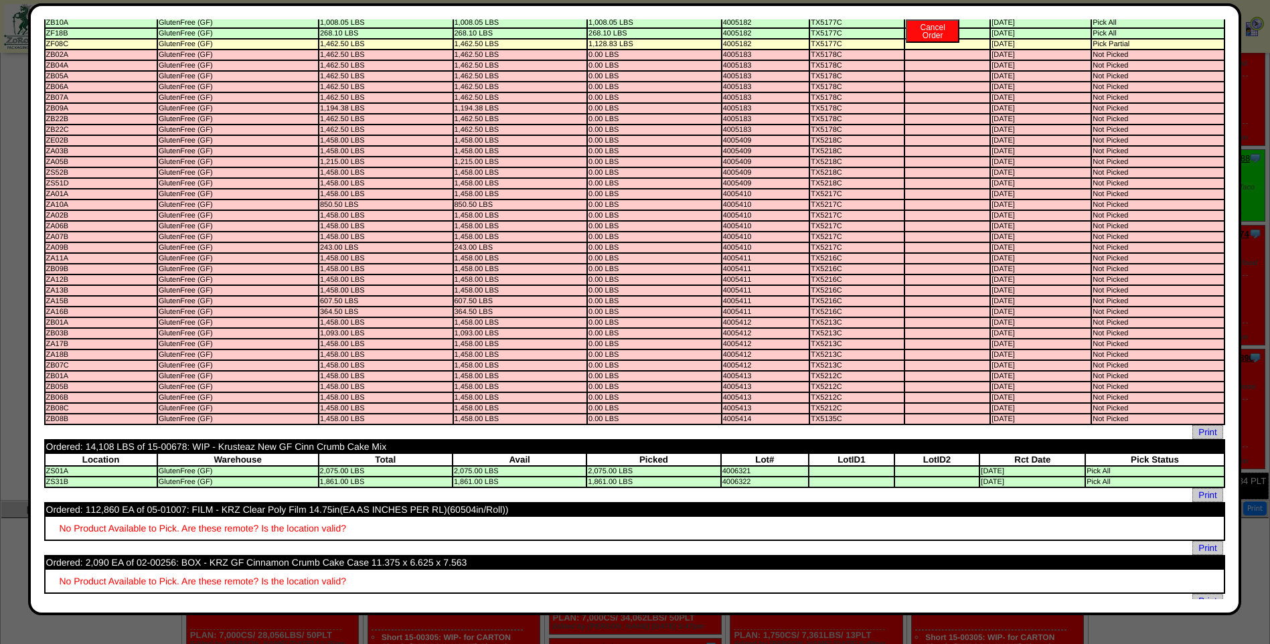
scroll to position [0, 0]
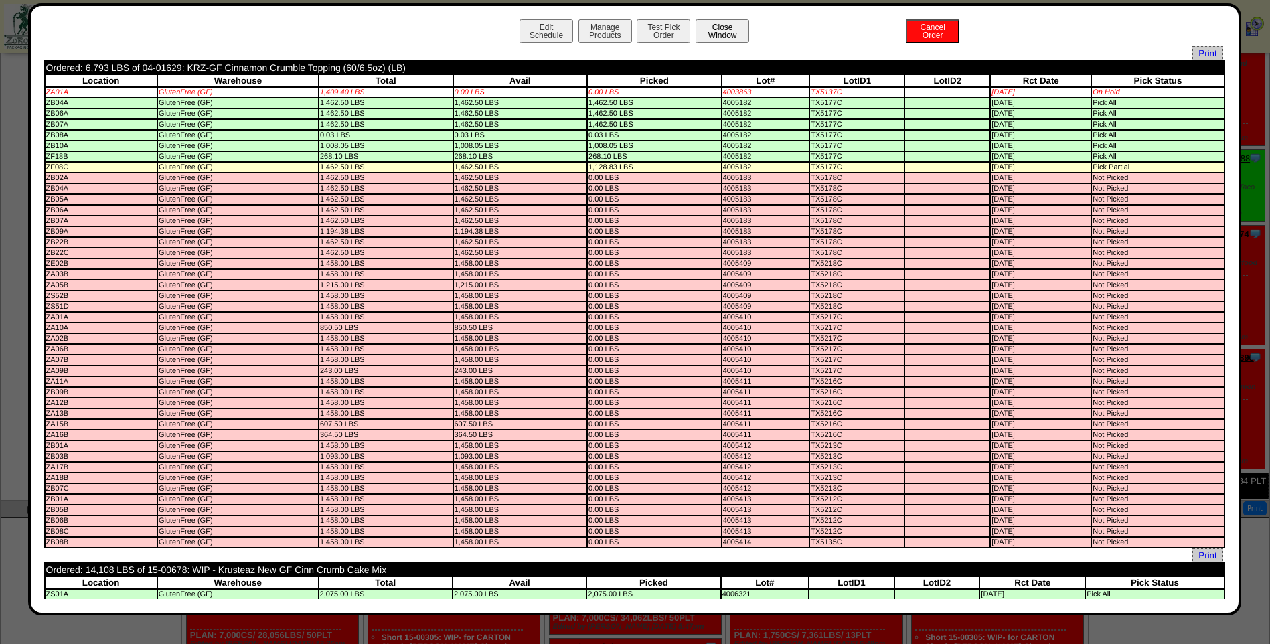
click at [732, 38] on button "Close Window" at bounding box center [722, 30] width 54 height 23
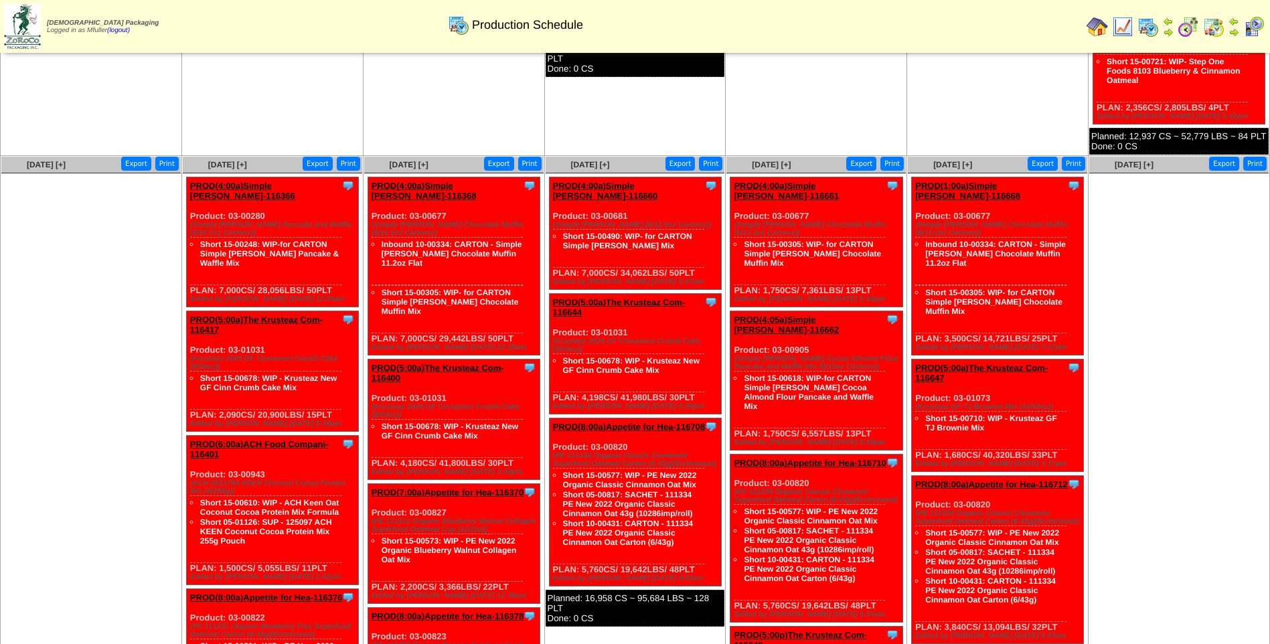
scroll to position [669, 0]
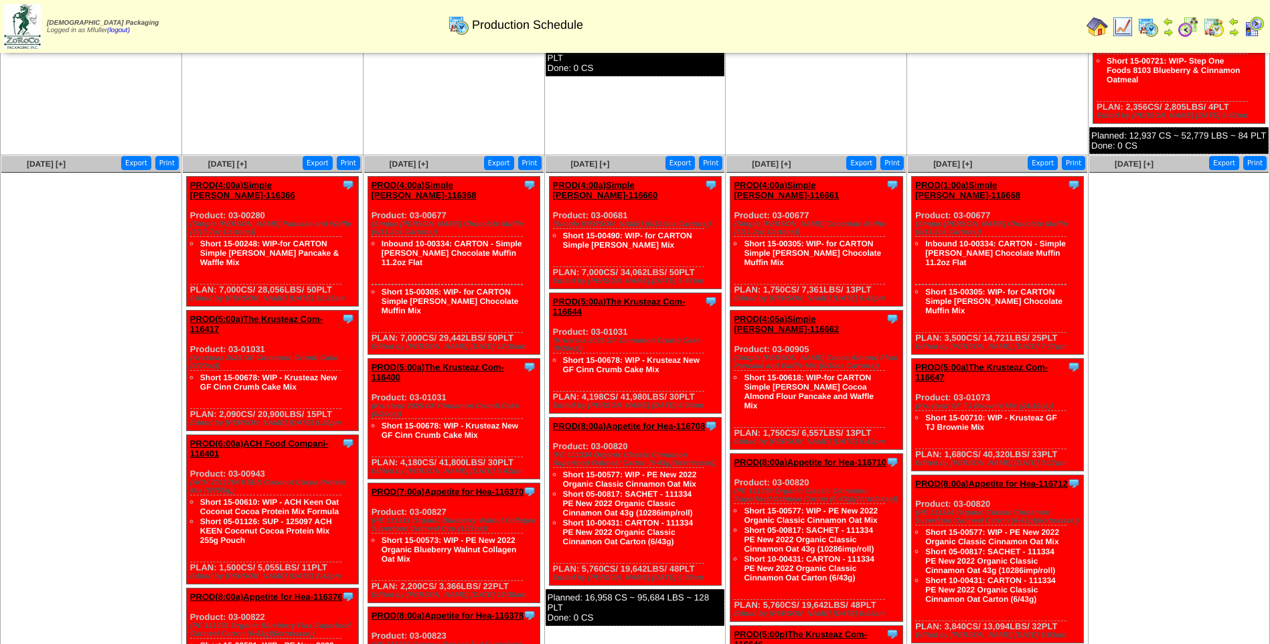
click at [288, 438] on link "PROD(6:00a)ACH Food Compani-116401" at bounding box center [259, 448] width 139 height 20
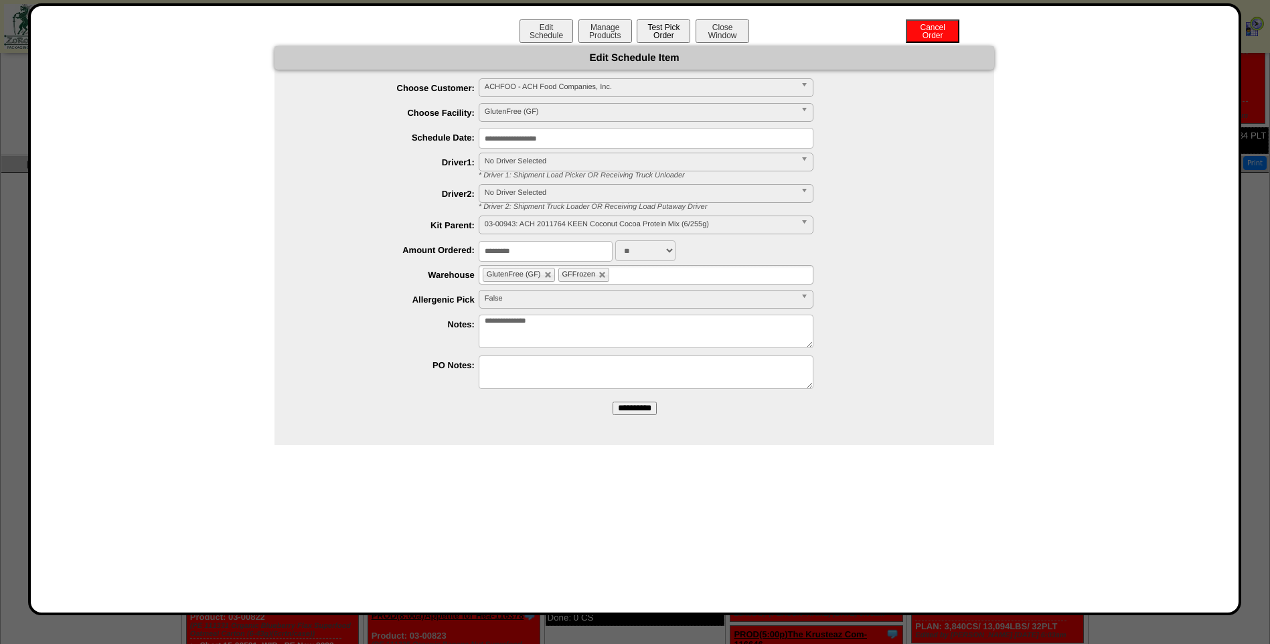
click at [657, 34] on button "Test Pick Order" at bounding box center [663, 30] width 54 height 23
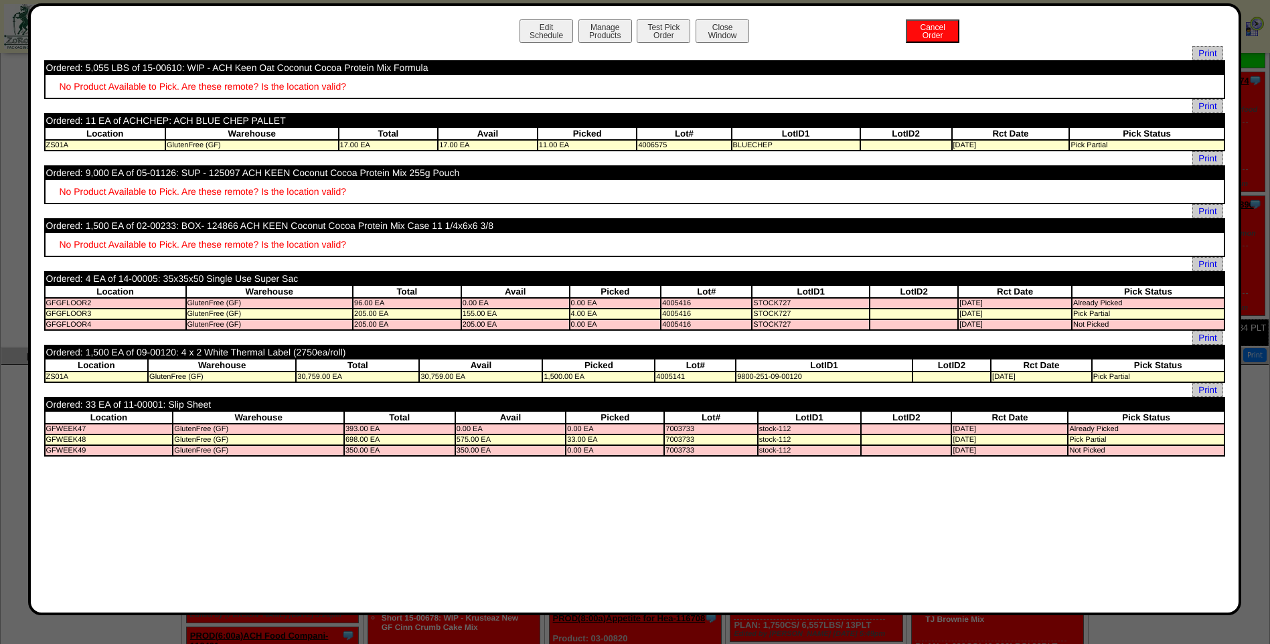
scroll to position [468, 0]
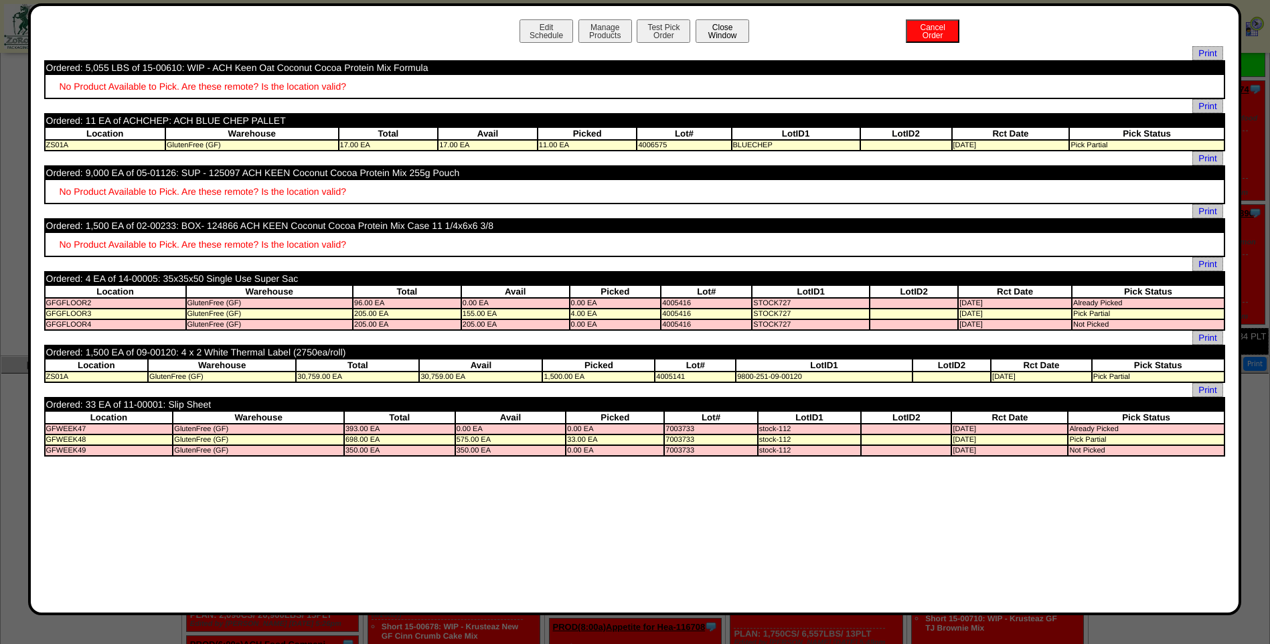
click at [729, 26] on button "Close Window" at bounding box center [722, 30] width 54 height 23
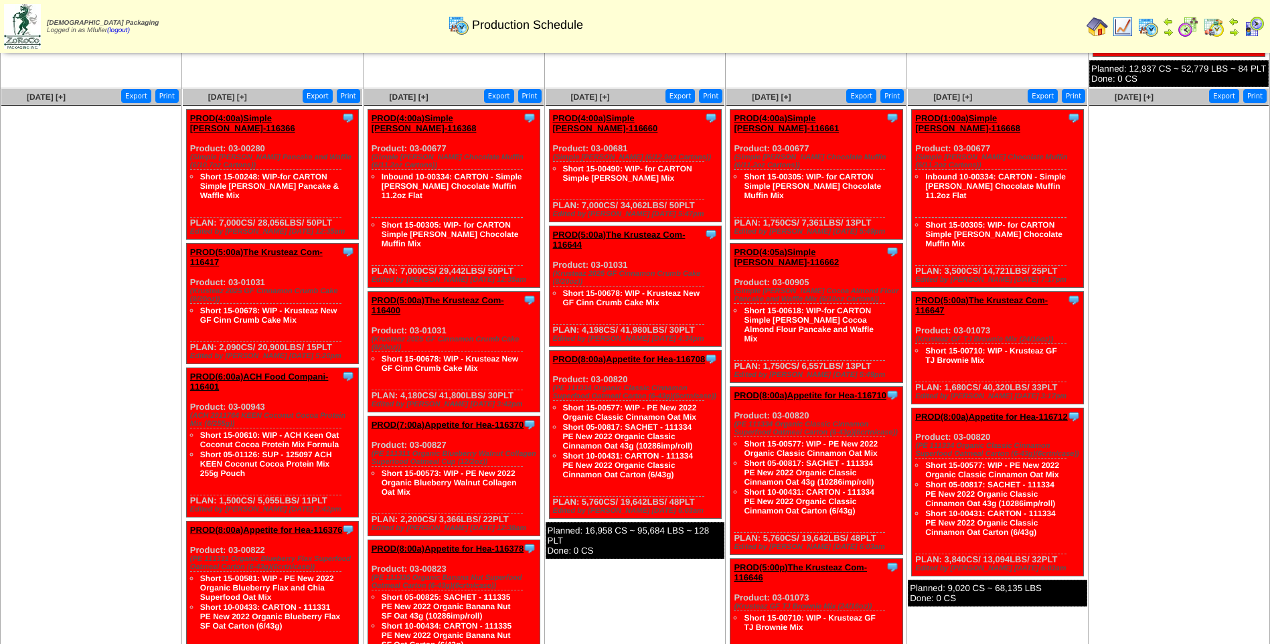
scroll to position [792, 0]
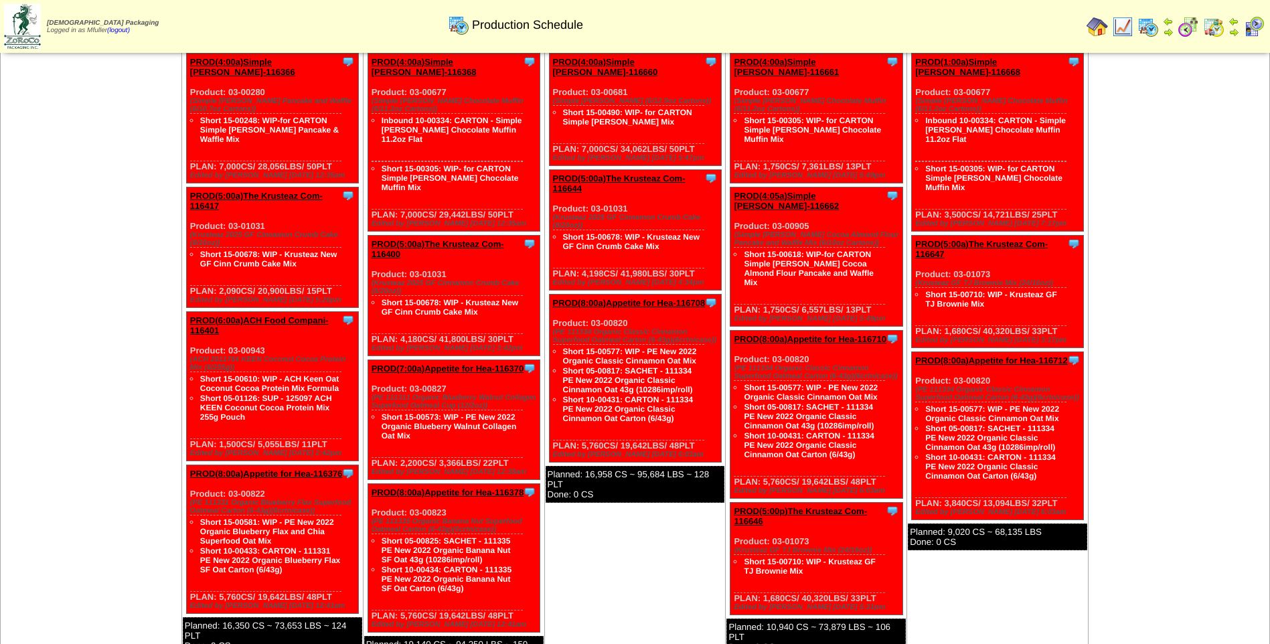
click at [310, 468] on link "PROD(8:00a)Appetite for Hea-116376" at bounding box center [266, 473] width 153 height 10
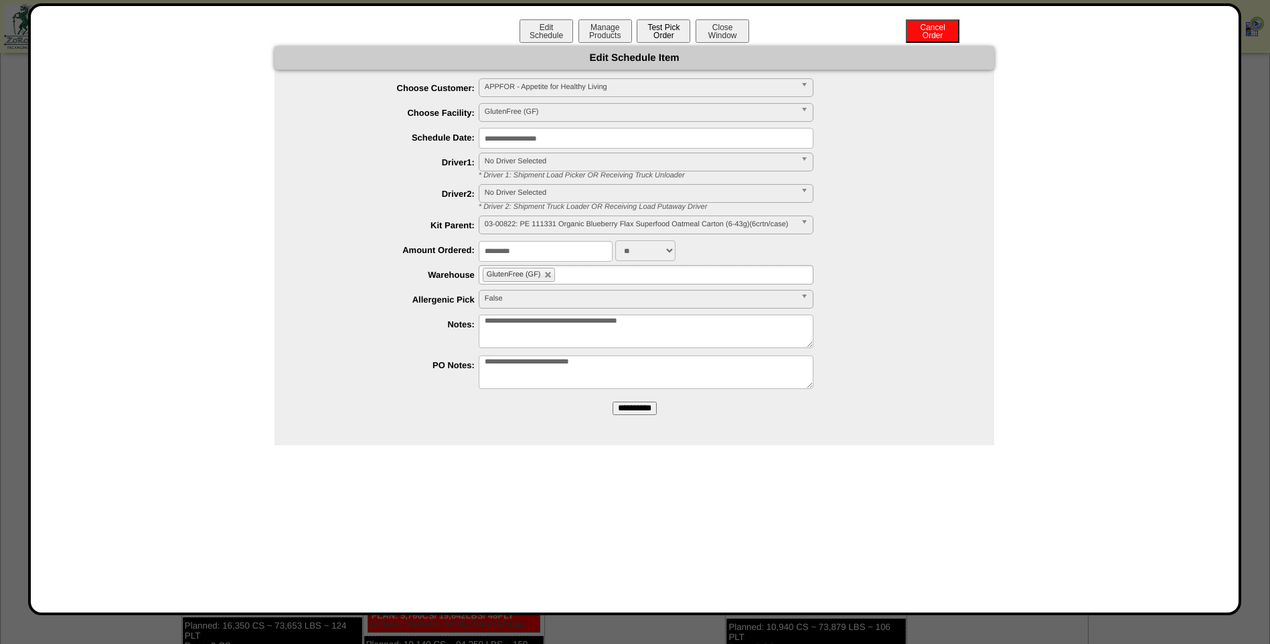
click at [658, 33] on button "Test Pick Order" at bounding box center [663, 30] width 54 height 23
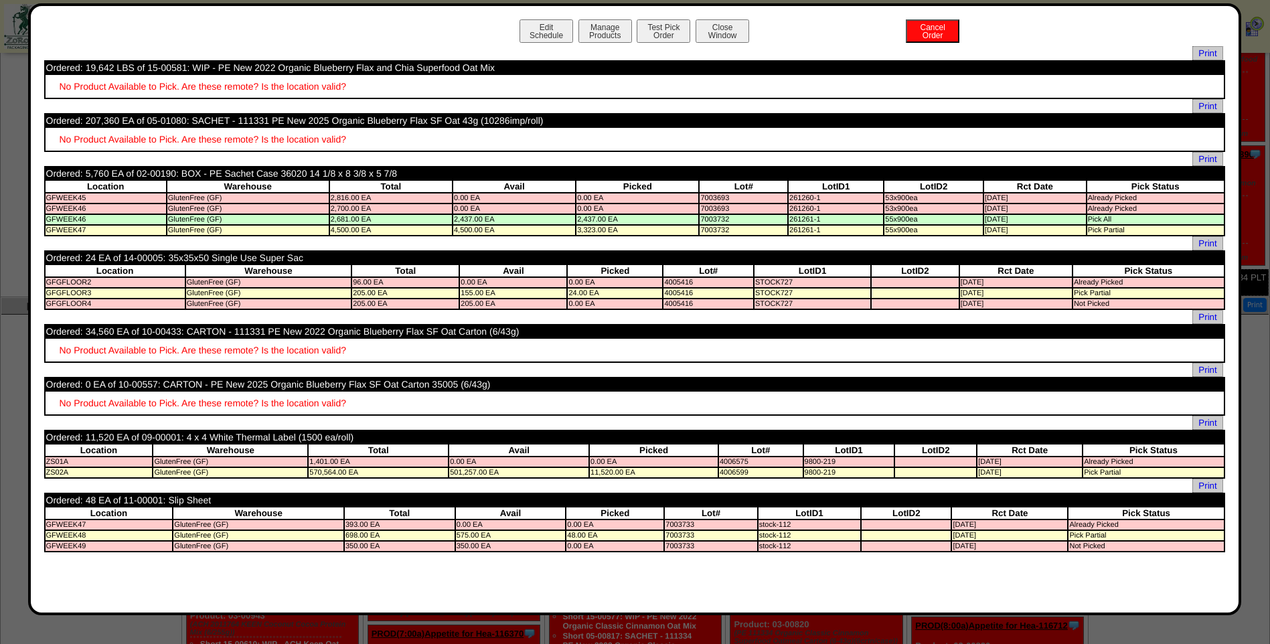
scroll to position [525, 0]
click at [712, 24] on button "Close Window" at bounding box center [722, 30] width 54 height 23
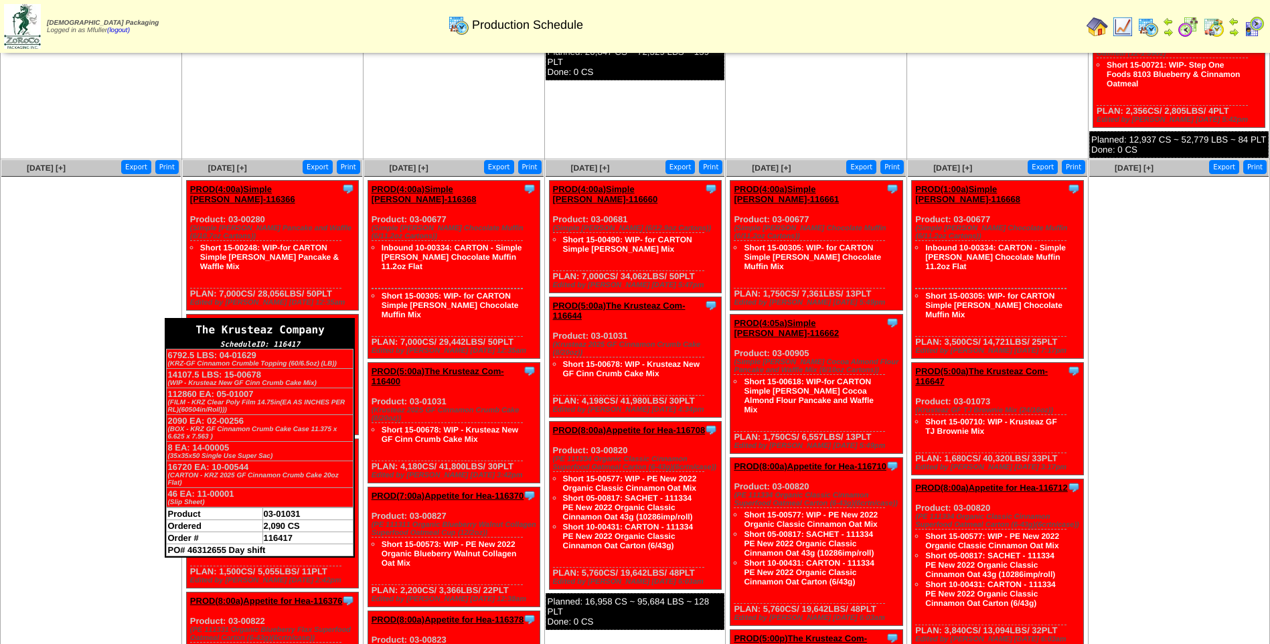
scroll to position [792, 0]
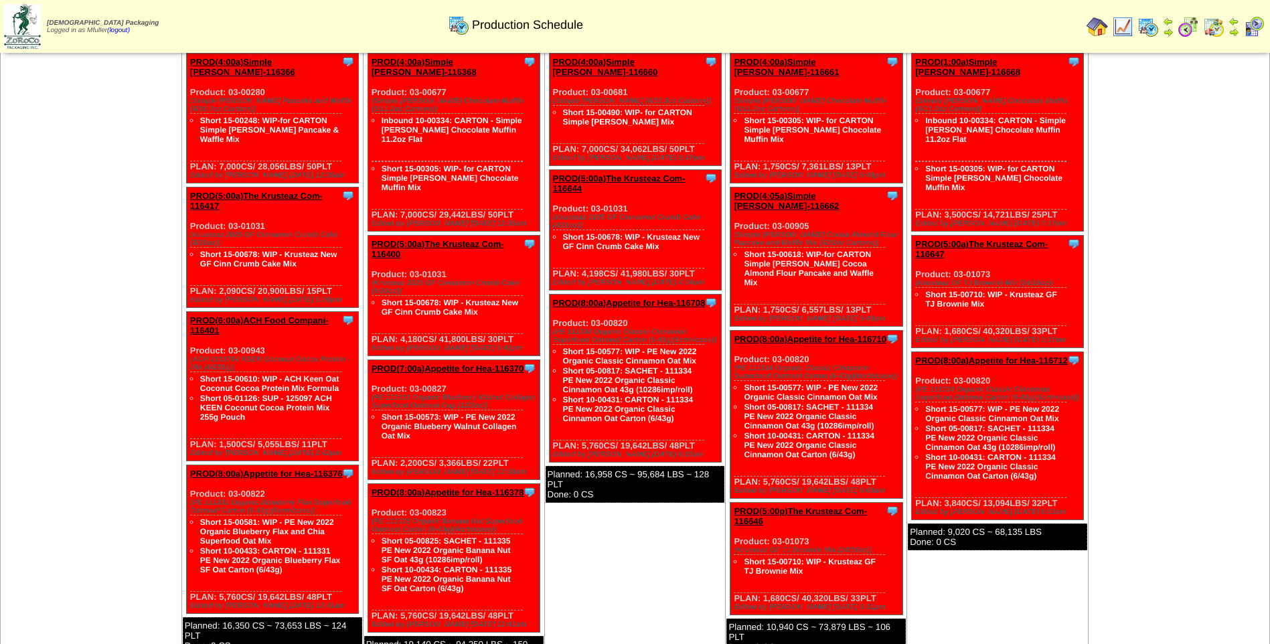
click at [282, 468] on link "PROD(8:00a)Appetite for Hea-116376" at bounding box center [266, 473] width 153 height 10
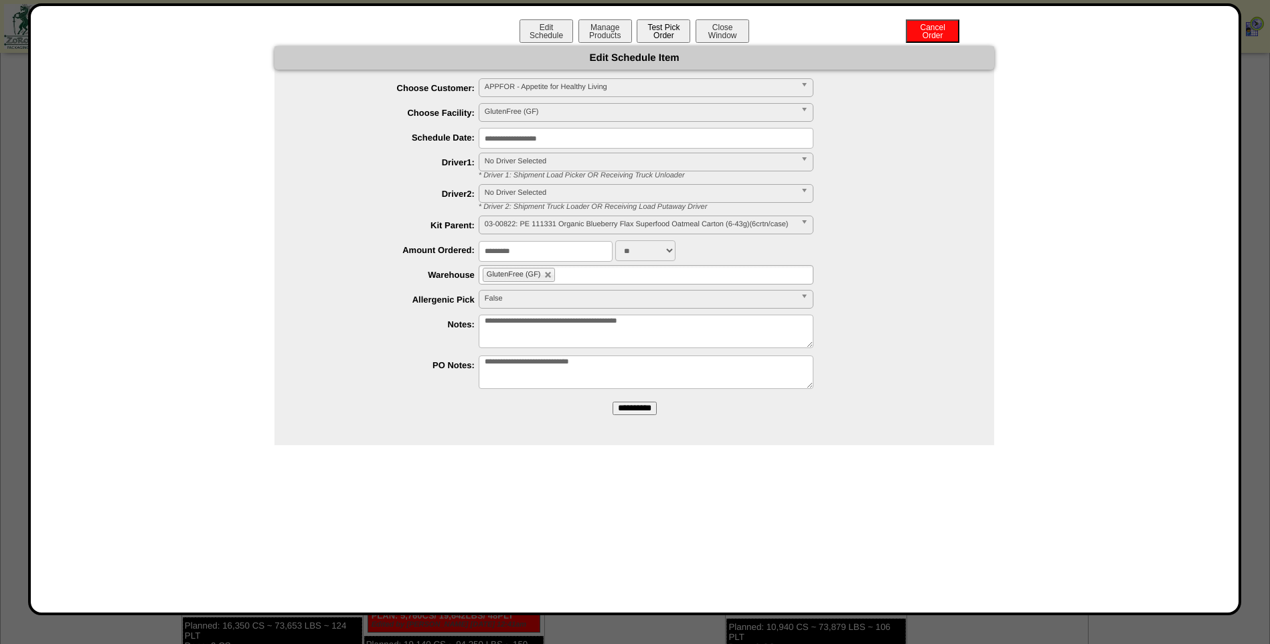
click at [671, 31] on button "Test Pick Order" at bounding box center [663, 30] width 54 height 23
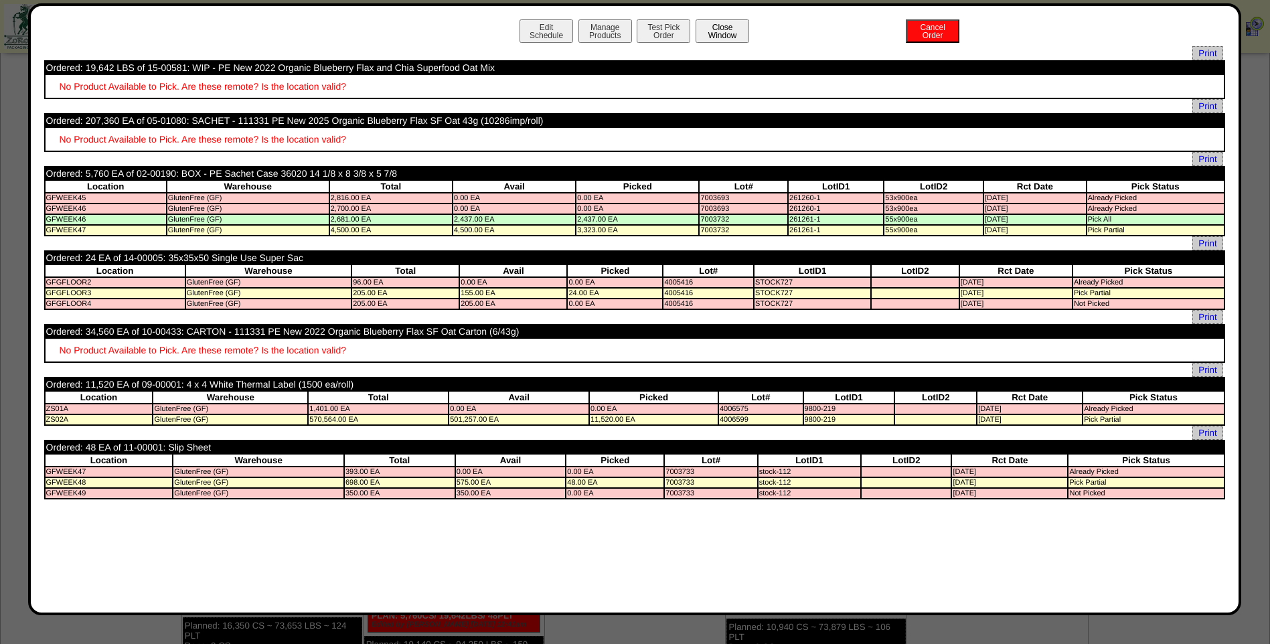
click at [728, 25] on button "Close Window" at bounding box center [722, 30] width 54 height 23
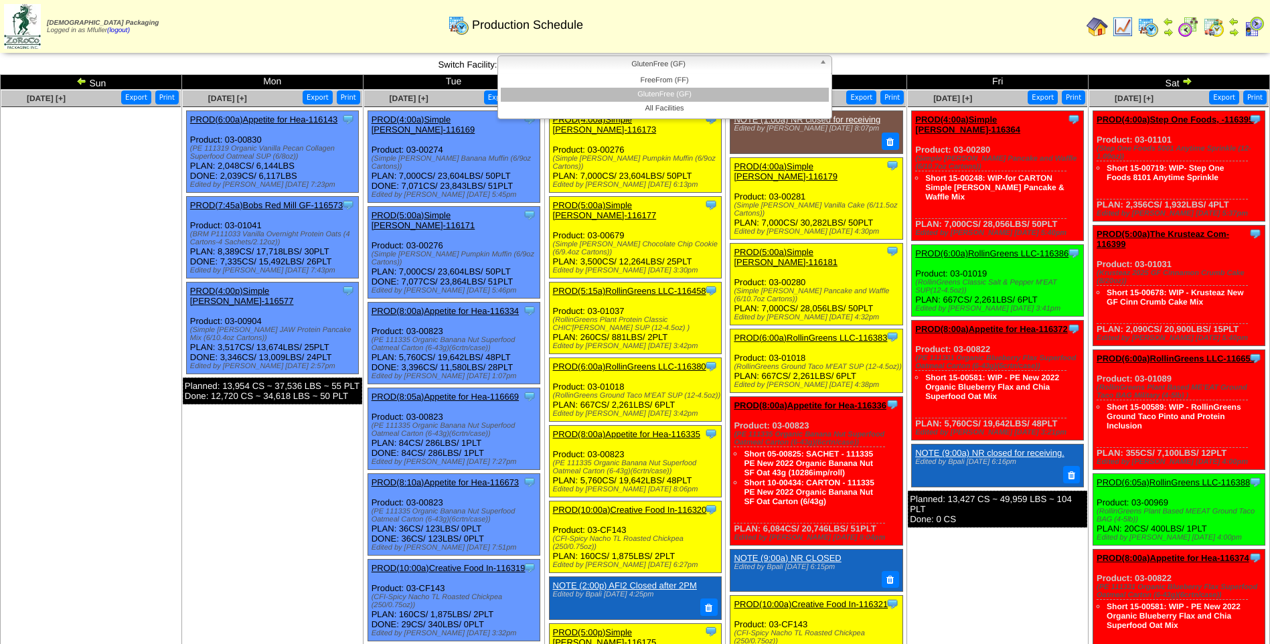
click at [715, 61] on span "GlutenFree (GF)" at bounding box center [658, 64] width 311 height 16
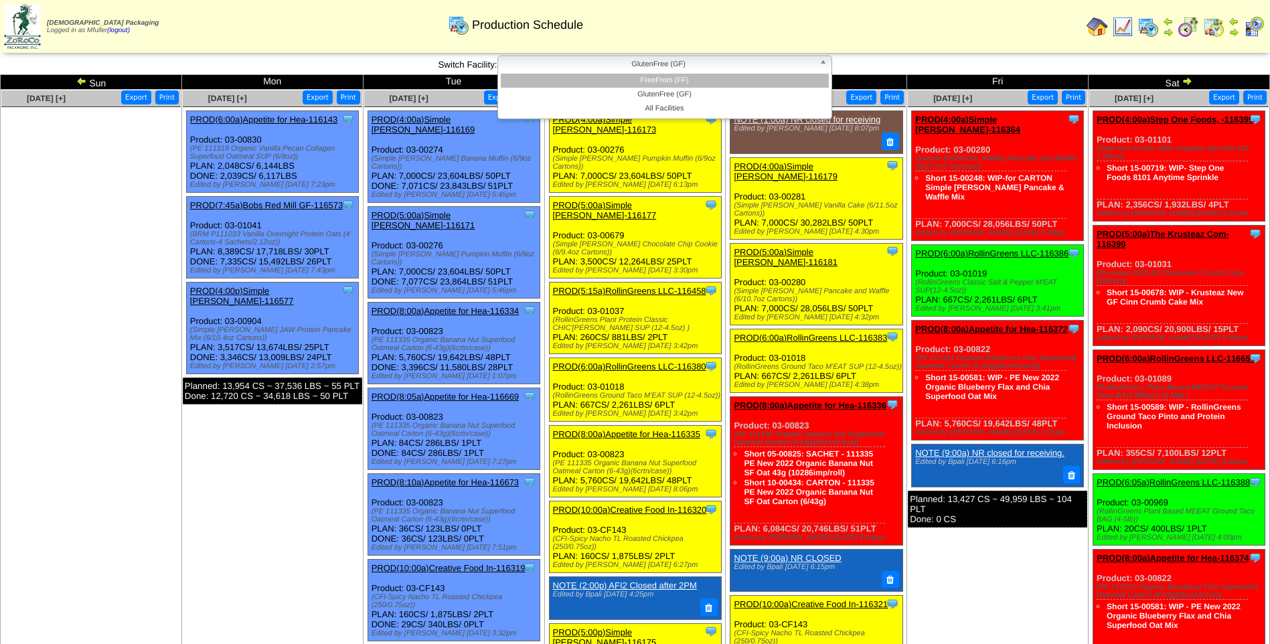
click at [690, 78] on li "FreeFrom (FF)" at bounding box center [665, 81] width 328 height 14
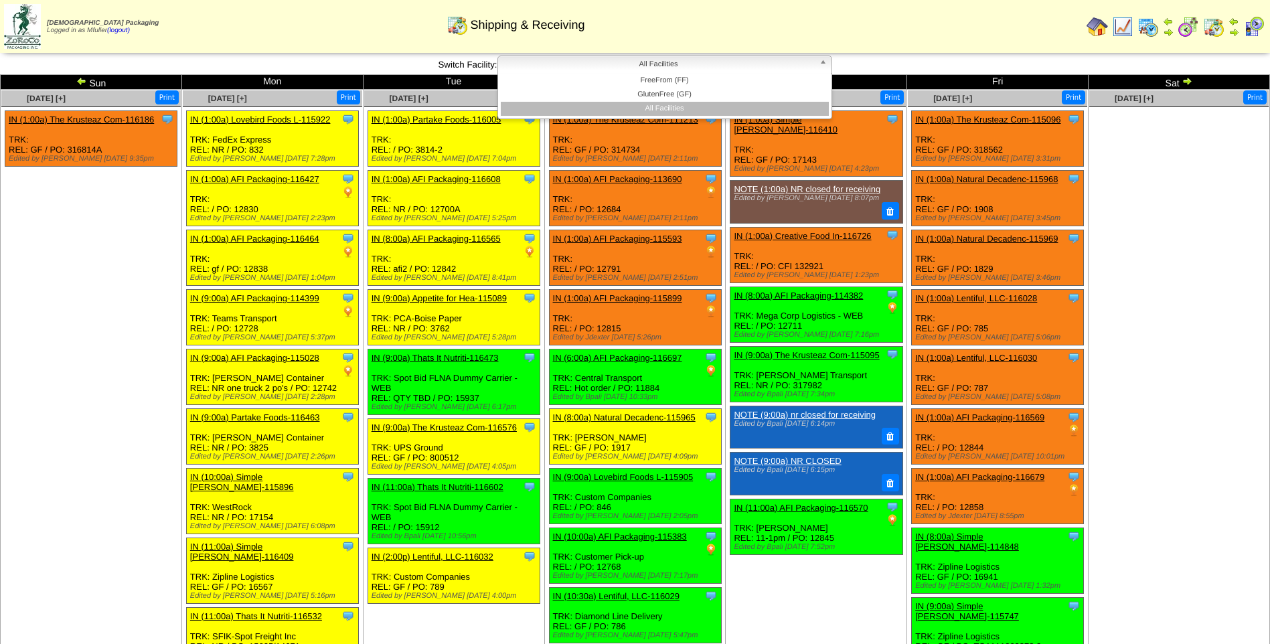
click at [804, 70] on span "All Facilities" at bounding box center [658, 64] width 311 height 16
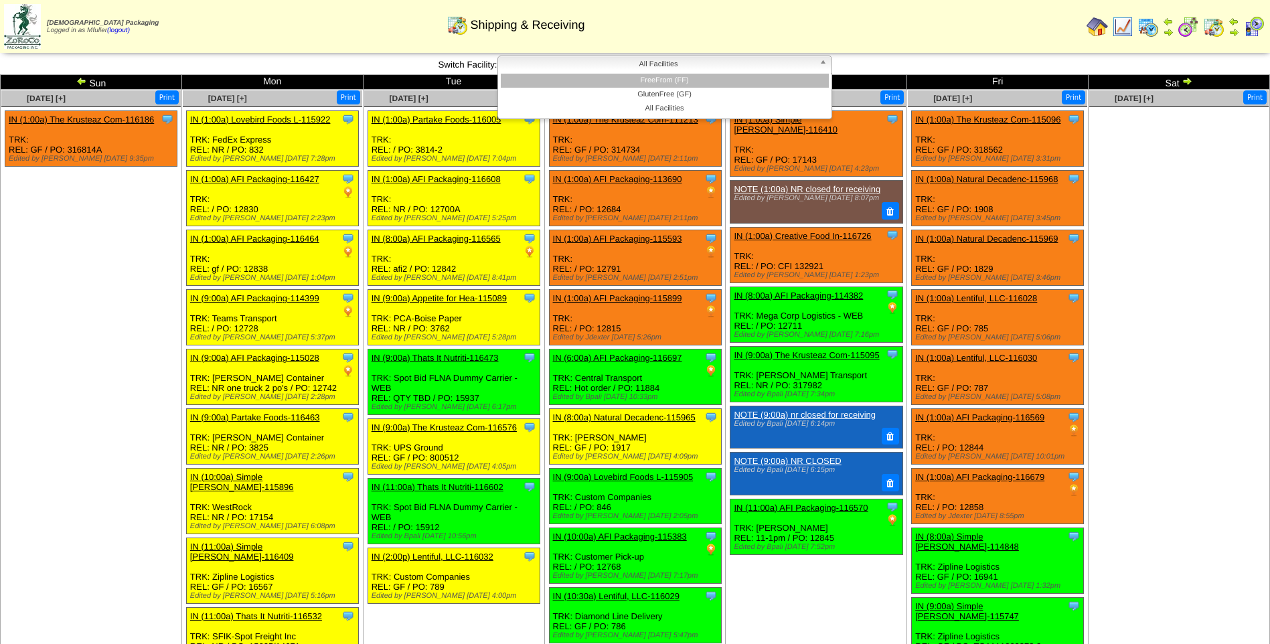
click at [722, 76] on li "FreeFrom (FF)" at bounding box center [665, 81] width 328 height 14
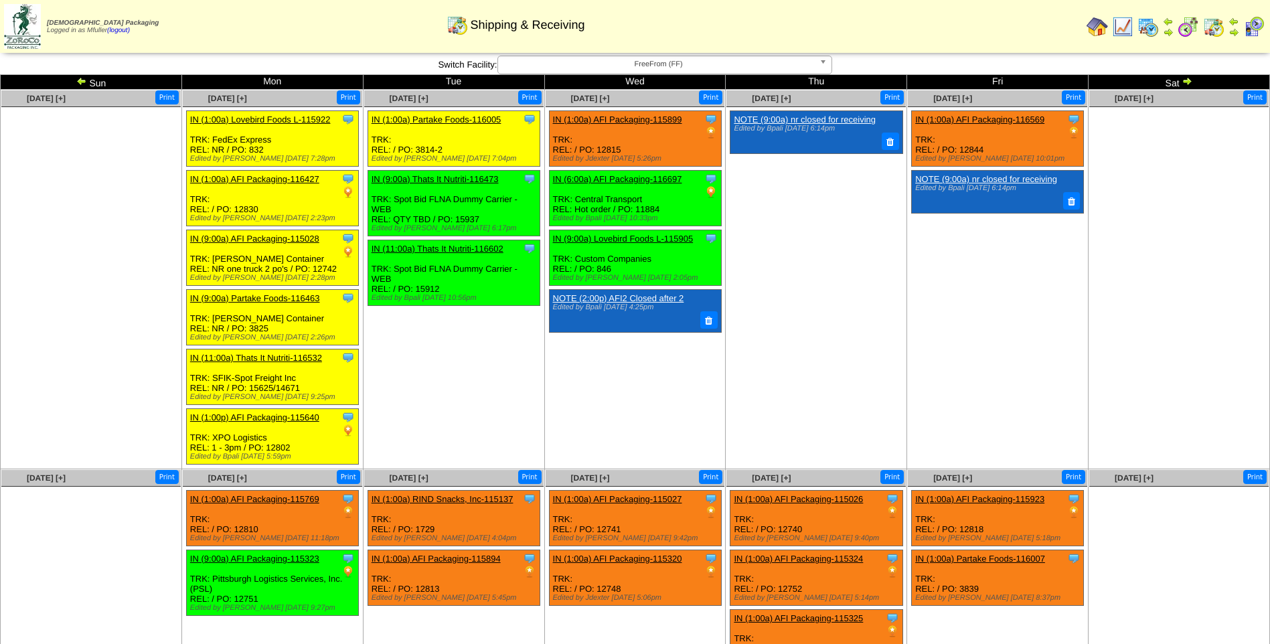
click at [661, 61] on span "FreeFrom (FF)" at bounding box center [658, 64] width 311 height 16
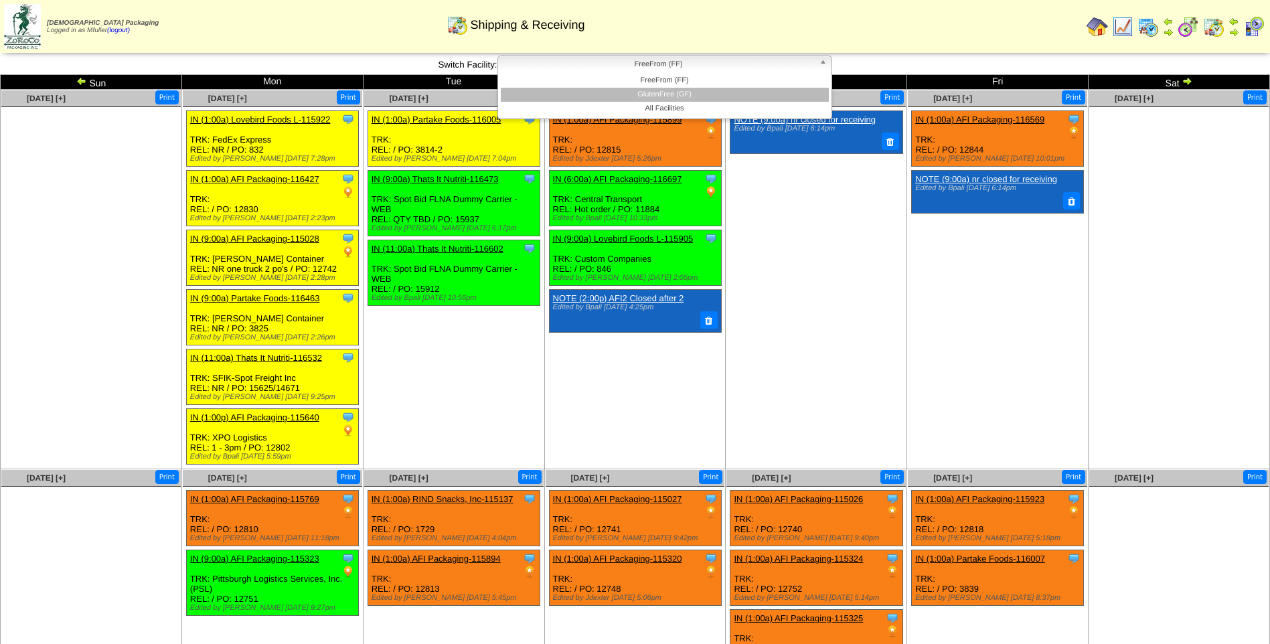
click at [653, 90] on li "GlutenFree (GF)" at bounding box center [665, 95] width 328 height 14
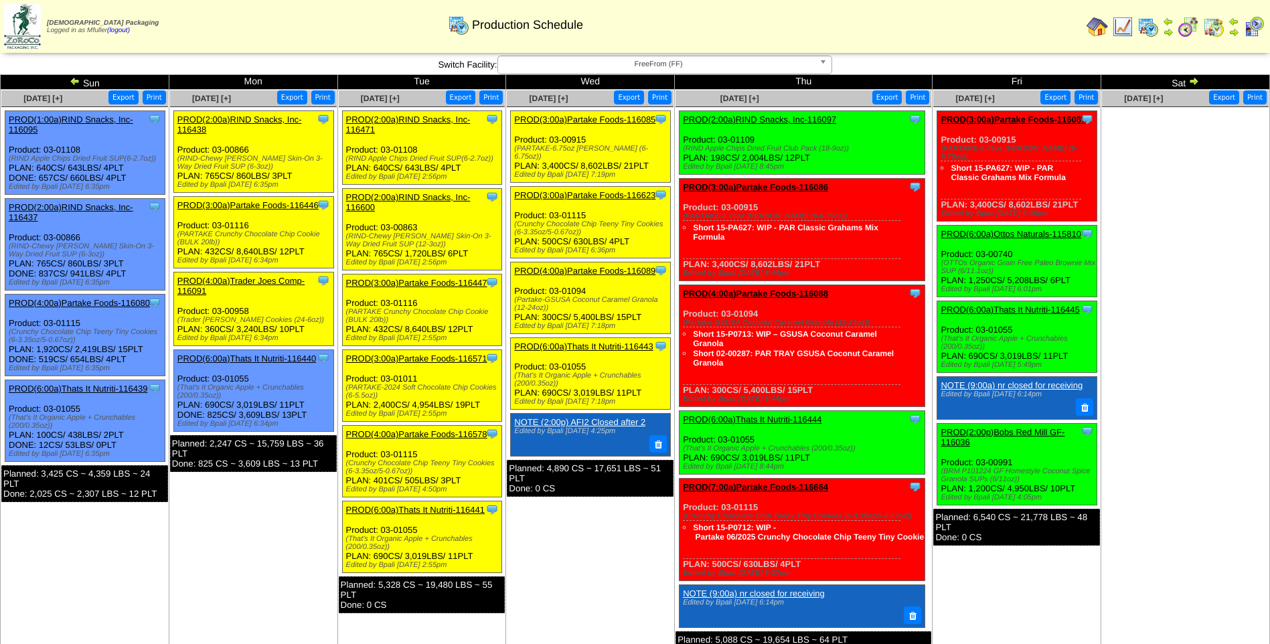
click at [1017, 118] on link "PROD(3:00a)Partake Foods-116087" at bounding box center [1012, 119] width 145 height 10
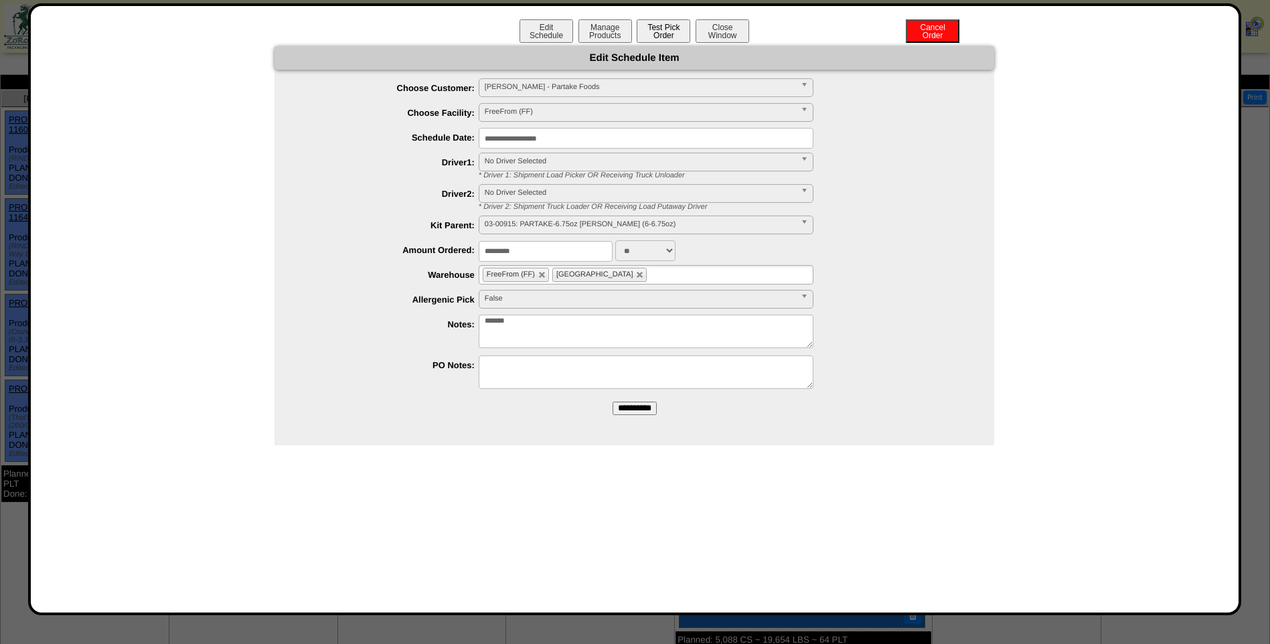
click at [675, 33] on button "Test Pick Order" at bounding box center [663, 30] width 54 height 23
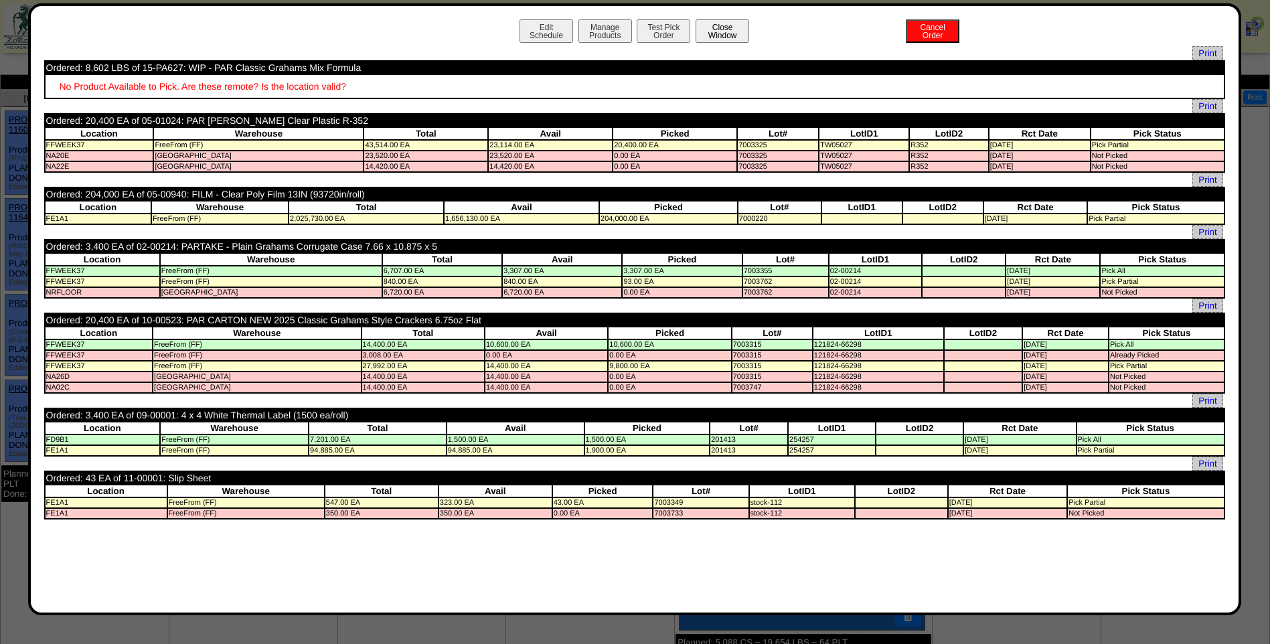
click at [711, 36] on button "Close Window" at bounding box center [722, 30] width 54 height 23
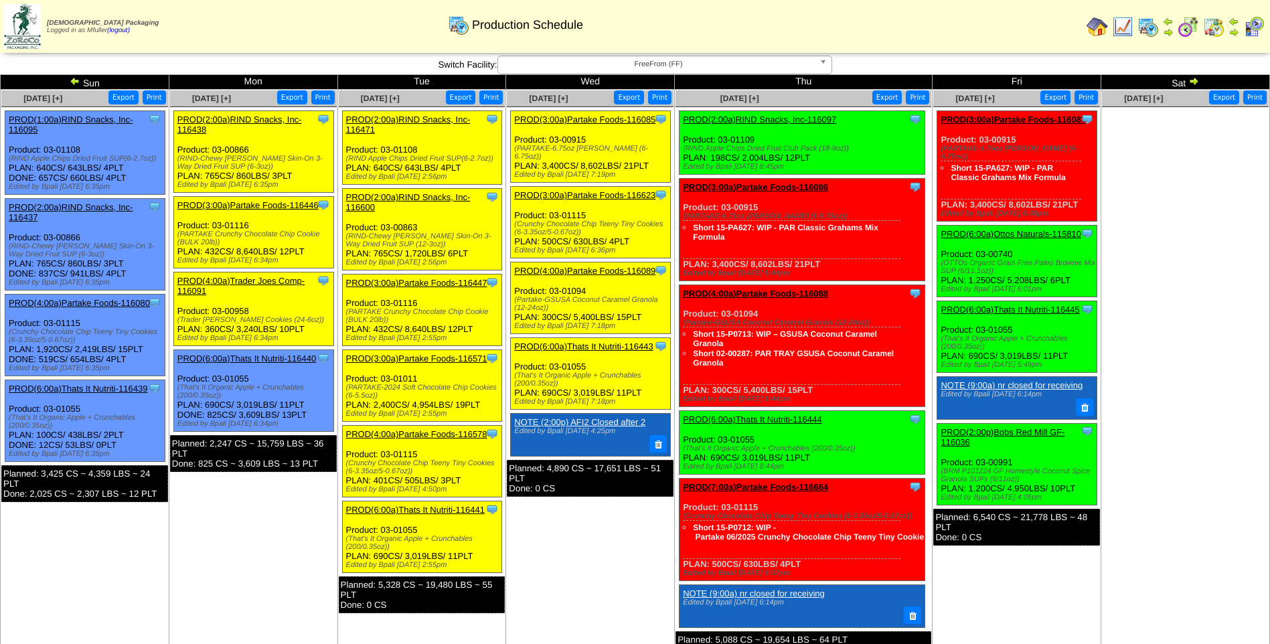
click at [1025, 120] on link "PROD(3:00a)Partake Foods-116087" at bounding box center [1012, 119] width 145 height 10
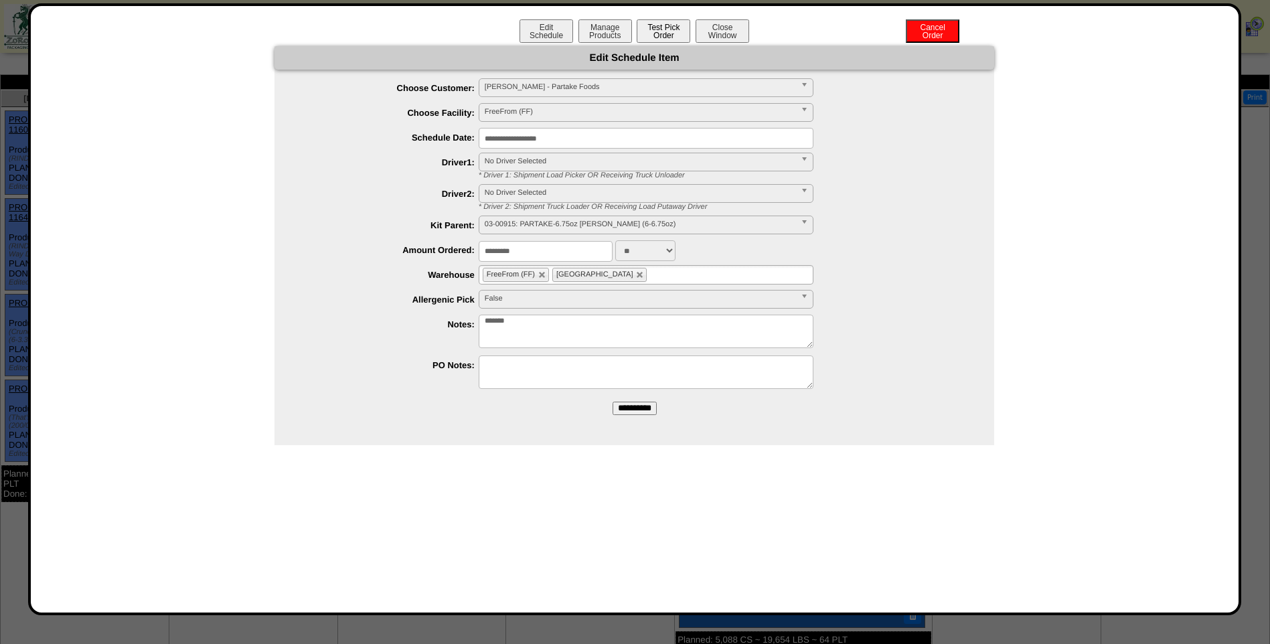
click at [641, 32] on button "Test Pick Order" at bounding box center [663, 30] width 54 height 23
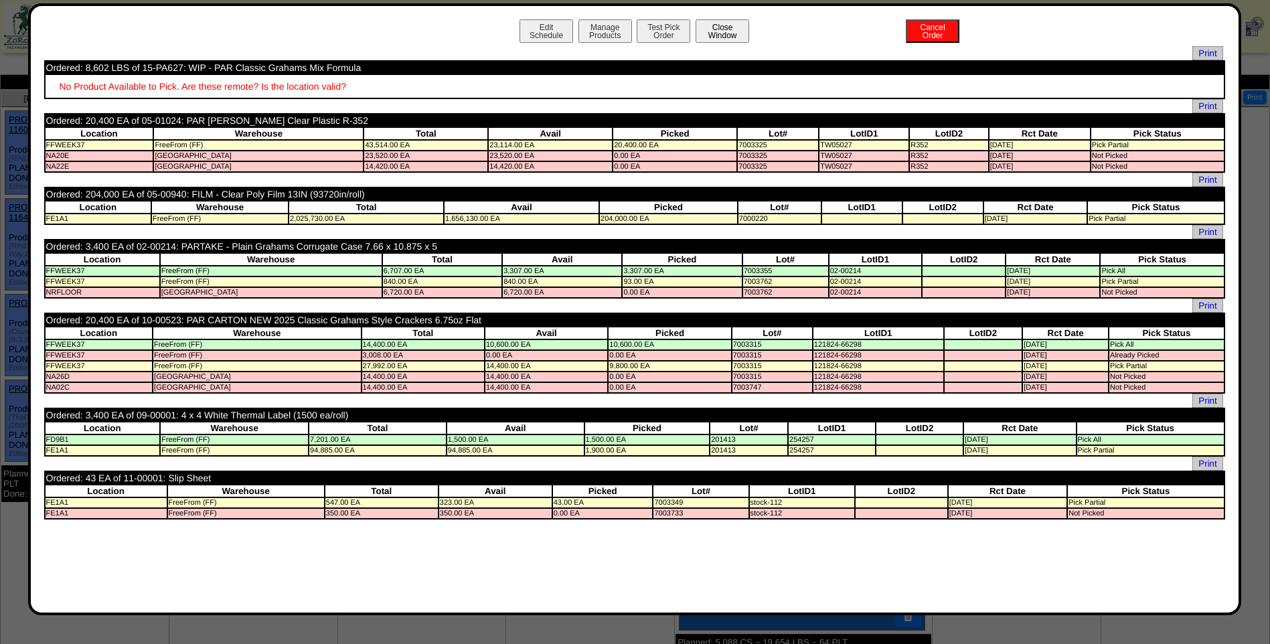
click at [715, 29] on button "Close Window" at bounding box center [722, 30] width 54 height 23
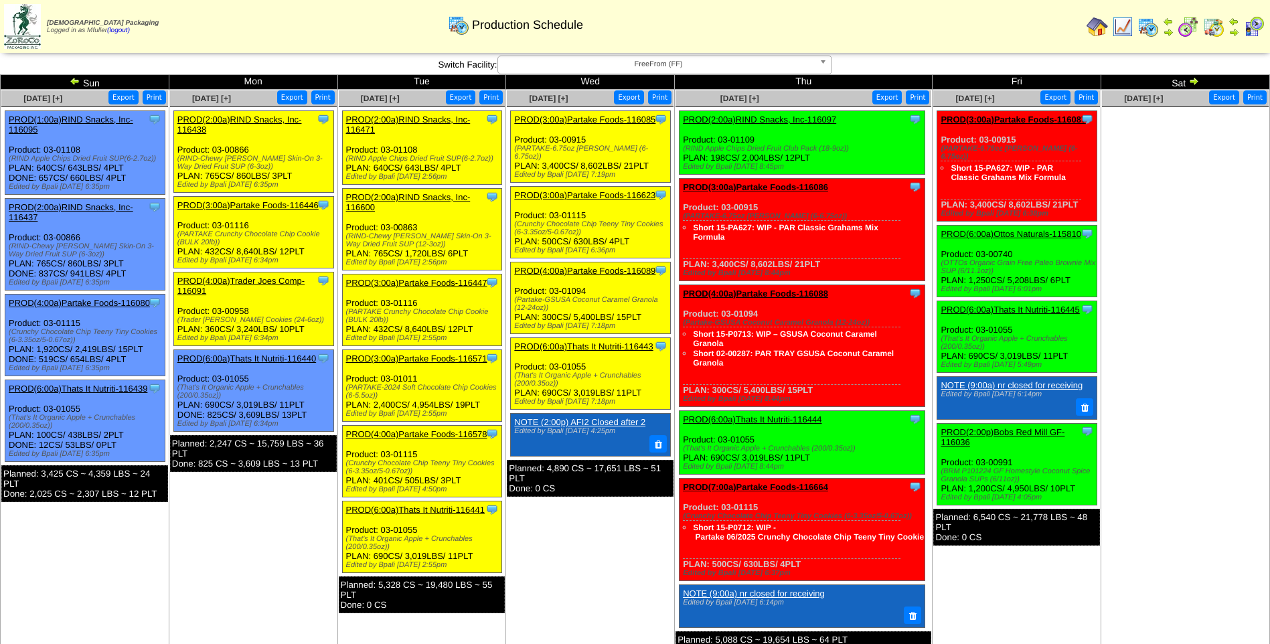
click at [1012, 234] on link "PROD(6:00a)Ottos Naturals-115810" at bounding box center [1010, 234] width 141 height 10
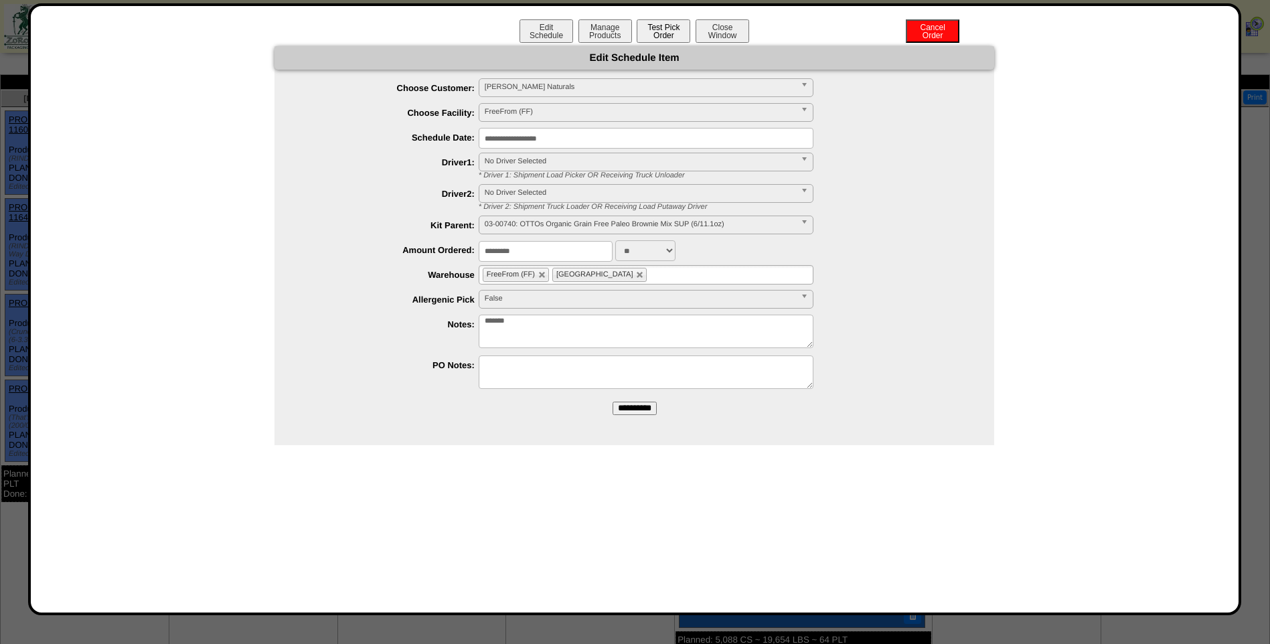
click at [648, 25] on button "Test Pick Order" at bounding box center [663, 30] width 54 height 23
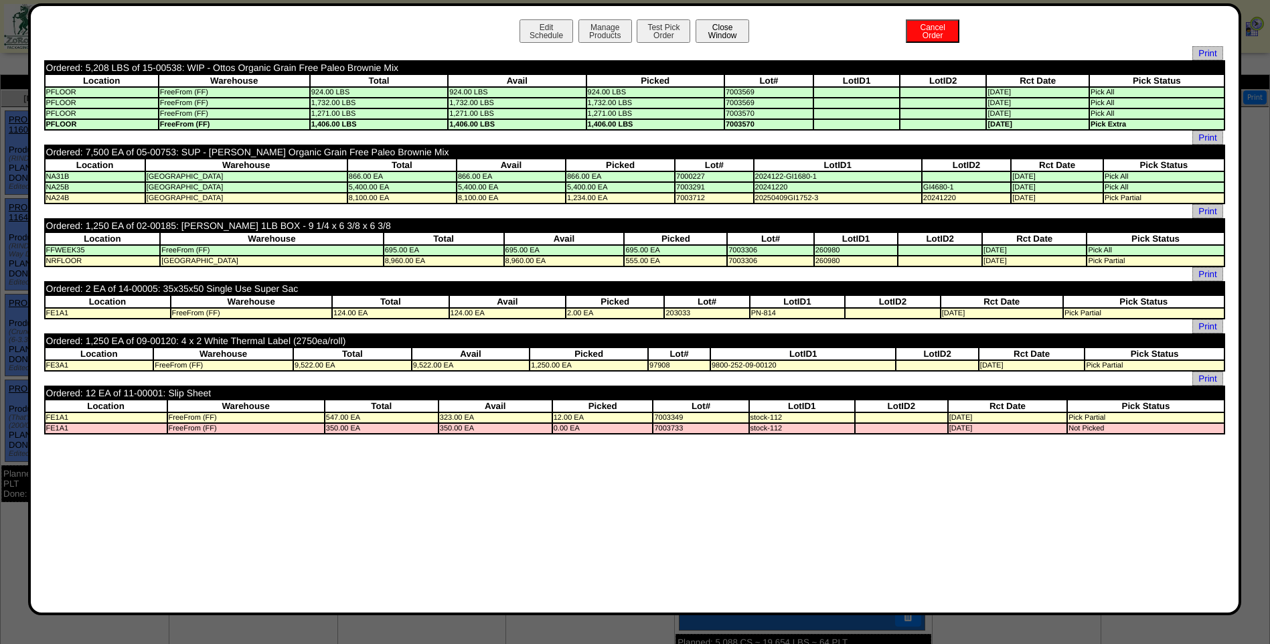
click at [734, 25] on button "Close Window" at bounding box center [722, 30] width 54 height 23
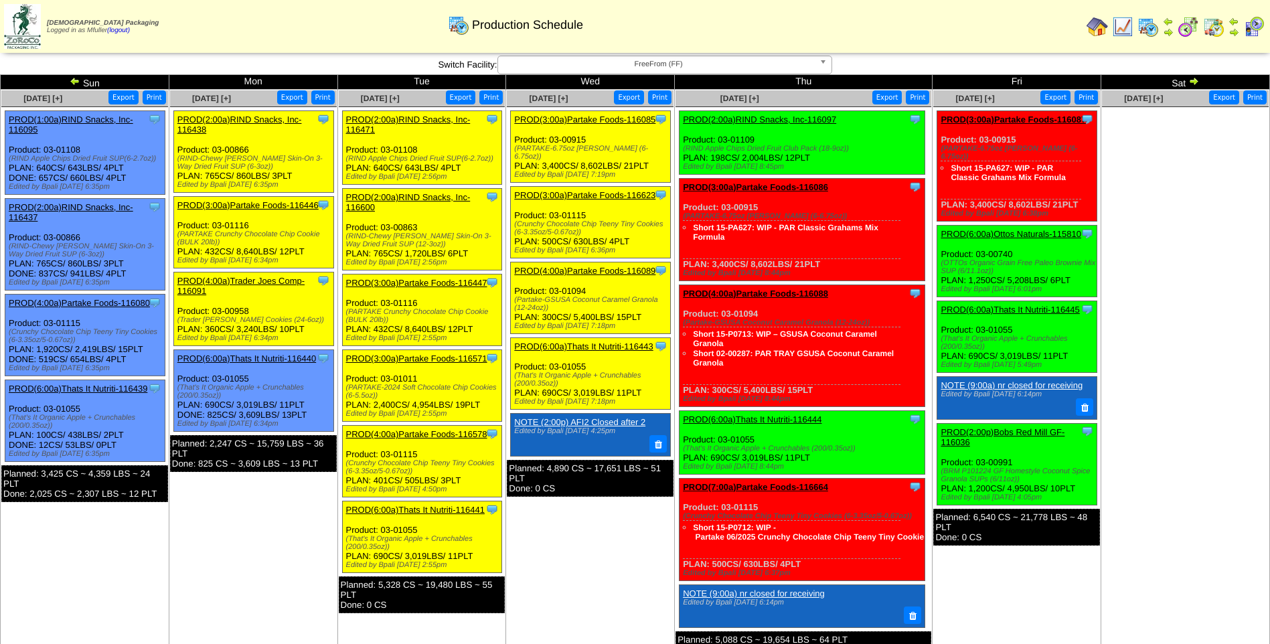
click at [567, 63] on span "FreeFrom (FF)" at bounding box center [658, 64] width 311 height 16
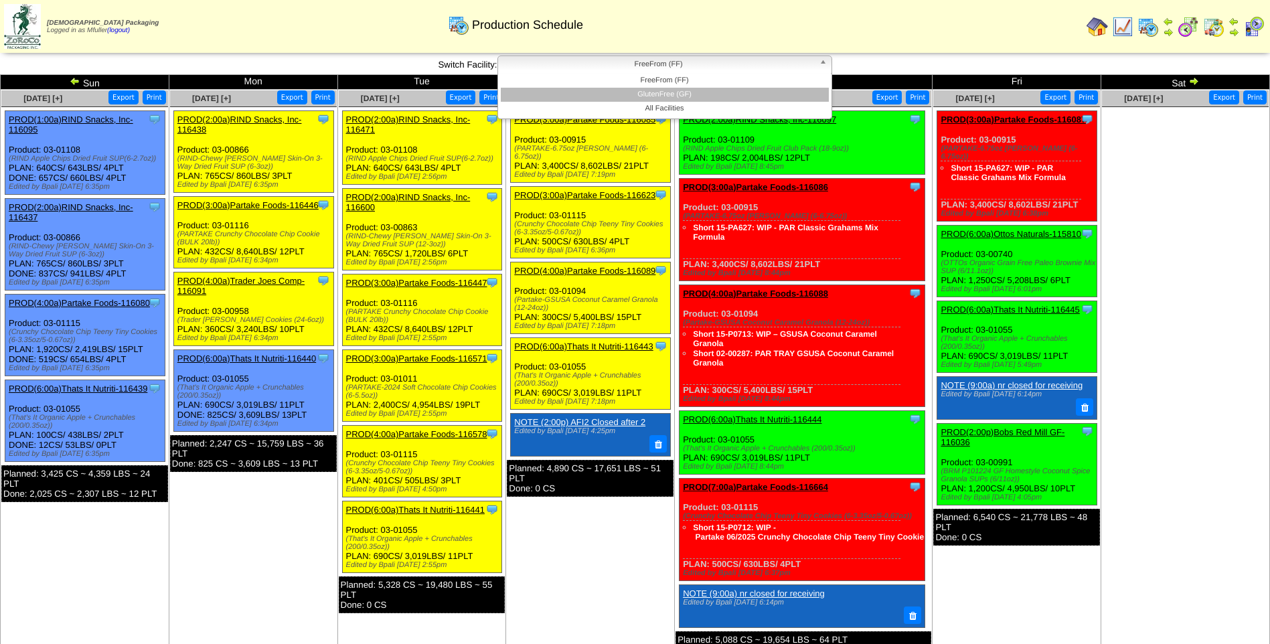
click at [588, 98] on li "GlutenFree (GF)" at bounding box center [665, 95] width 328 height 14
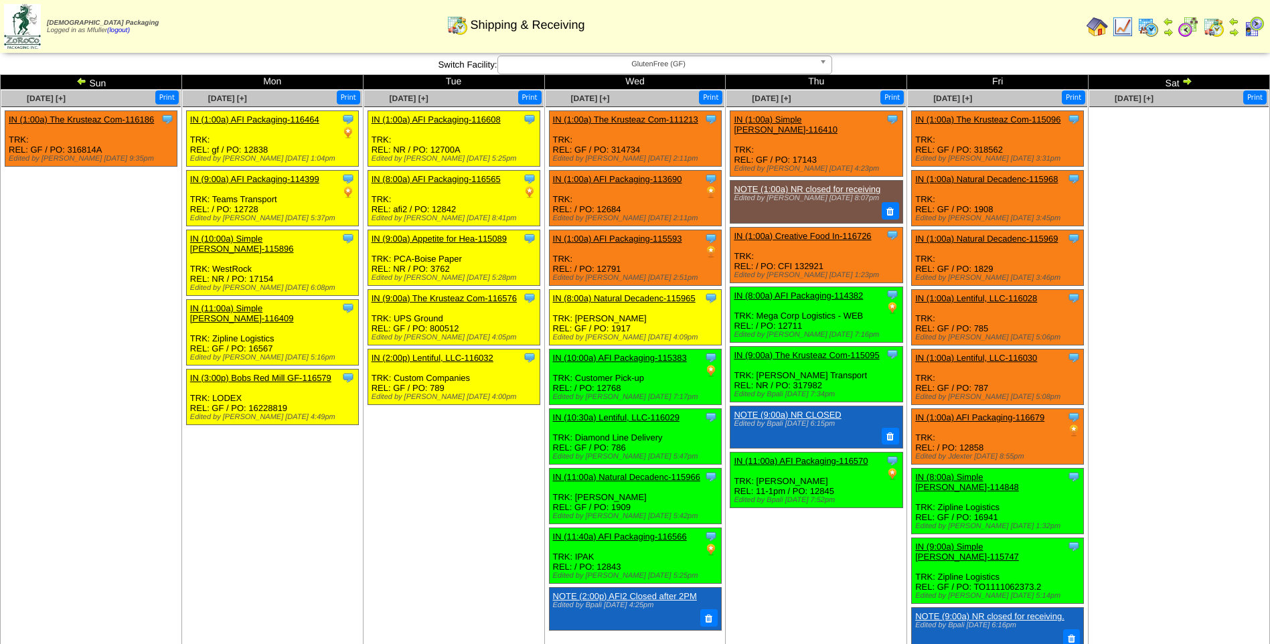
click at [1145, 26] on img at bounding box center [1147, 26] width 21 height 21
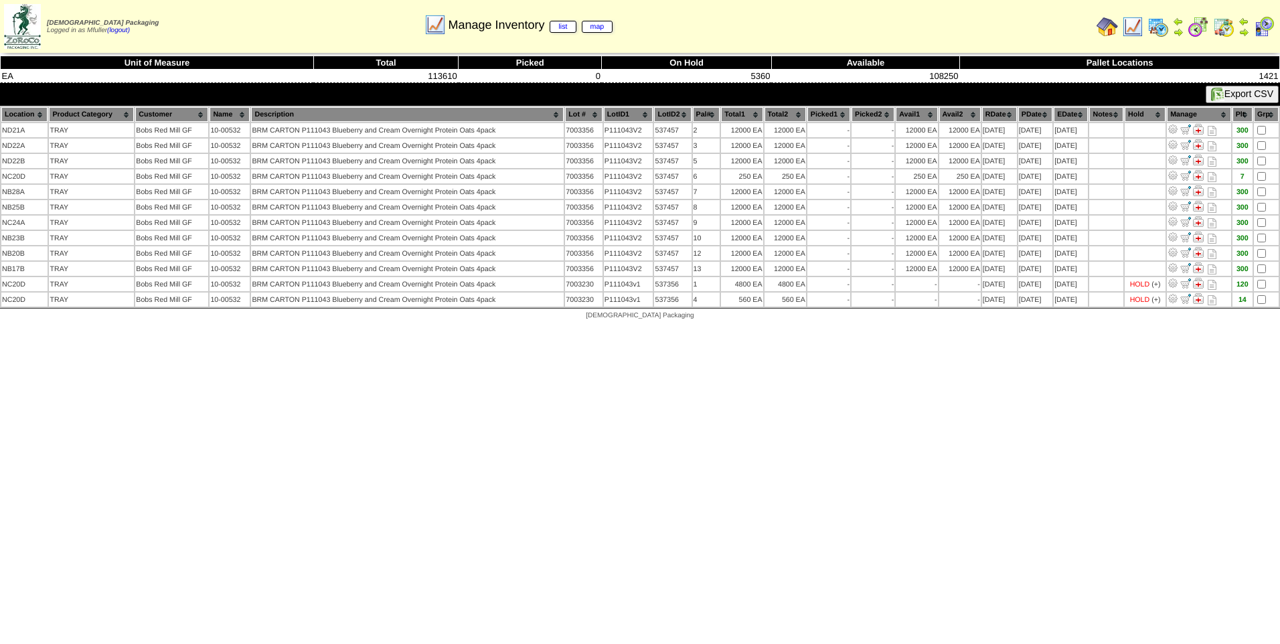
click at [1130, 27] on img at bounding box center [1132, 26] width 21 height 21
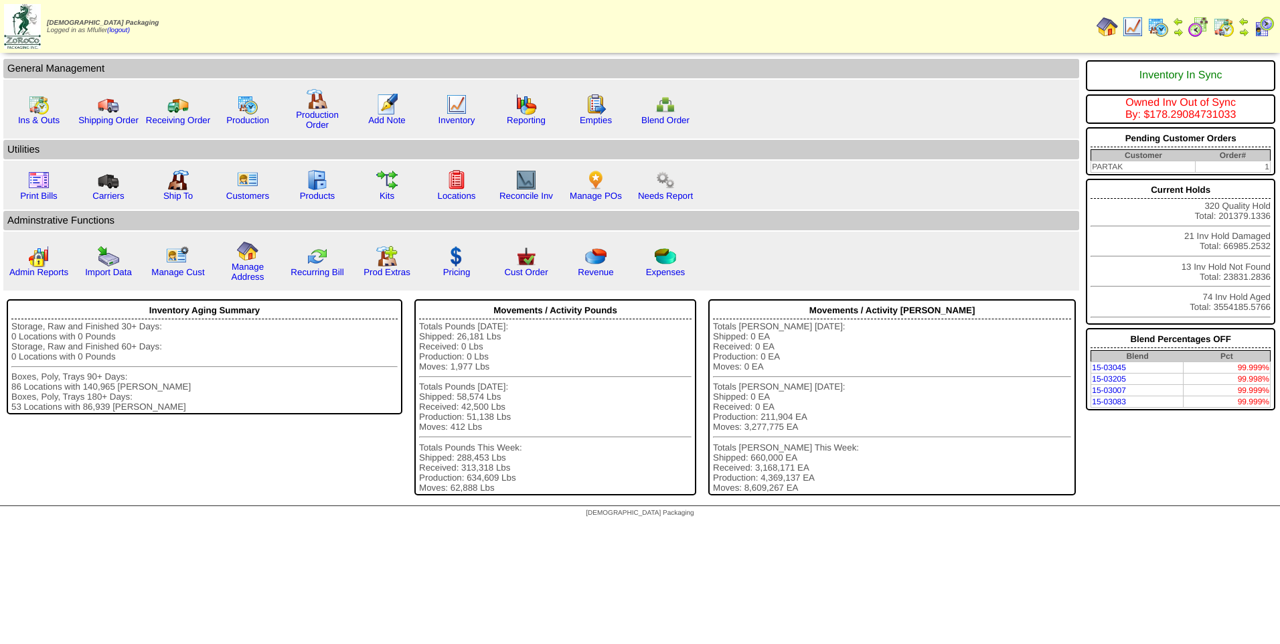
click at [1225, 25] on img at bounding box center [1223, 26] width 21 height 21
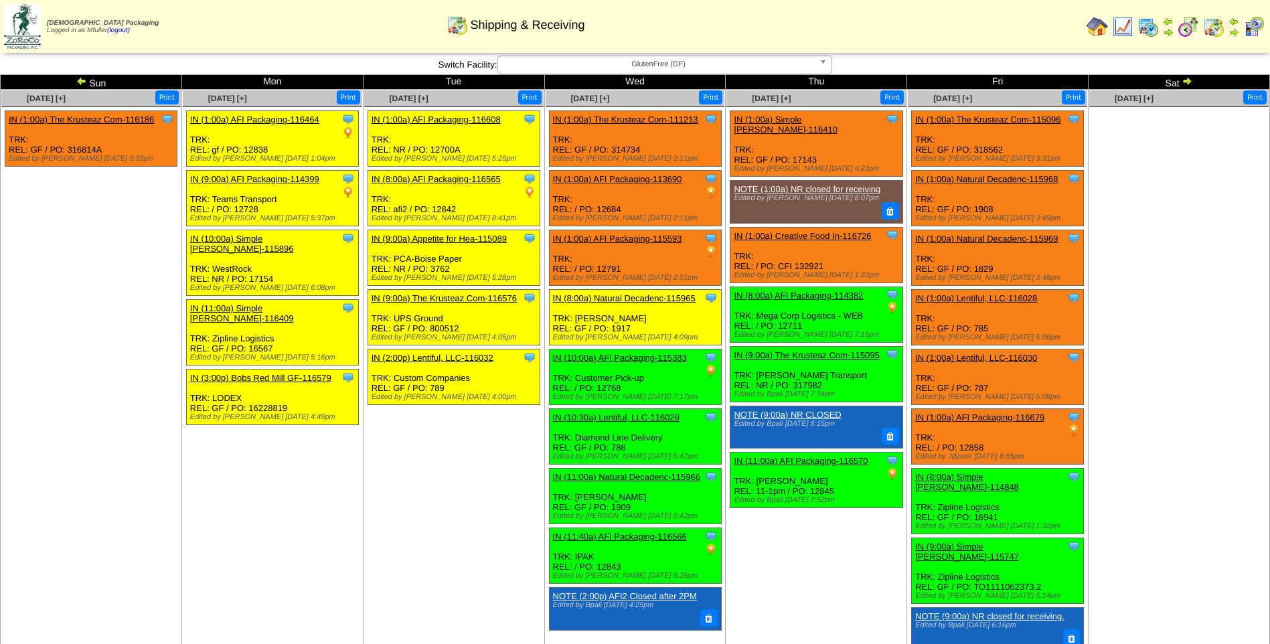
click at [1146, 27] on img at bounding box center [1147, 26] width 21 height 21
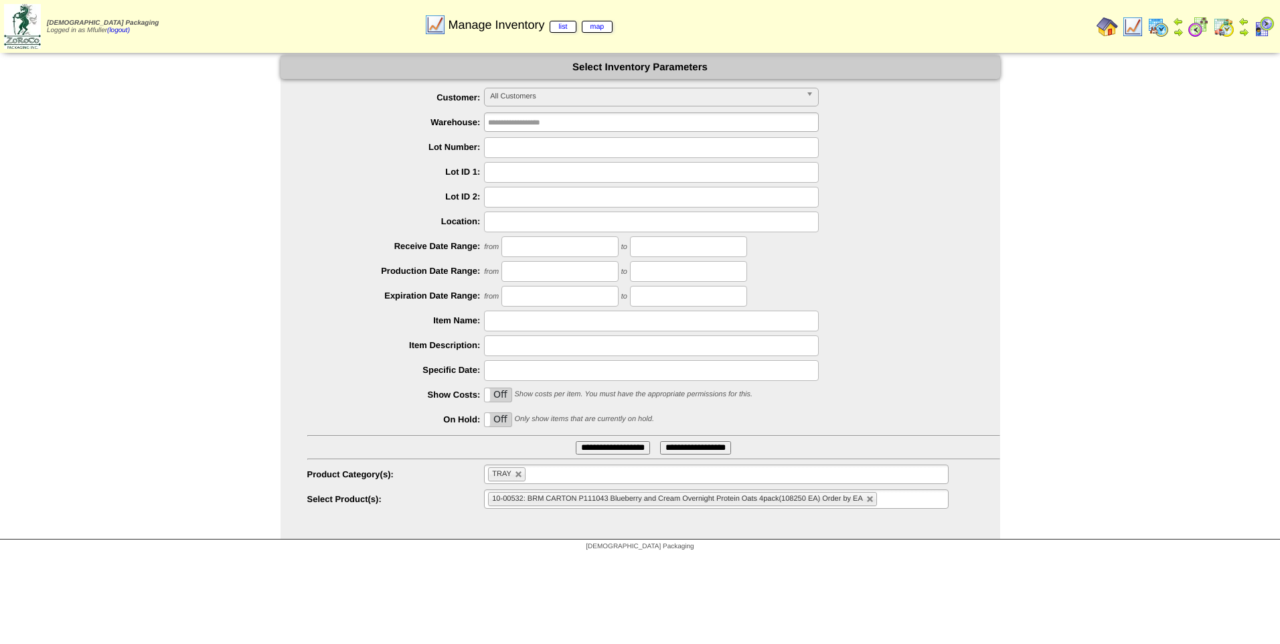
click at [517, 315] on input "text" at bounding box center [651, 321] width 335 height 21
type input "********"
click at [515, 478] on link at bounding box center [519, 474] width 8 height 8
type input "**********"
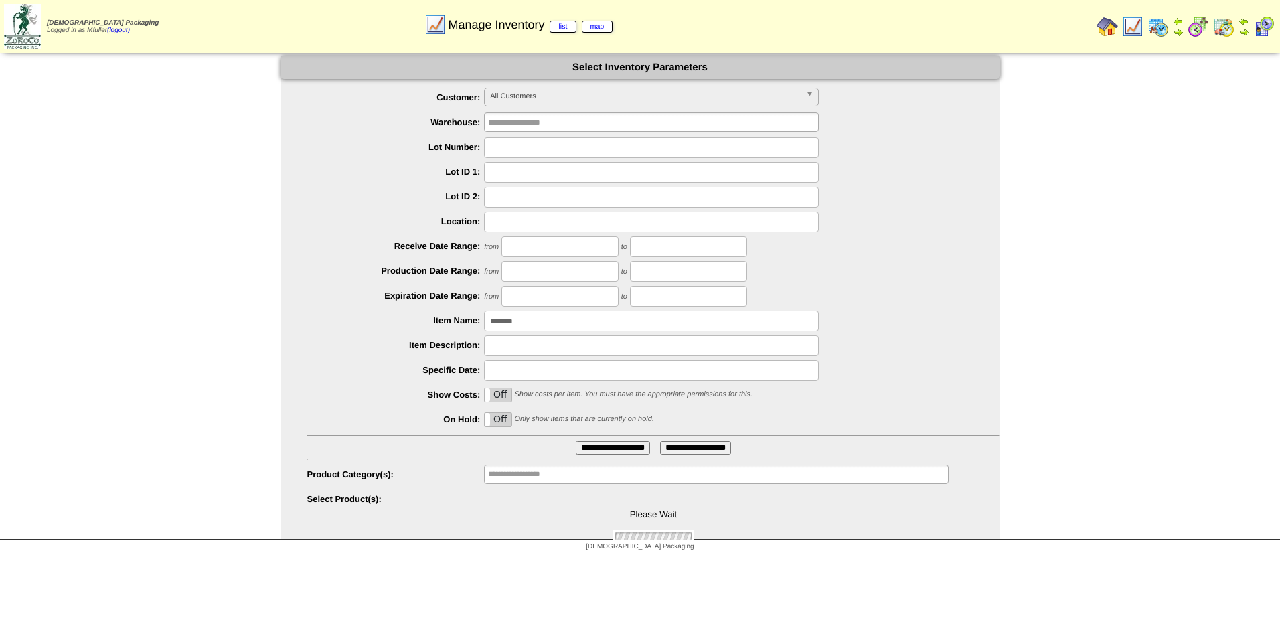
type input "********"
click at [594, 448] on input "**********" at bounding box center [613, 447] width 74 height 13
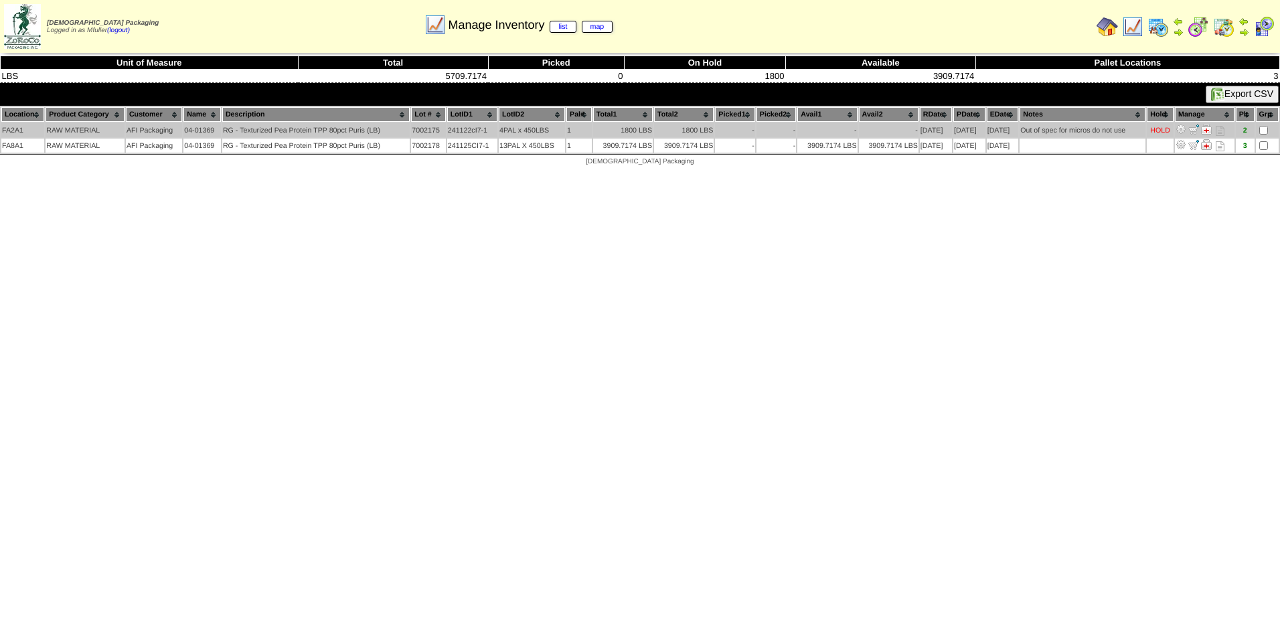
click at [1194, 126] on img at bounding box center [1193, 129] width 11 height 11
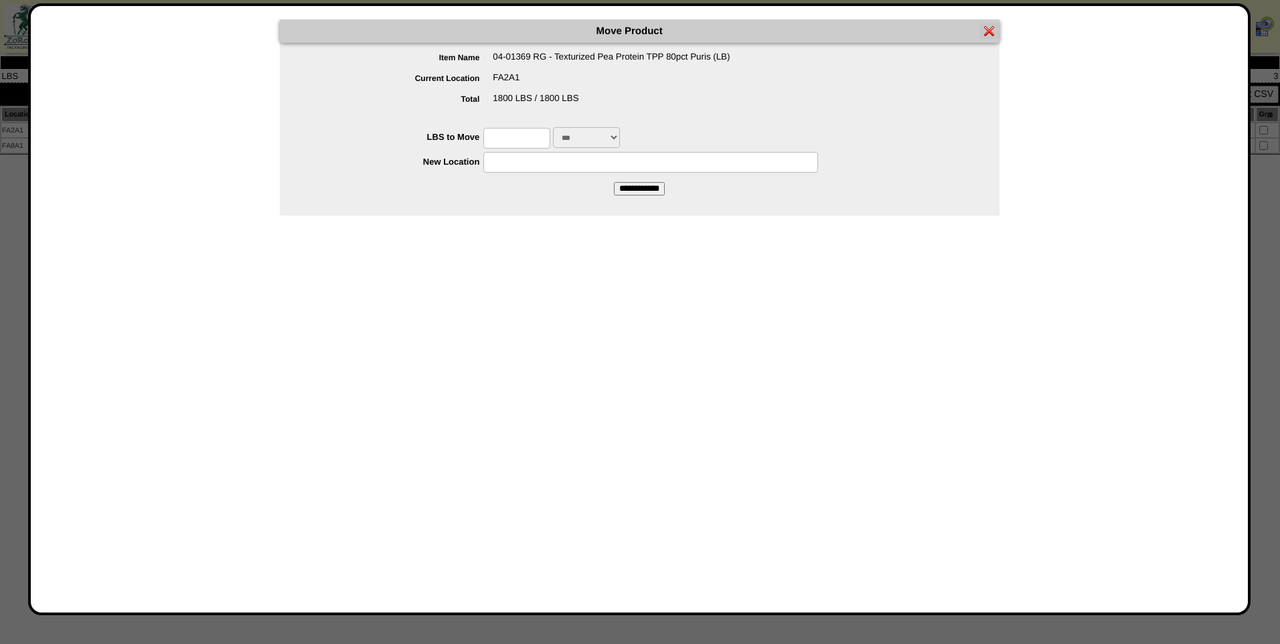
click at [496, 130] on input "text" at bounding box center [516, 138] width 67 height 21
type input "****"
click at [491, 165] on input "text" at bounding box center [650, 162] width 335 height 21
click at [644, 191] on input "**********" at bounding box center [639, 188] width 51 height 13
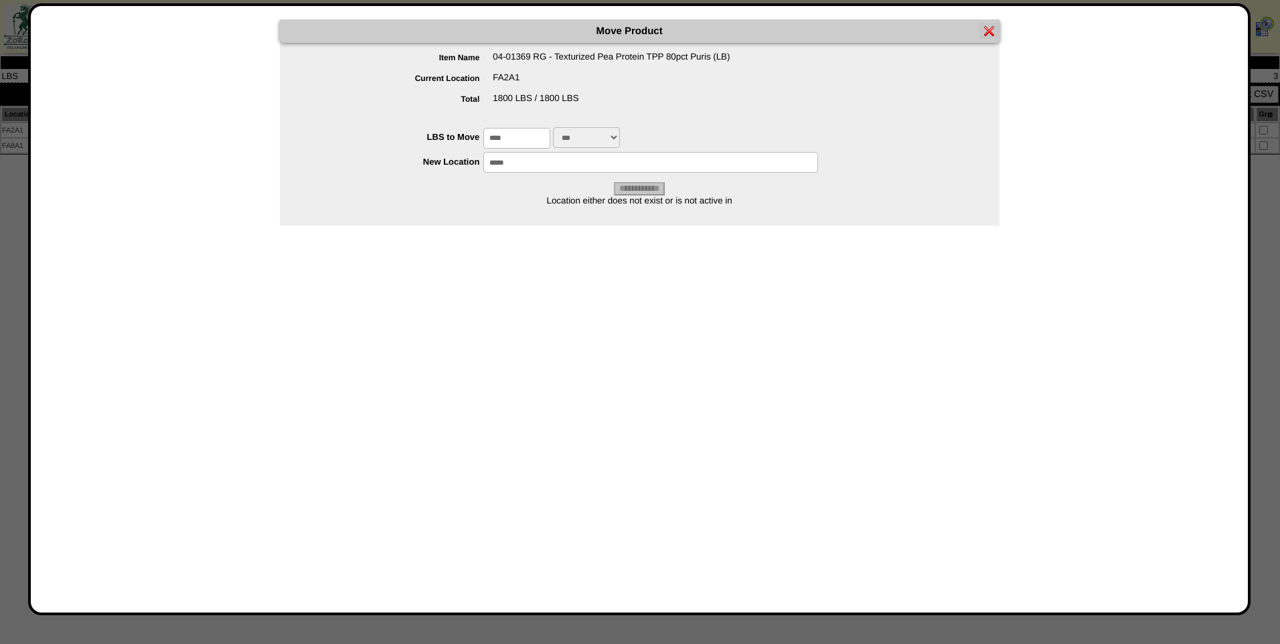
click at [539, 163] on input "*****" at bounding box center [650, 162] width 335 height 21
type input "*****"
click at [986, 33] on img at bounding box center [989, 30] width 11 height 11
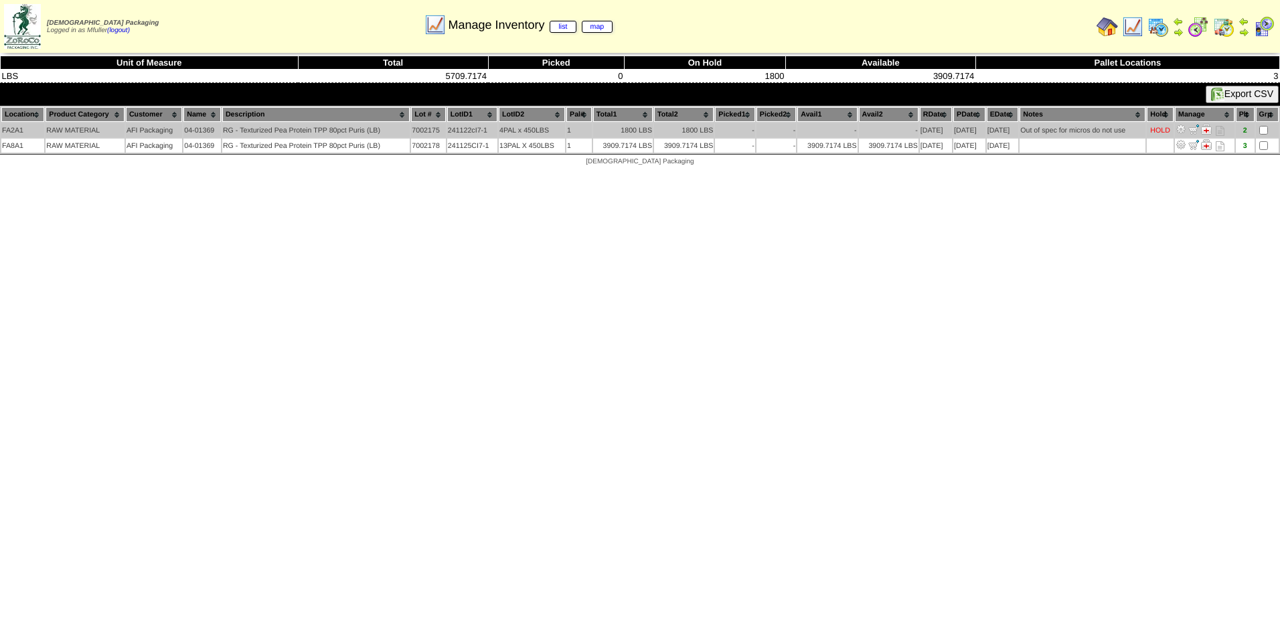
click at [1191, 129] on img at bounding box center [1193, 129] width 11 height 11
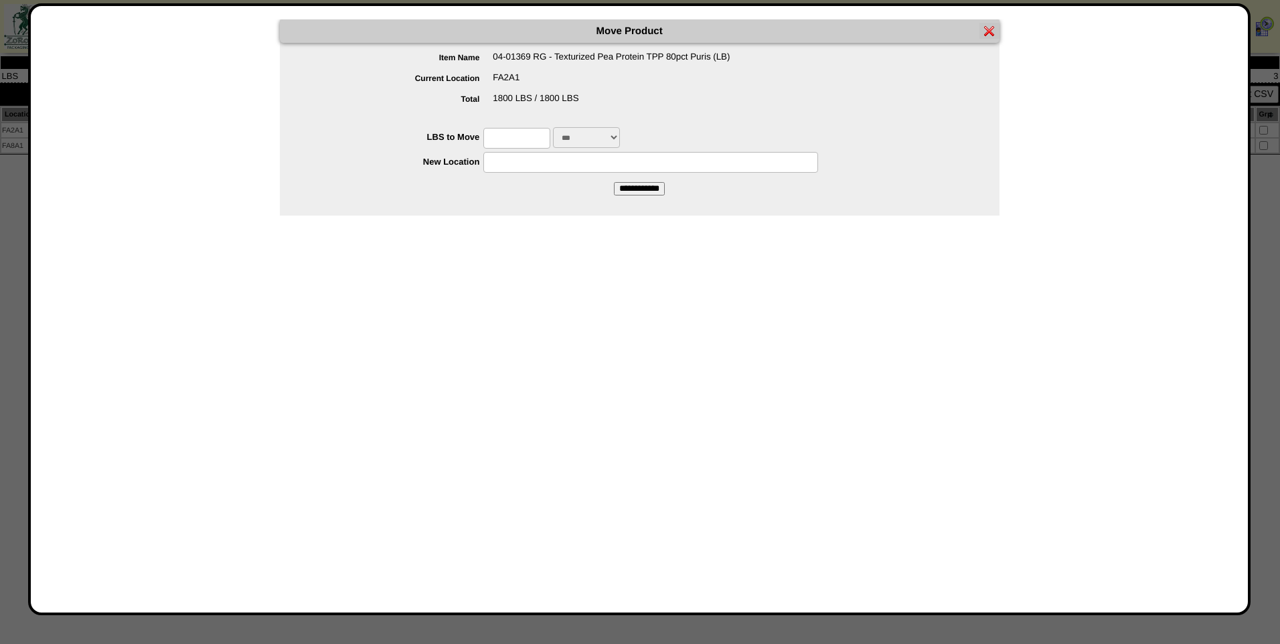
click at [537, 142] on input "text" at bounding box center [516, 138] width 67 height 21
type input "*"
type input "****"
click at [495, 167] on input "text" at bounding box center [650, 162] width 335 height 21
type input "*****"
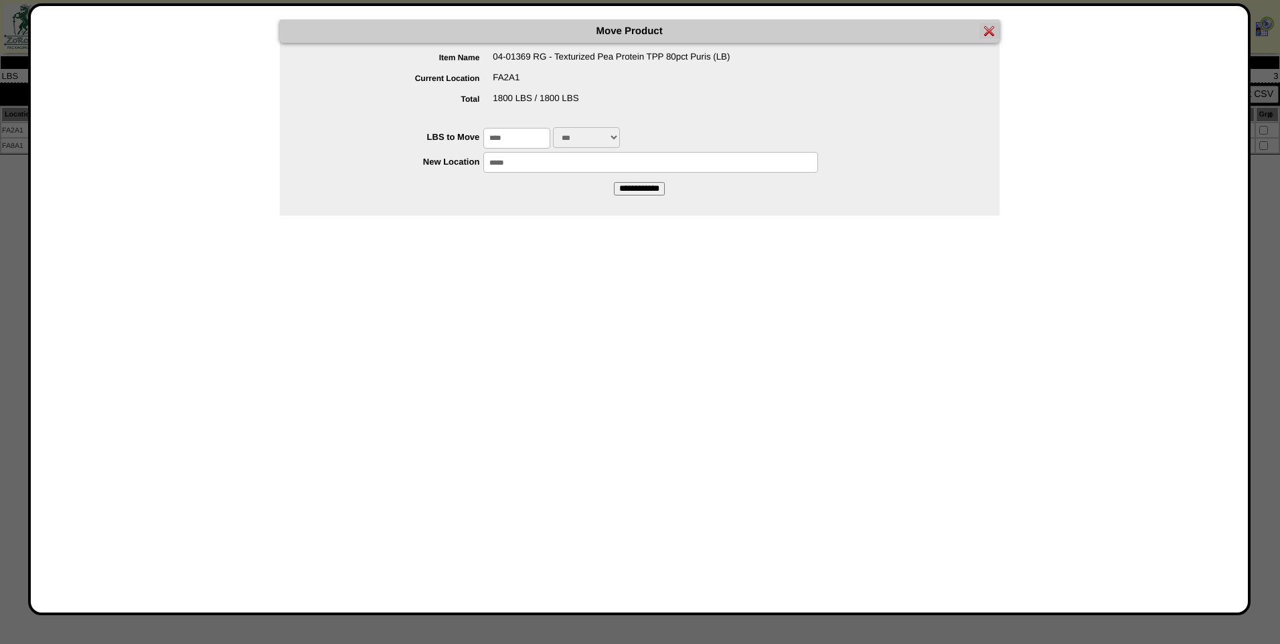
click at [624, 185] on input "**********" at bounding box center [639, 188] width 51 height 13
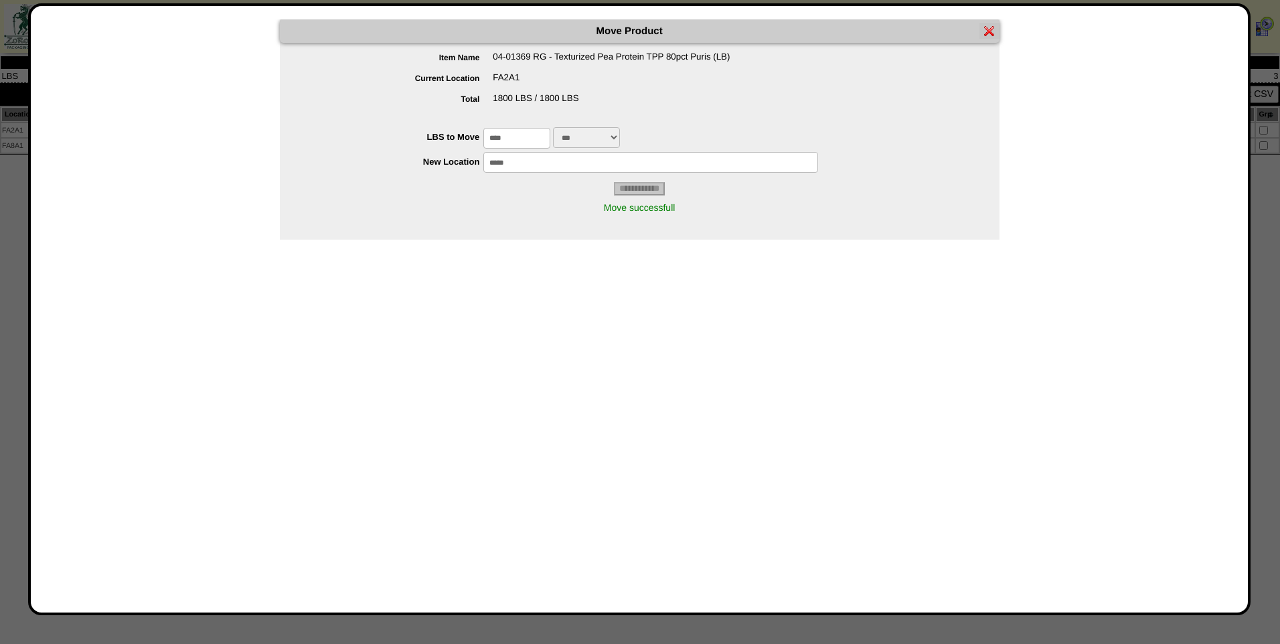
click at [990, 33] on img at bounding box center [989, 30] width 11 height 11
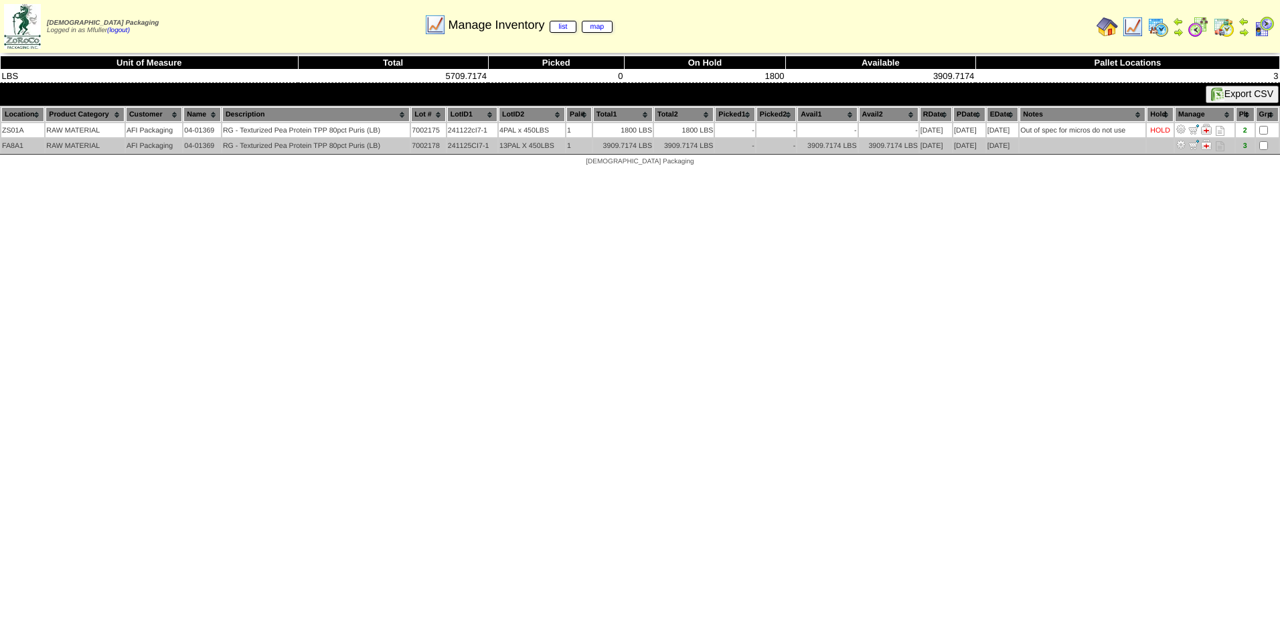
click at [1193, 145] on img at bounding box center [1193, 144] width 11 height 11
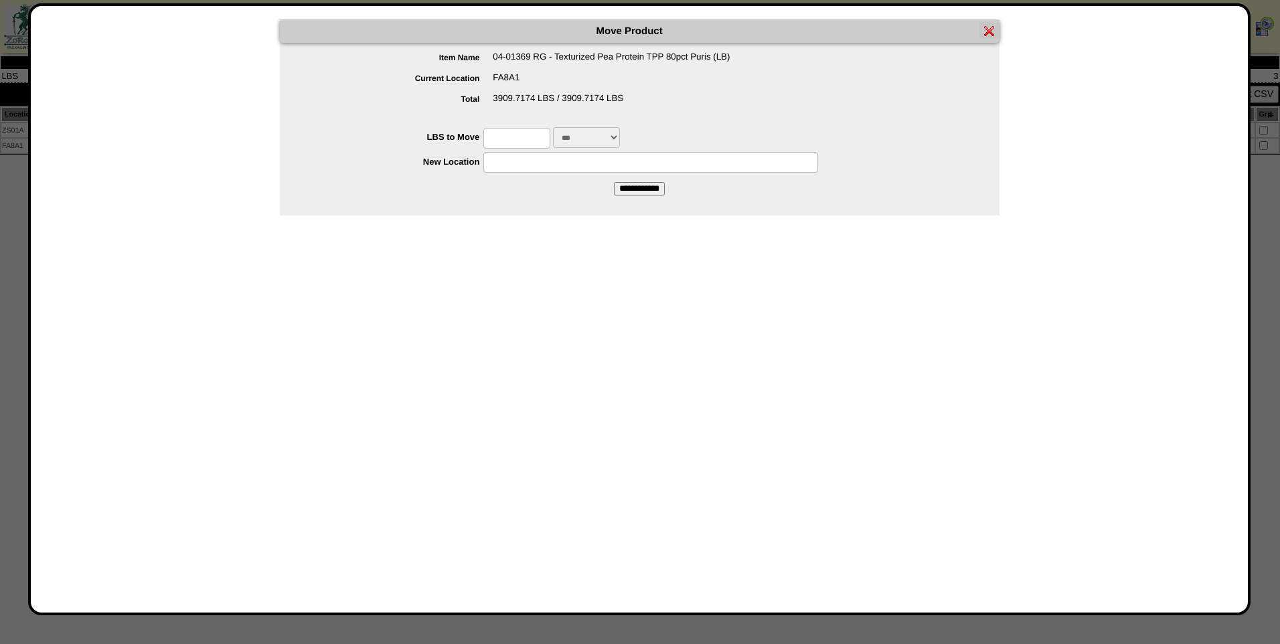
click at [513, 135] on input "text" at bounding box center [516, 138] width 67 height 21
type input "*"
type input "*********"
click at [487, 162] on input "text" at bounding box center [650, 162] width 335 height 21
type input "*****"
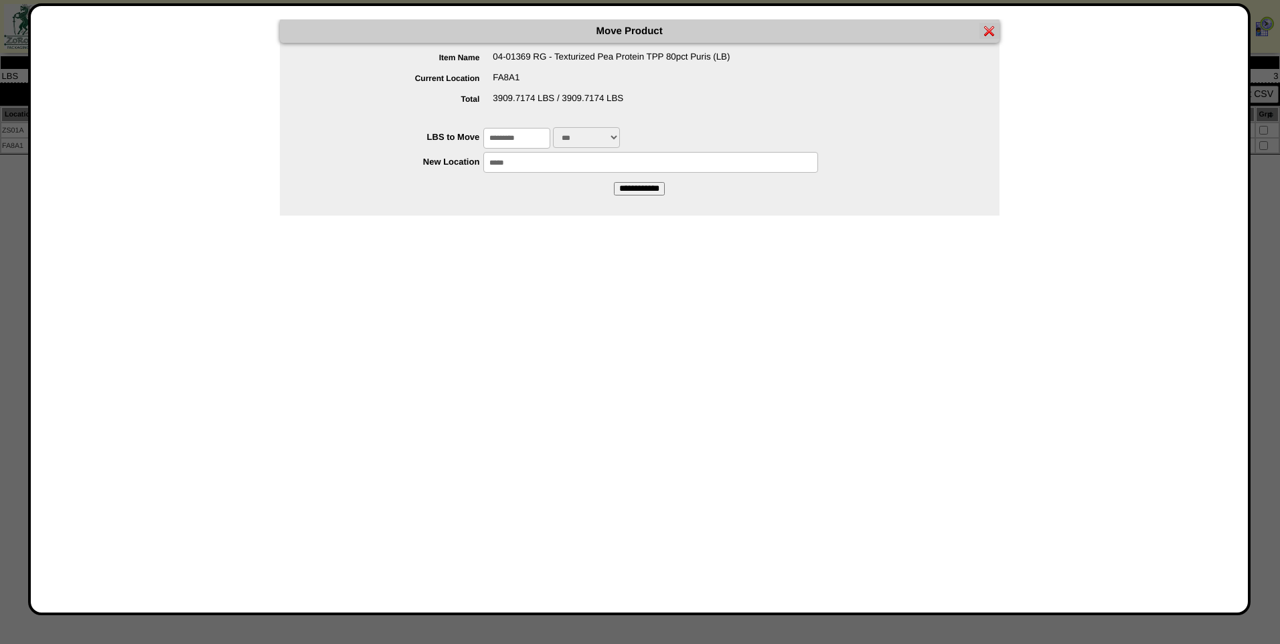
click at [626, 184] on input "**********" at bounding box center [639, 188] width 51 height 13
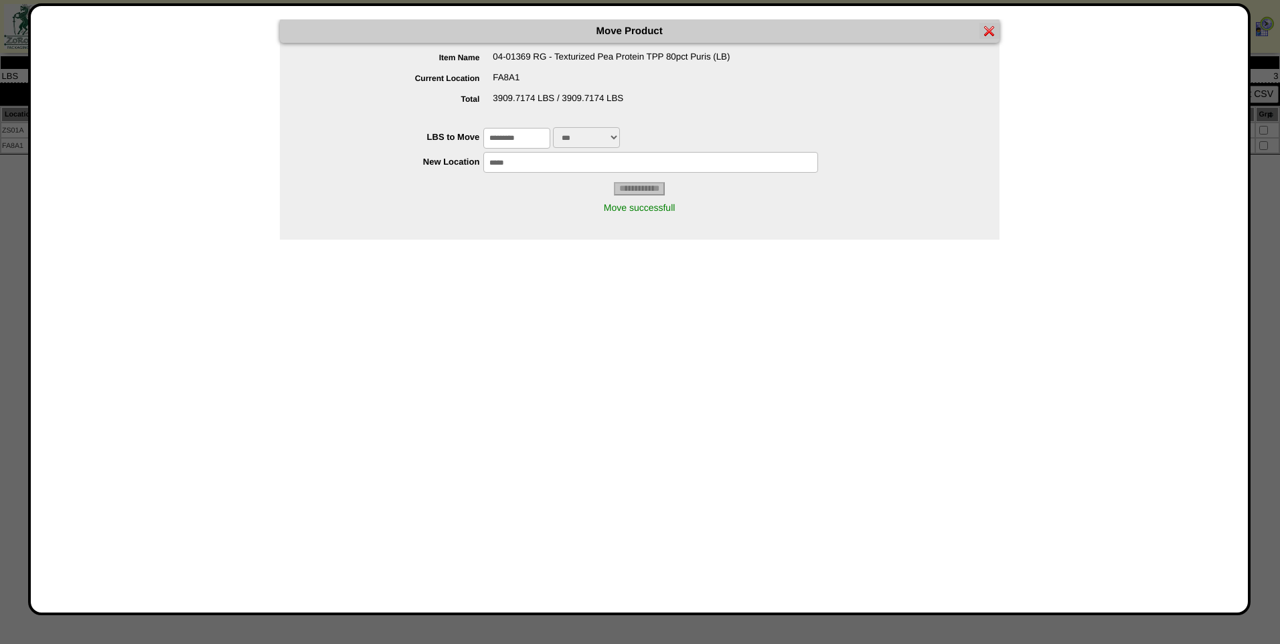
click at [990, 27] on img at bounding box center [989, 30] width 11 height 11
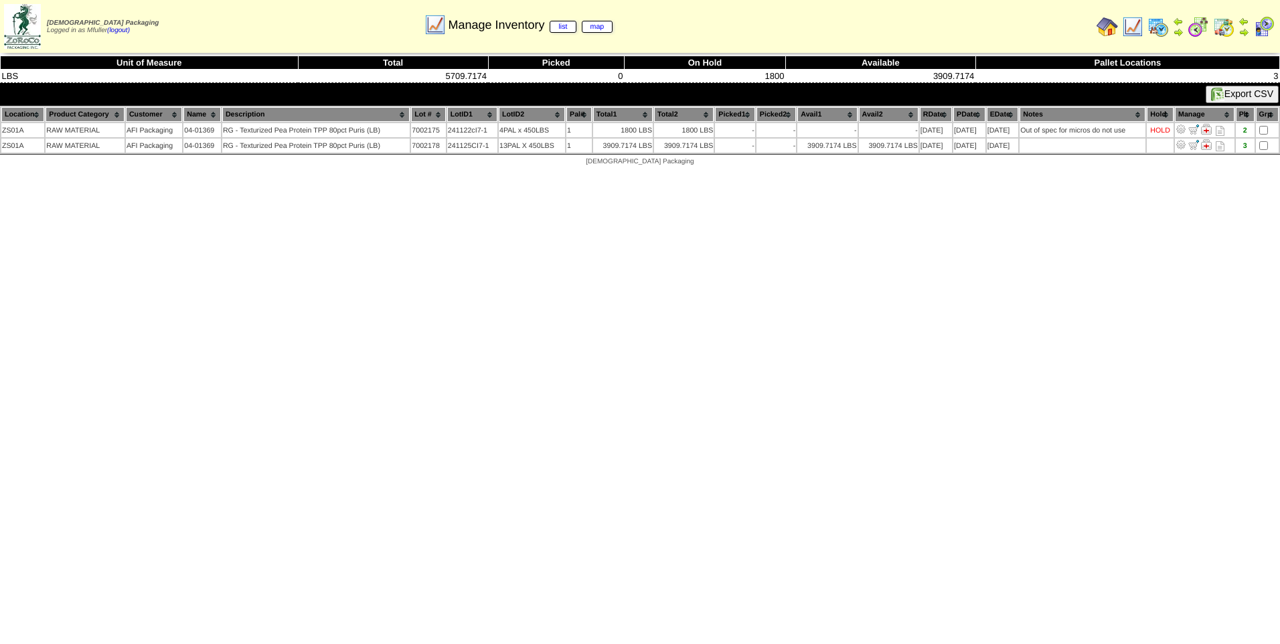
click at [1138, 27] on img at bounding box center [1132, 26] width 21 height 21
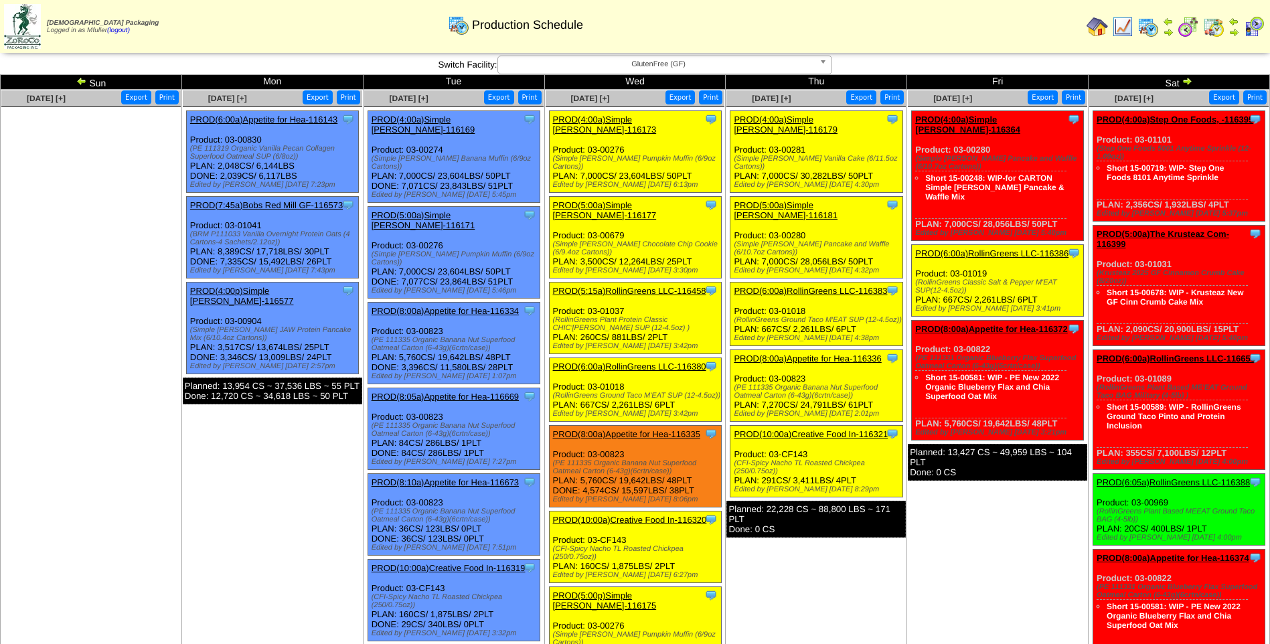
click at [994, 248] on link "PROD(6:00a)RollinGreens LLC-116386" at bounding box center [991, 253] width 153 height 10
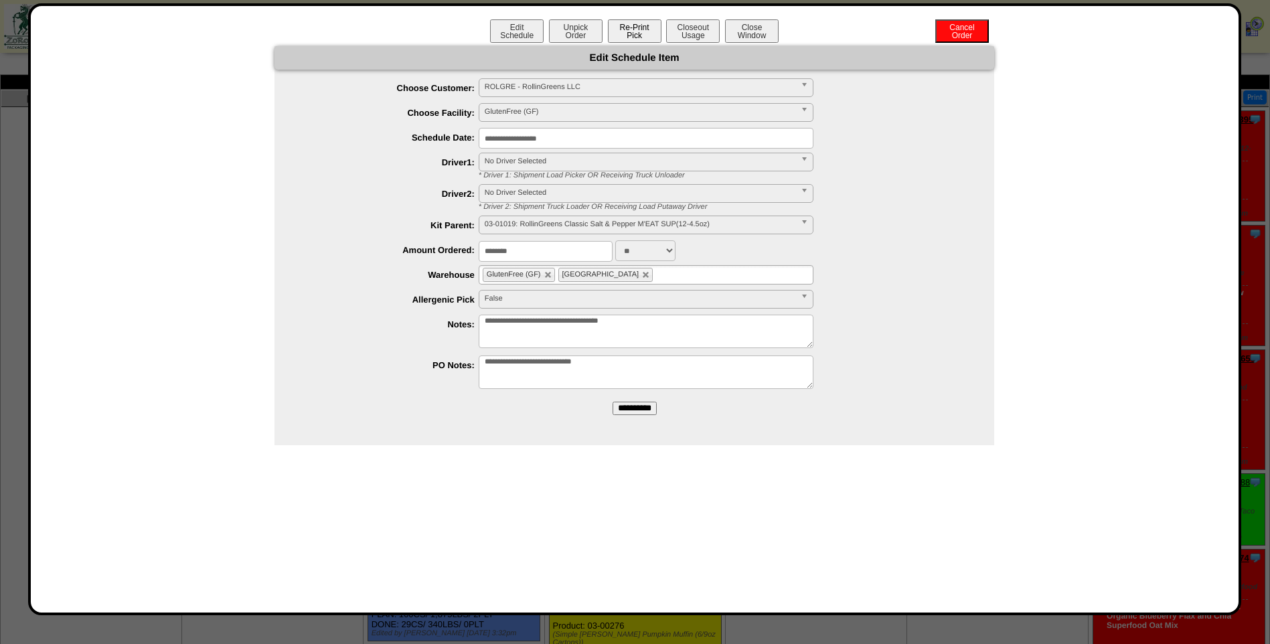
click at [642, 31] on button "Re-Print Pick" at bounding box center [635, 30] width 54 height 23
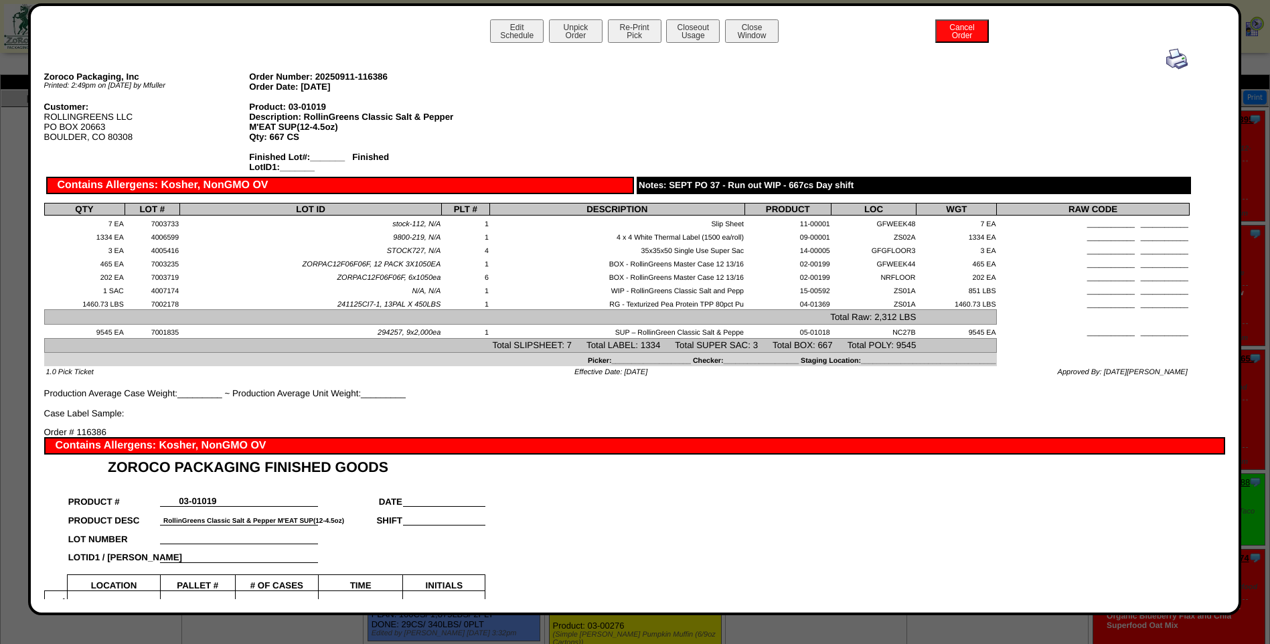
click at [1170, 62] on img at bounding box center [1176, 58] width 21 height 21
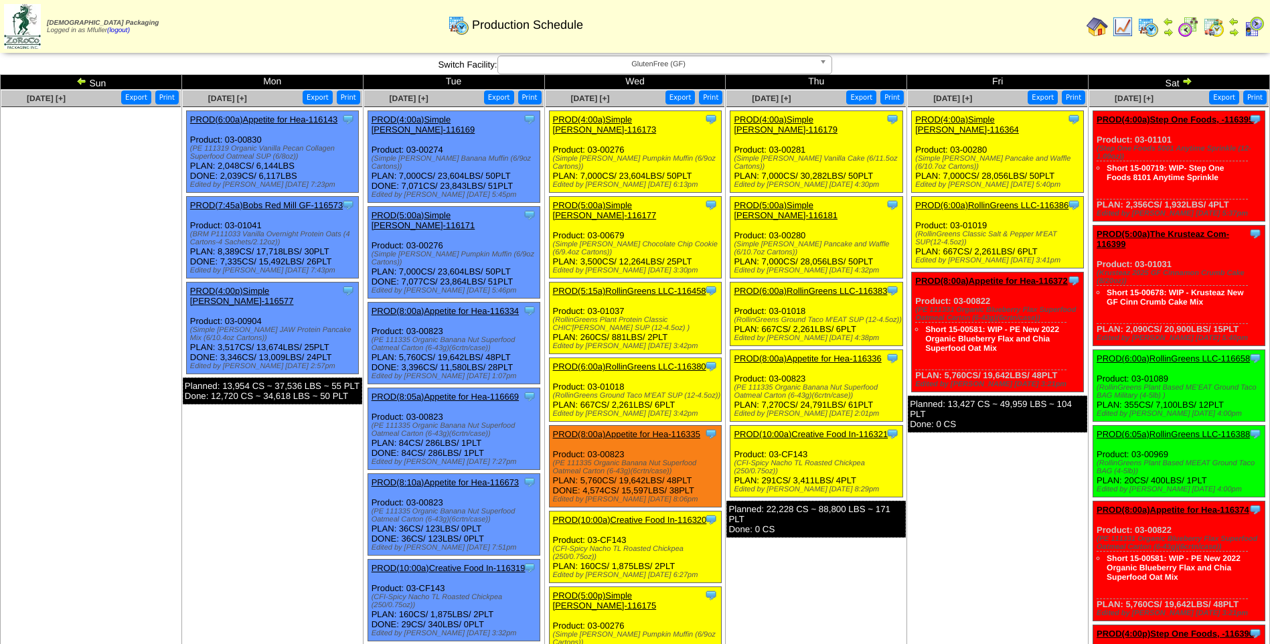
click at [975, 119] on link "PROD(4:00a)Simple [PERSON_NAME]-116364" at bounding box center [967, 124] width 104 height 20
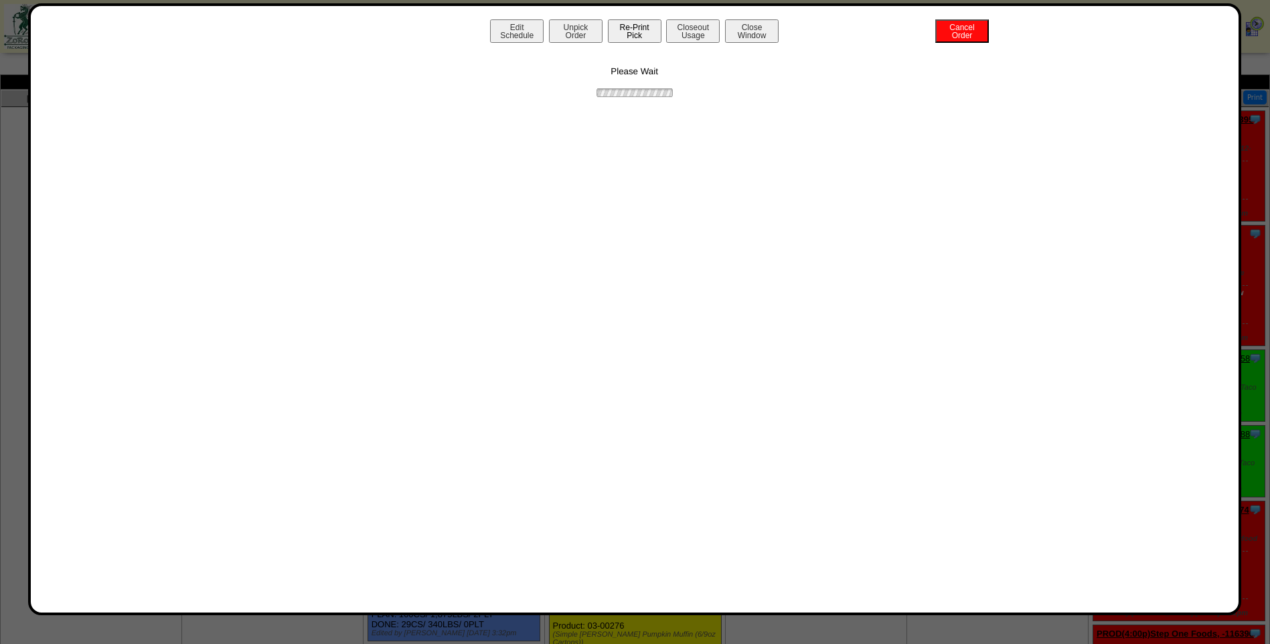
click at [639, 33] on button "Re-Print Pick" at bounding box center [635, 30] width 54 height 23
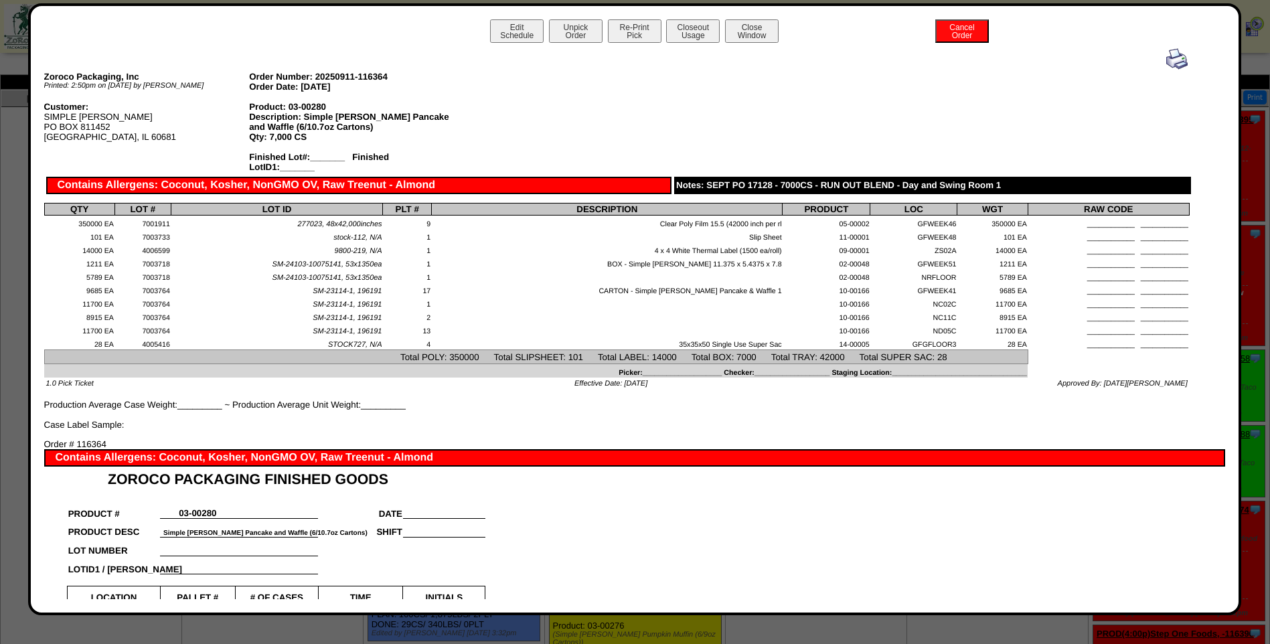
click at [1173, 58] on img at bounding box center [1176, 58] width 21 height 21
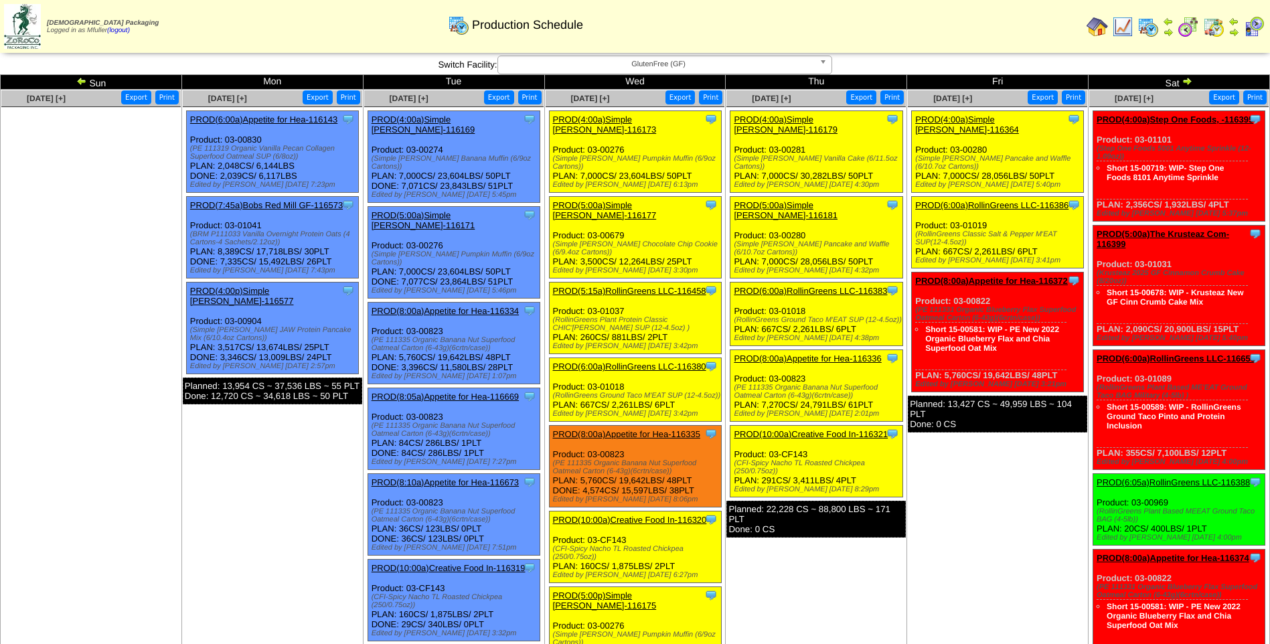
click at [974, 118] on link "PROD(4:00a)Simple [PERSON_NAME]-116364" at bounding box center [967, 124] width 104 height 20
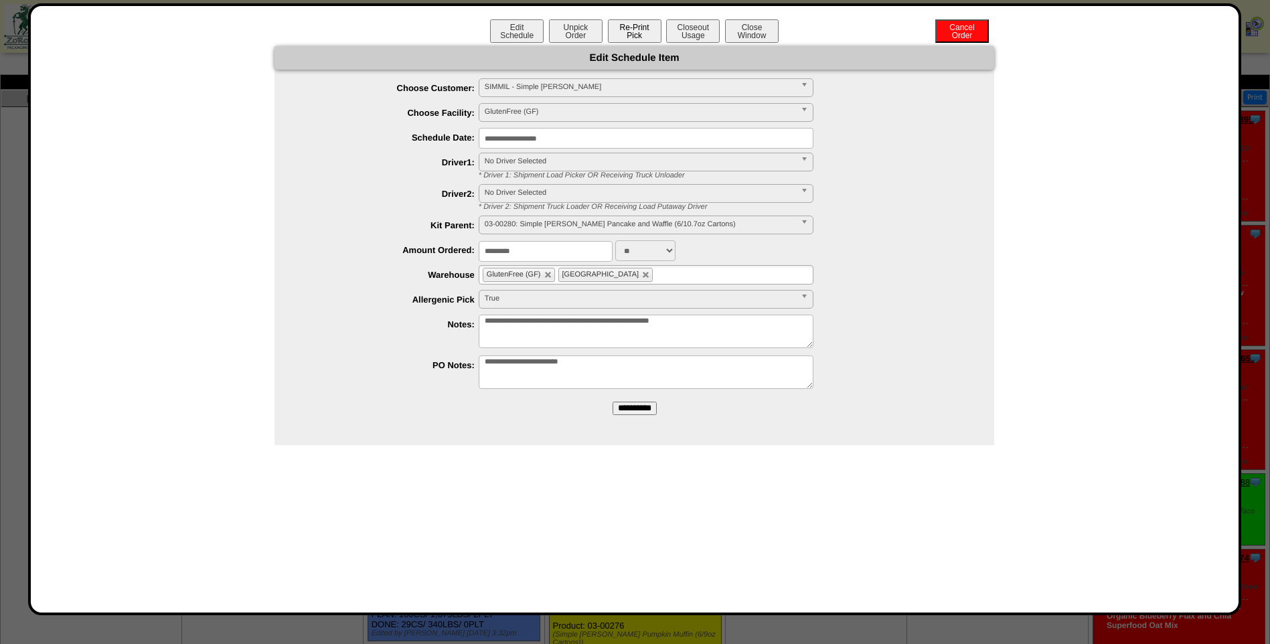
click at [641, 27] on button "Re-Print Pick" at bounding box center [635, 30] width 54 height 23
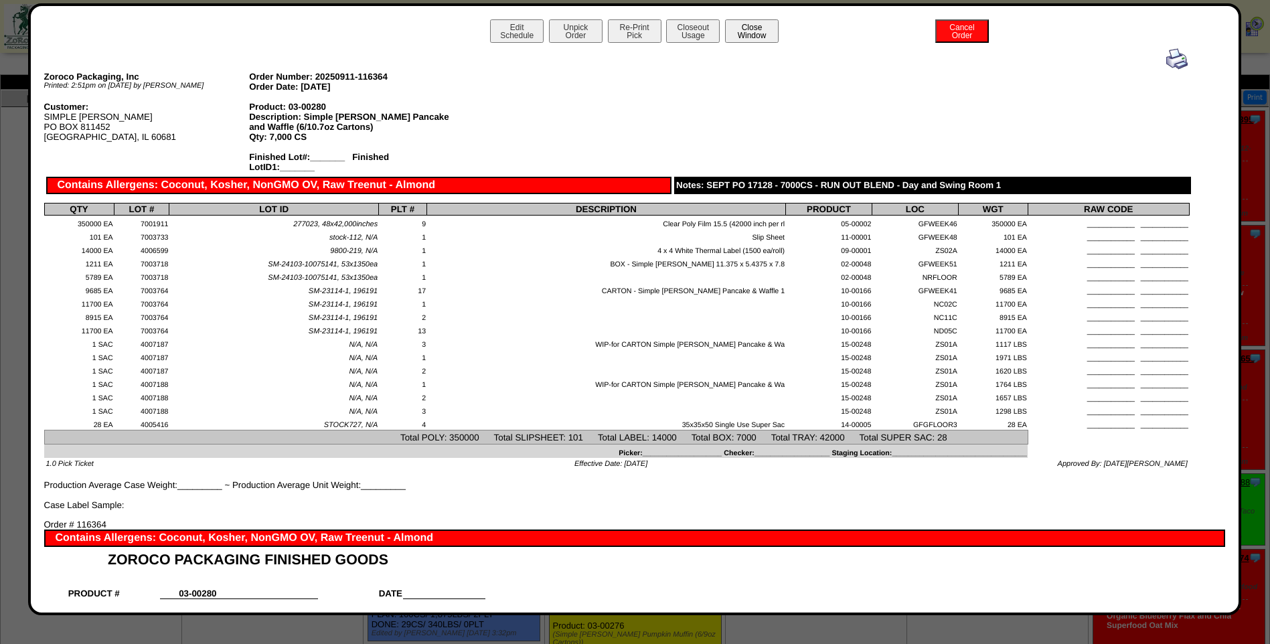
click at [742, 39] on button "Close Window" at bounding box center [752, 30] width 54 height 23
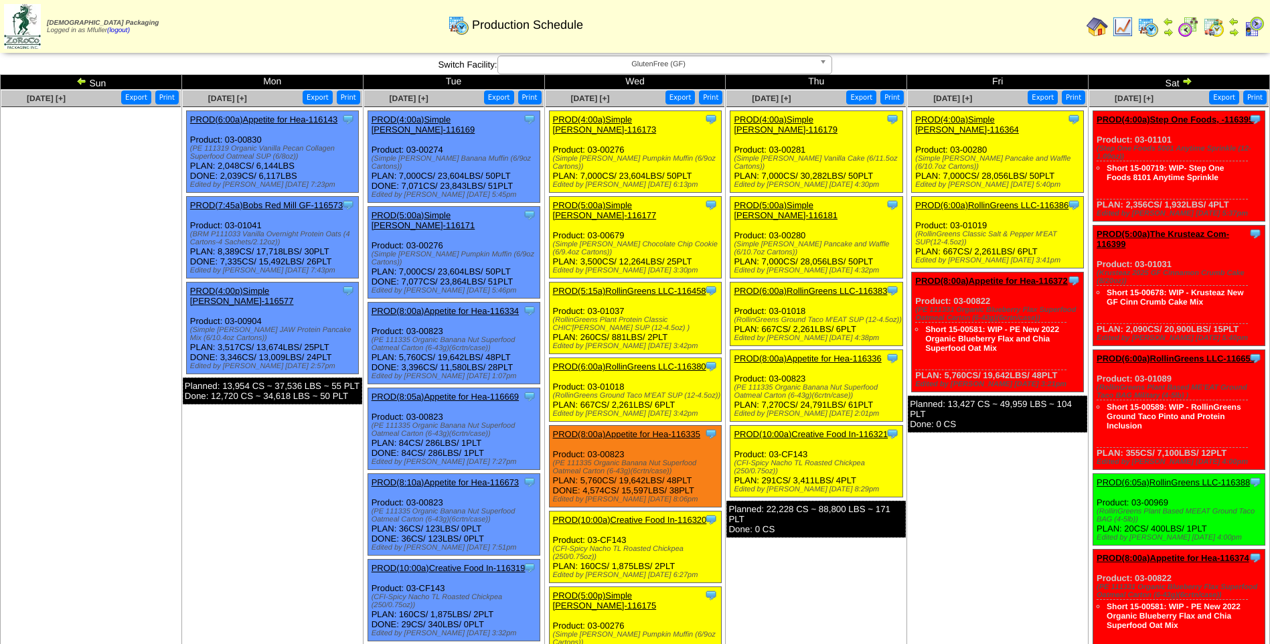
click at [981, 200] on link "PROD(6:00a)RollinGreens LLC-116386" at bounding box center [991, 205] width 153 height 10
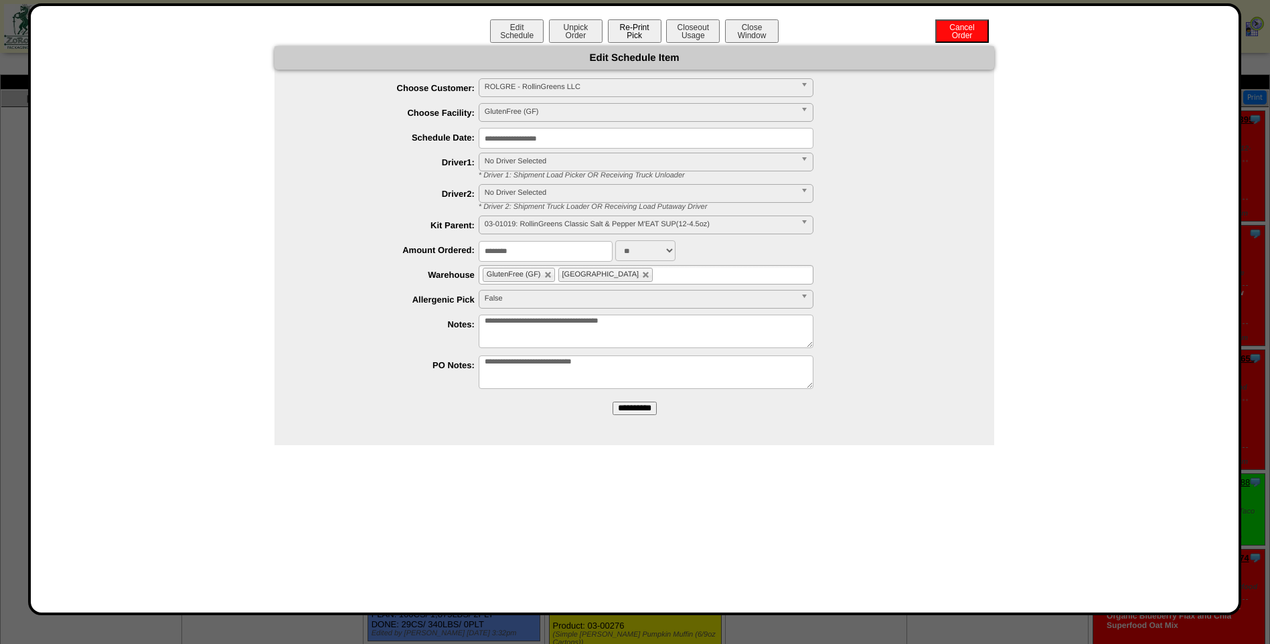
click at [635, 29] on button "Re-Print Pick" at bounding box center [635, 30] width 54 height 23
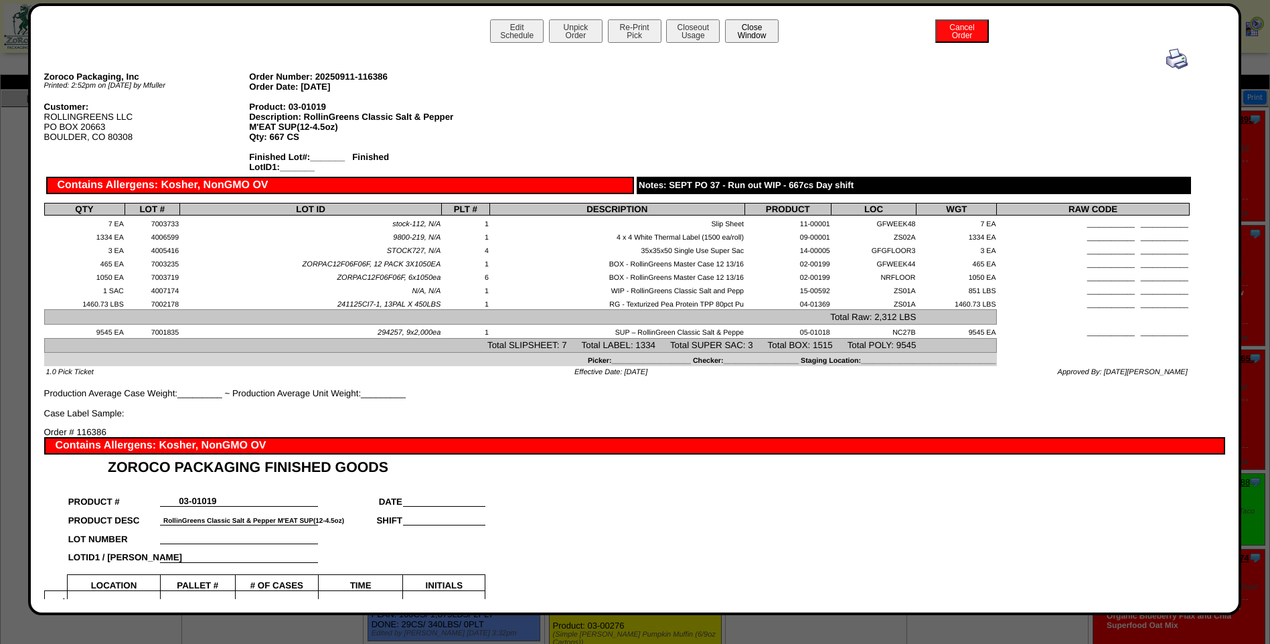
click at [758, 37] on button "Close Window" at bounding box center [752, 30] width 54 height 23
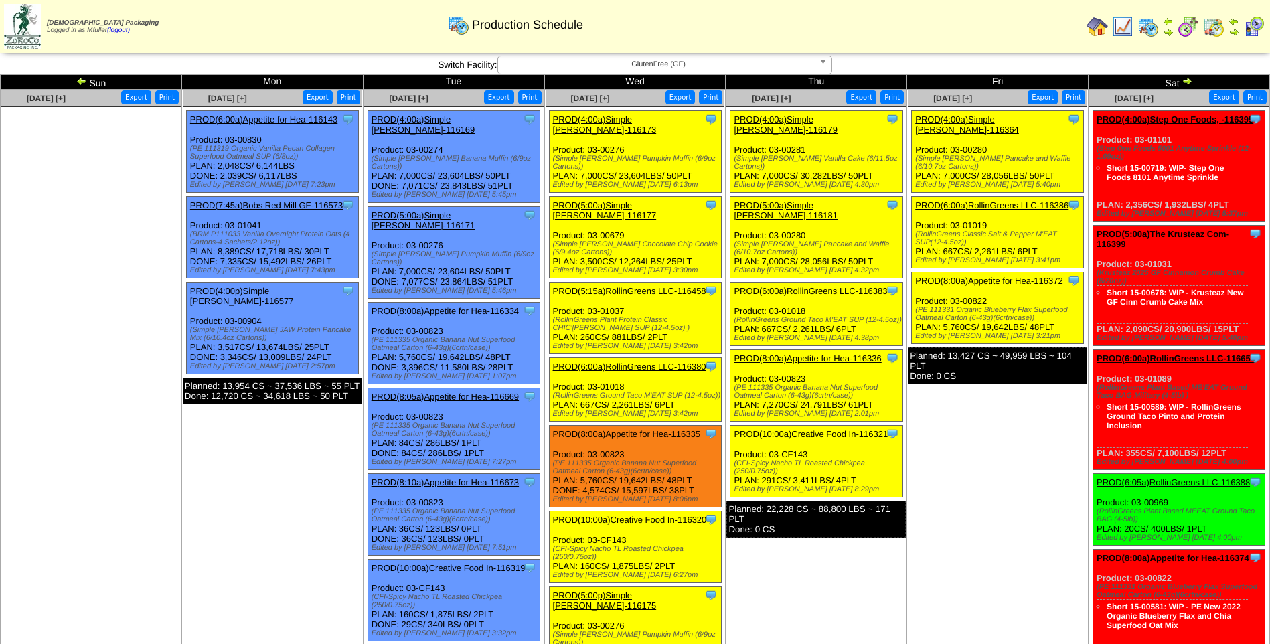
click at [1011, 118] on link "PROD(4:00a)Simple [PERSON_NAME]-116364" at bounding box center [967, 124] width 104 height 20
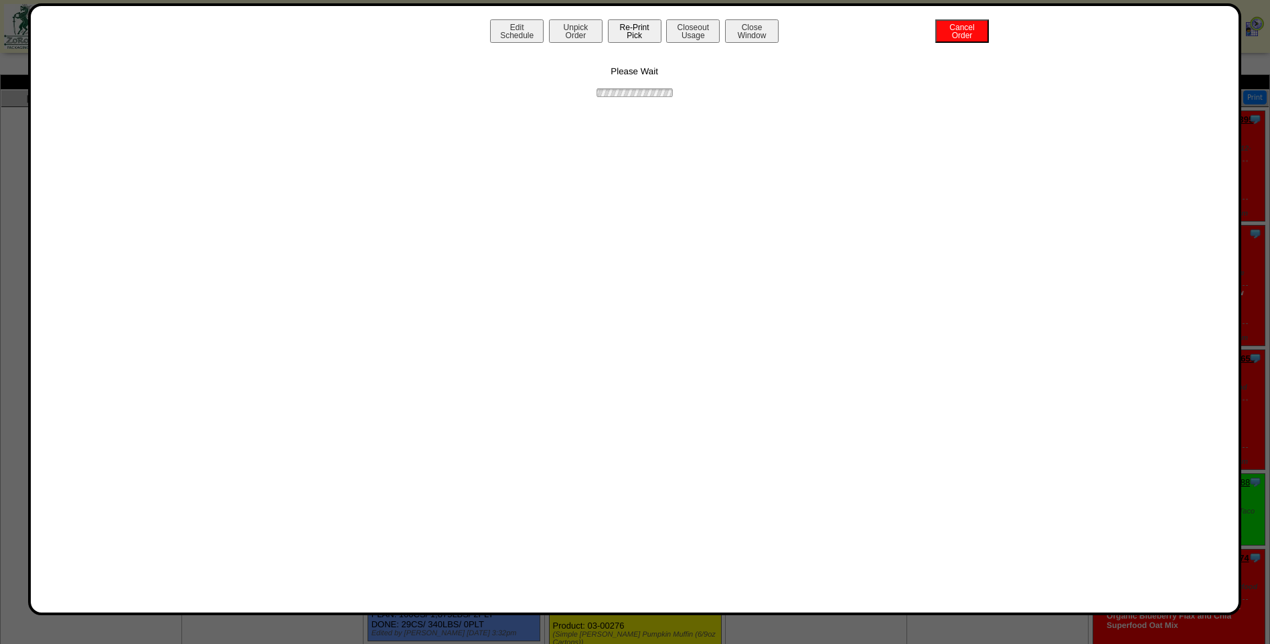
click at [649, 33] on button "Re-Print Pick" at bounding box center [635, 30] width 54 height 23
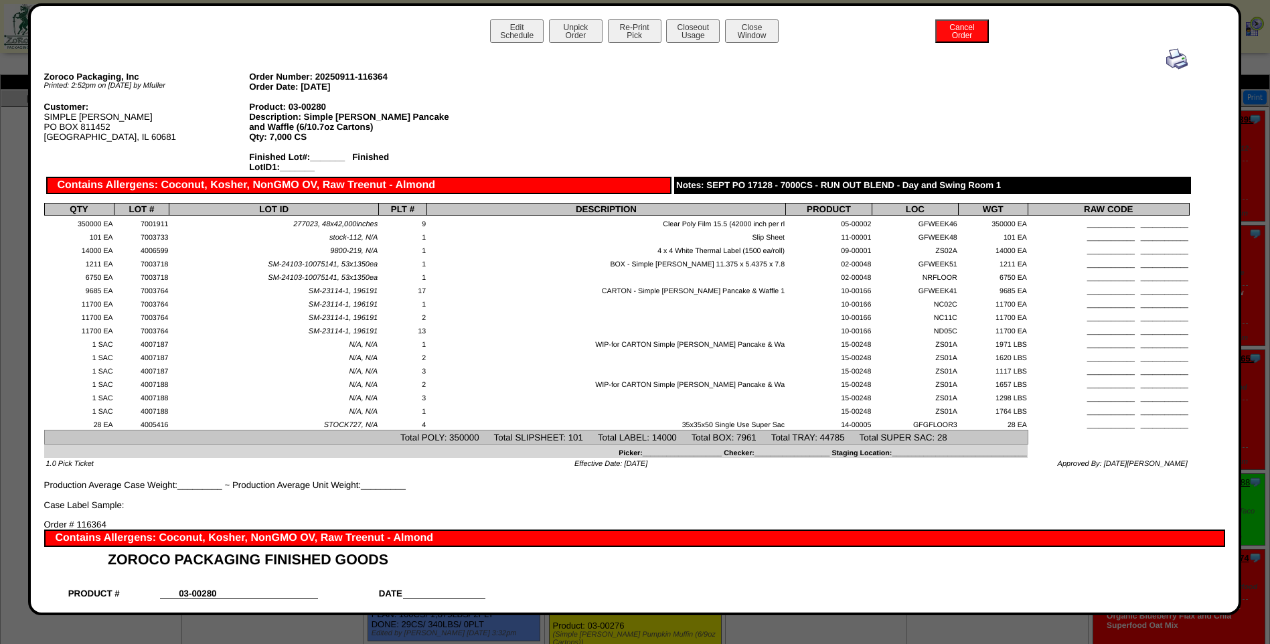
click at [1166, 62] on img at bounding box center [1176, 58] width 21 height 21
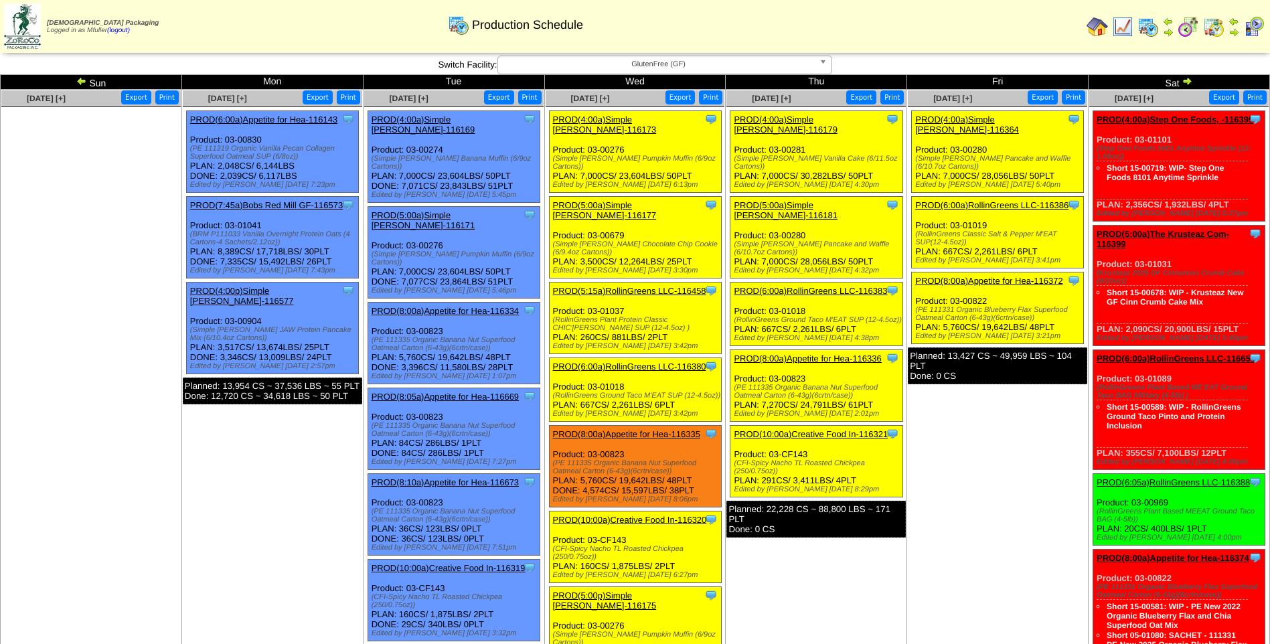
click at [981, 276] on div "Clone Item PROD(8:00a)Appetite for Hea-116372 Appetite for Healthy Living Sched…" at bounding box center [998, 308] width 172 height 72
click at [980, 276] on link "PROD(8:00a)Appetite for Hea-116372" at bounding box center [988, 281] width 147 height 10
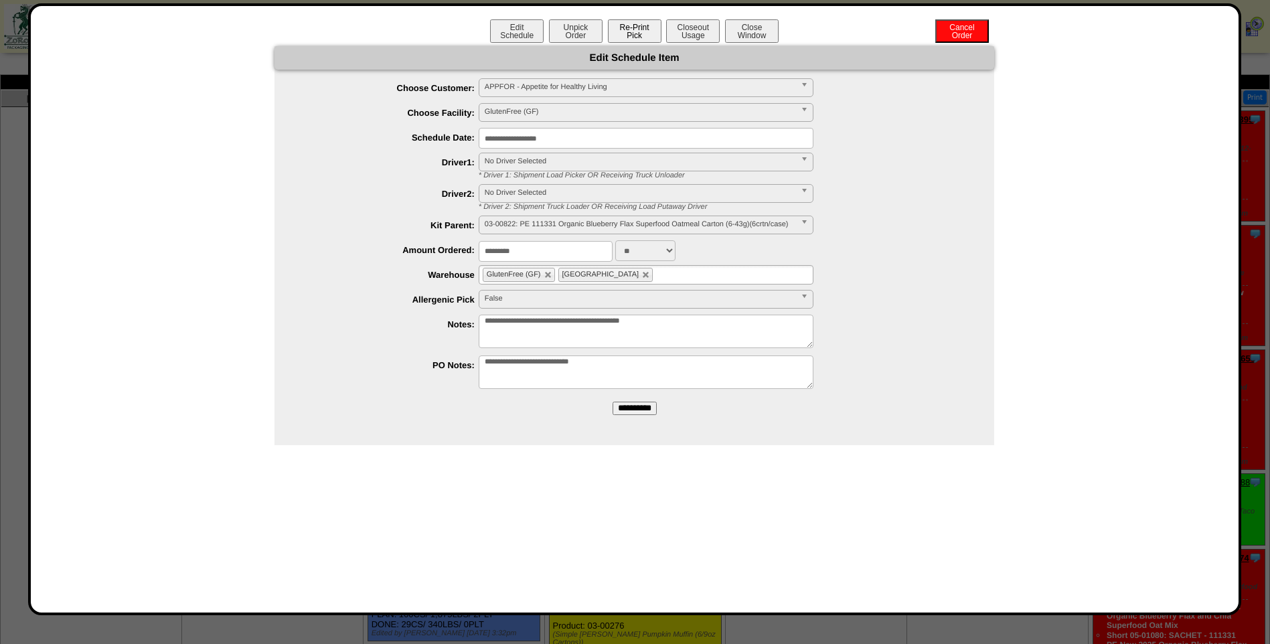
click at [653, 31] on button "Re-Print Pick" at bounding box center [635, 30] width 54 height 23
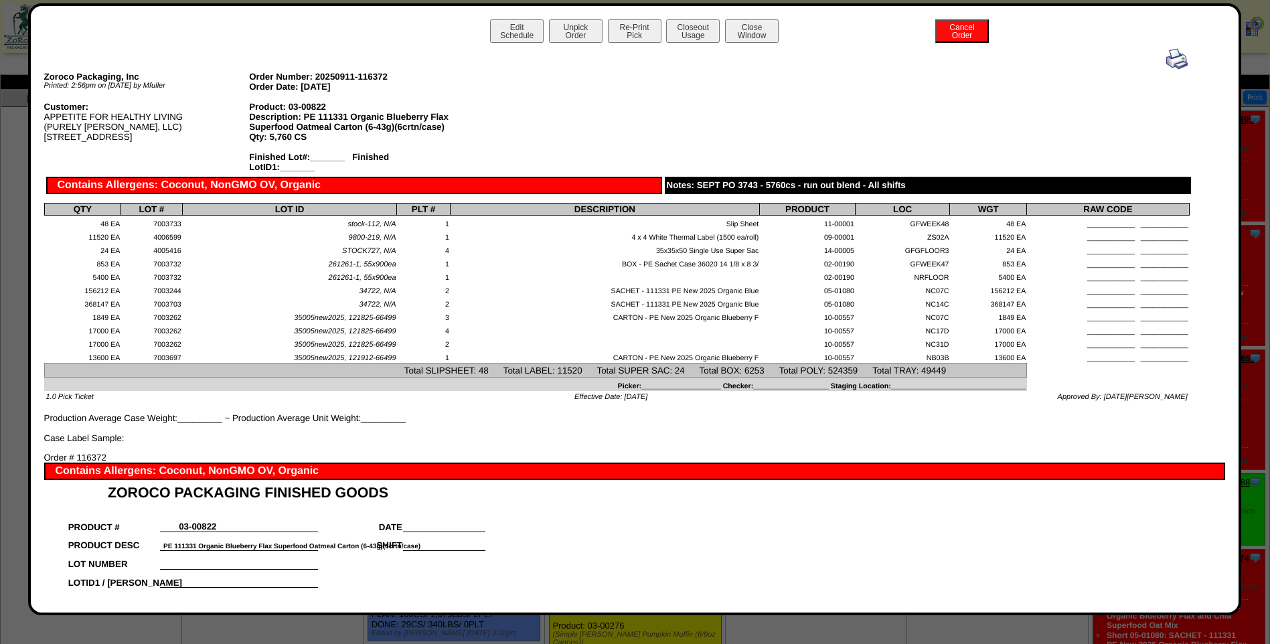
click at [1166, 51] on img at bounding box center [1176, 58] width 21 height 21
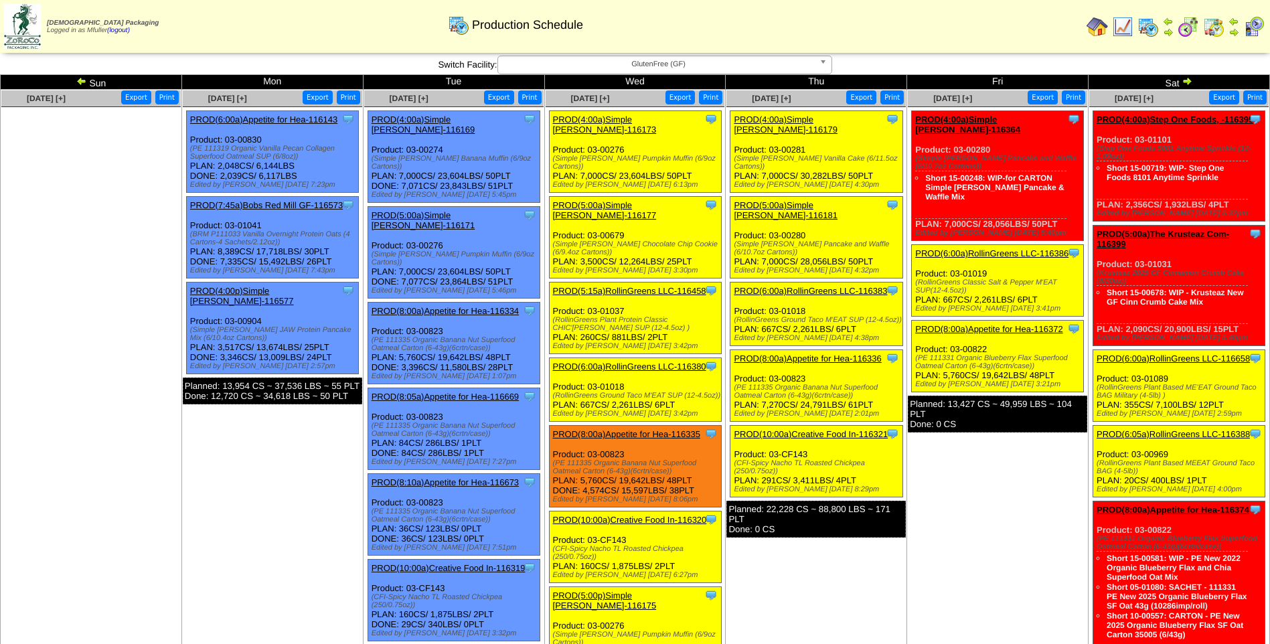
click at [1152, 353] on link "PROD(6:00a)RollinGreens LLC-116658" at bounding box center [1172, 358] width 153 height 10
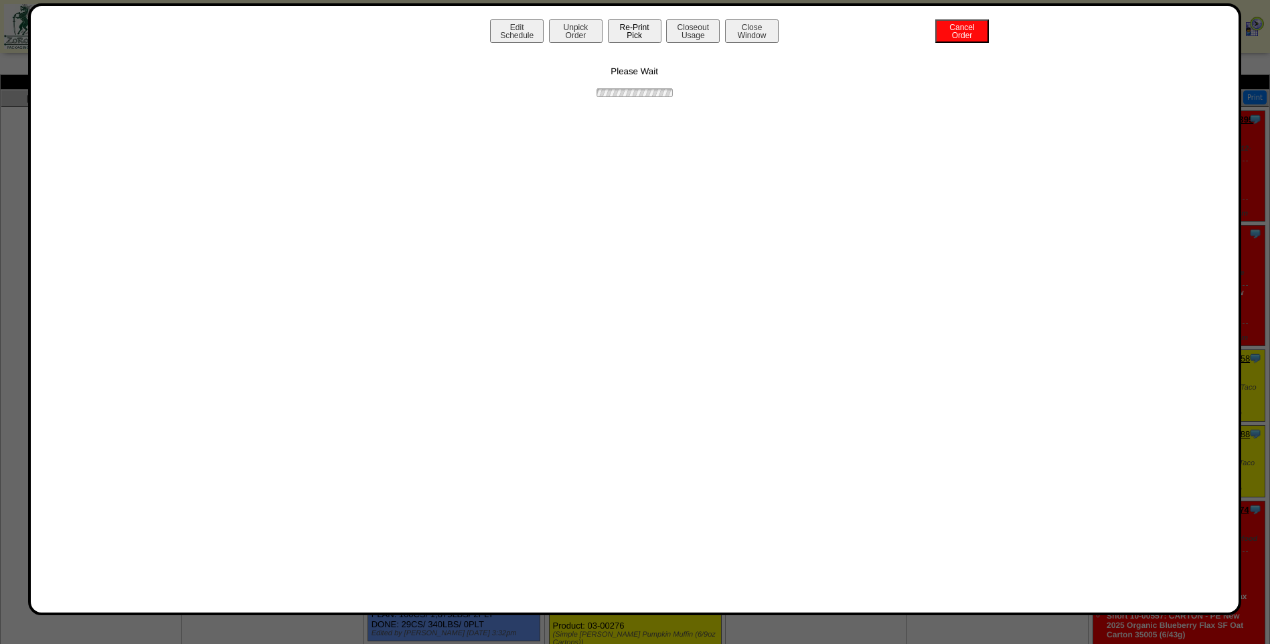
click at [622, 31] on button "Re-Print Pick" at bounding box center [635, 30] width 54 height 23
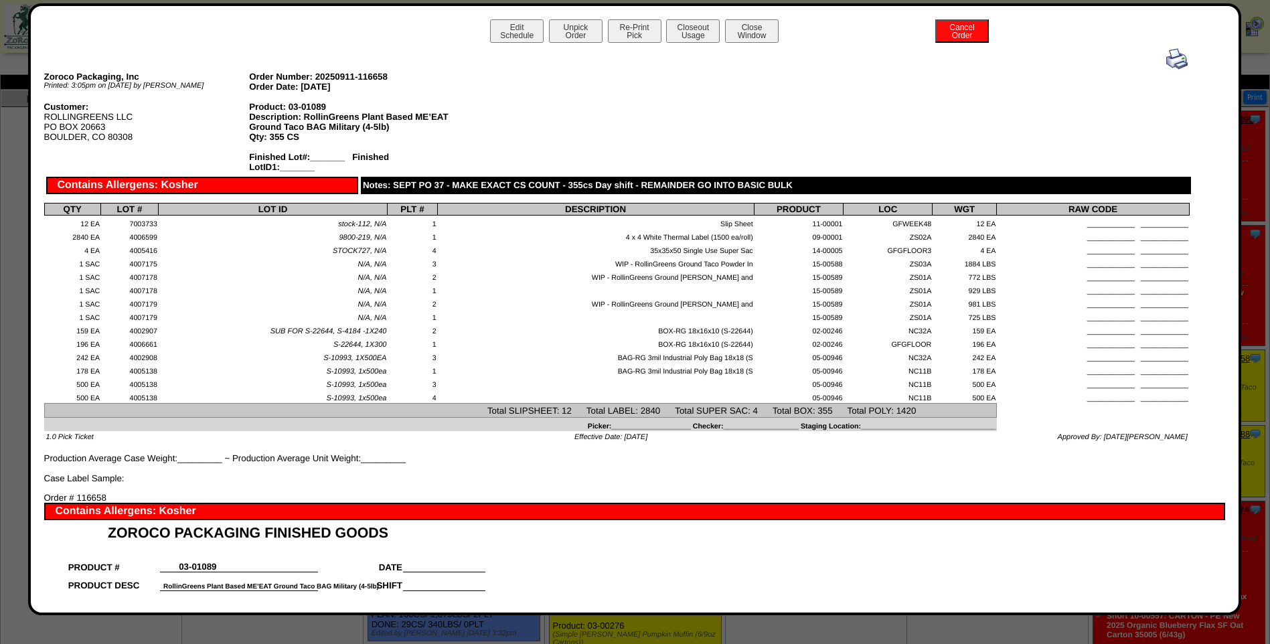
click at [1166, 62] on img at bounding box center [1176, 58] width 21 height 21
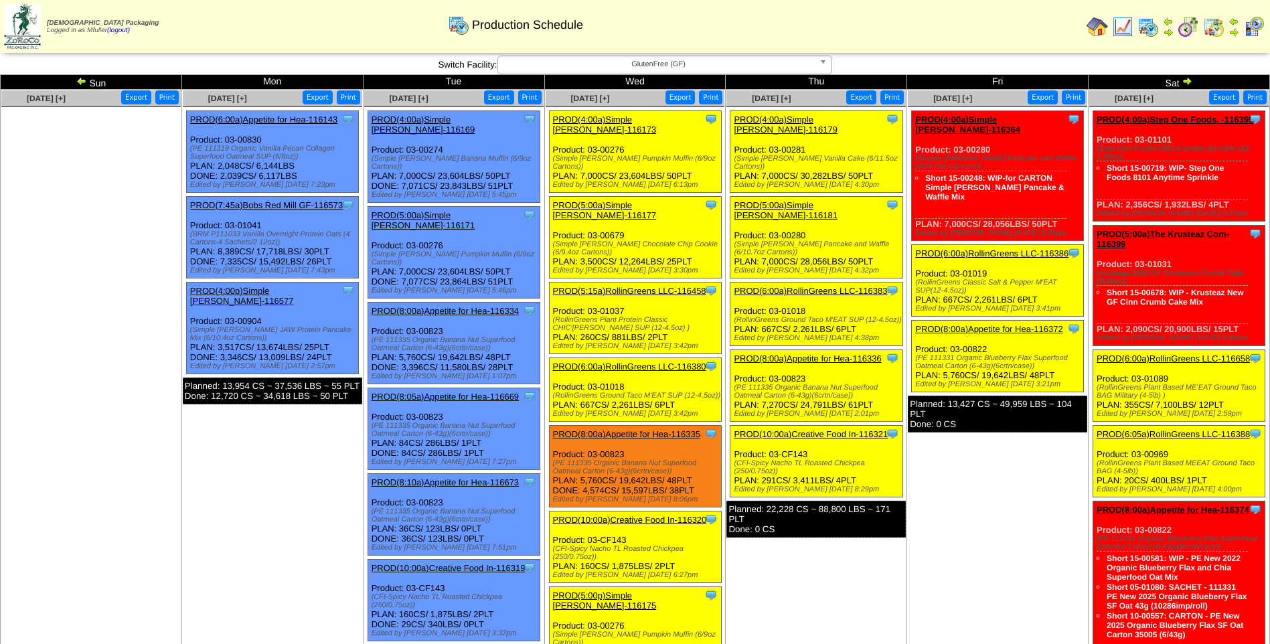
click at [1162, 429] on link "PROD(6:05a)RollinGreens LLC-116388" at bounding box center [1172, 434] width 153 height 10
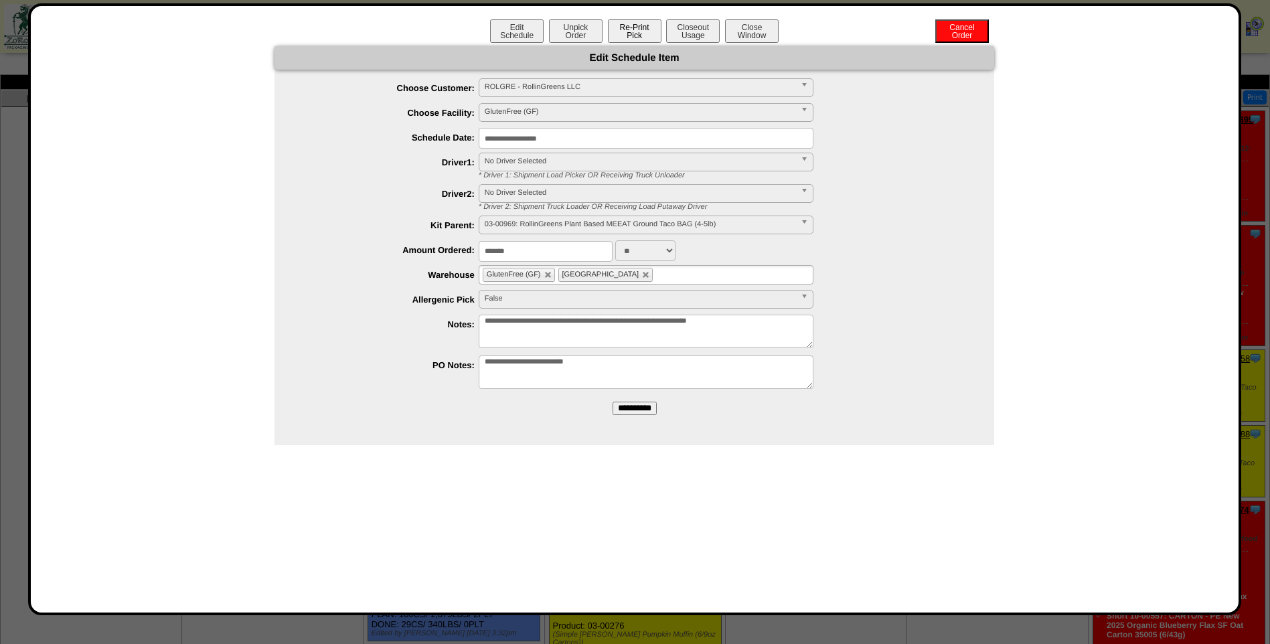
click at [632, 40] on button "Re-Print Pick" at bounding box center [635, 30] width 54 height 23
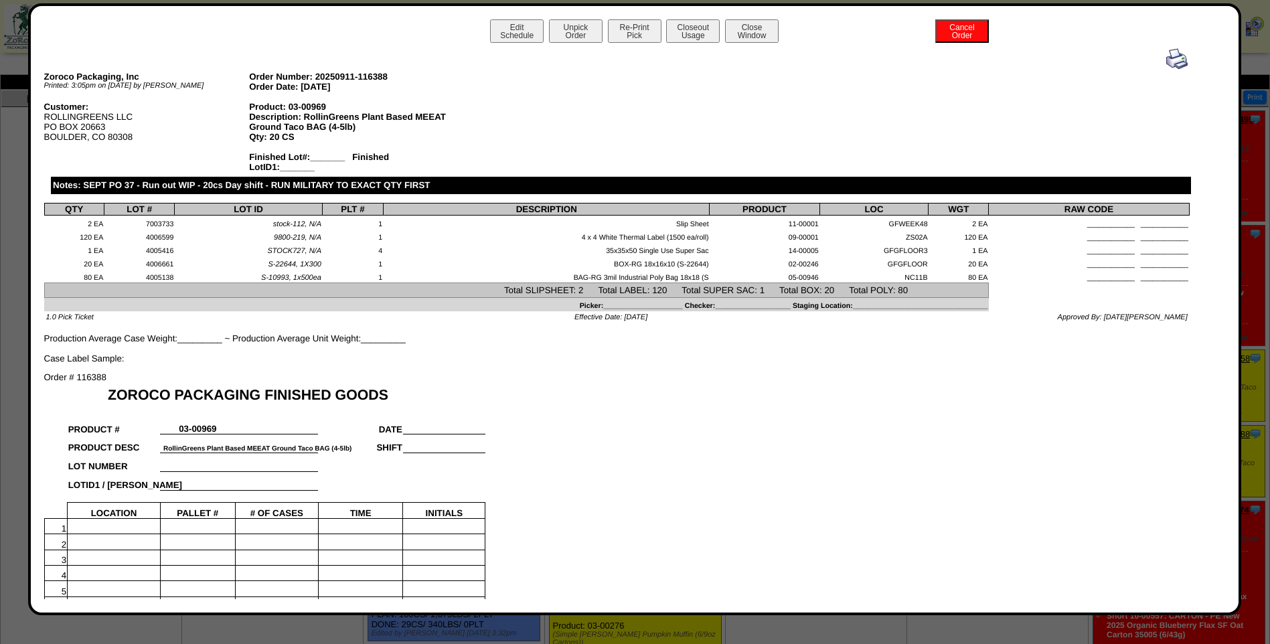
click at [1166, 62] on img at bounding box center [1176, 58] width 21 height 21
